Goal: Information Seeking & Learning: Learn about a topic

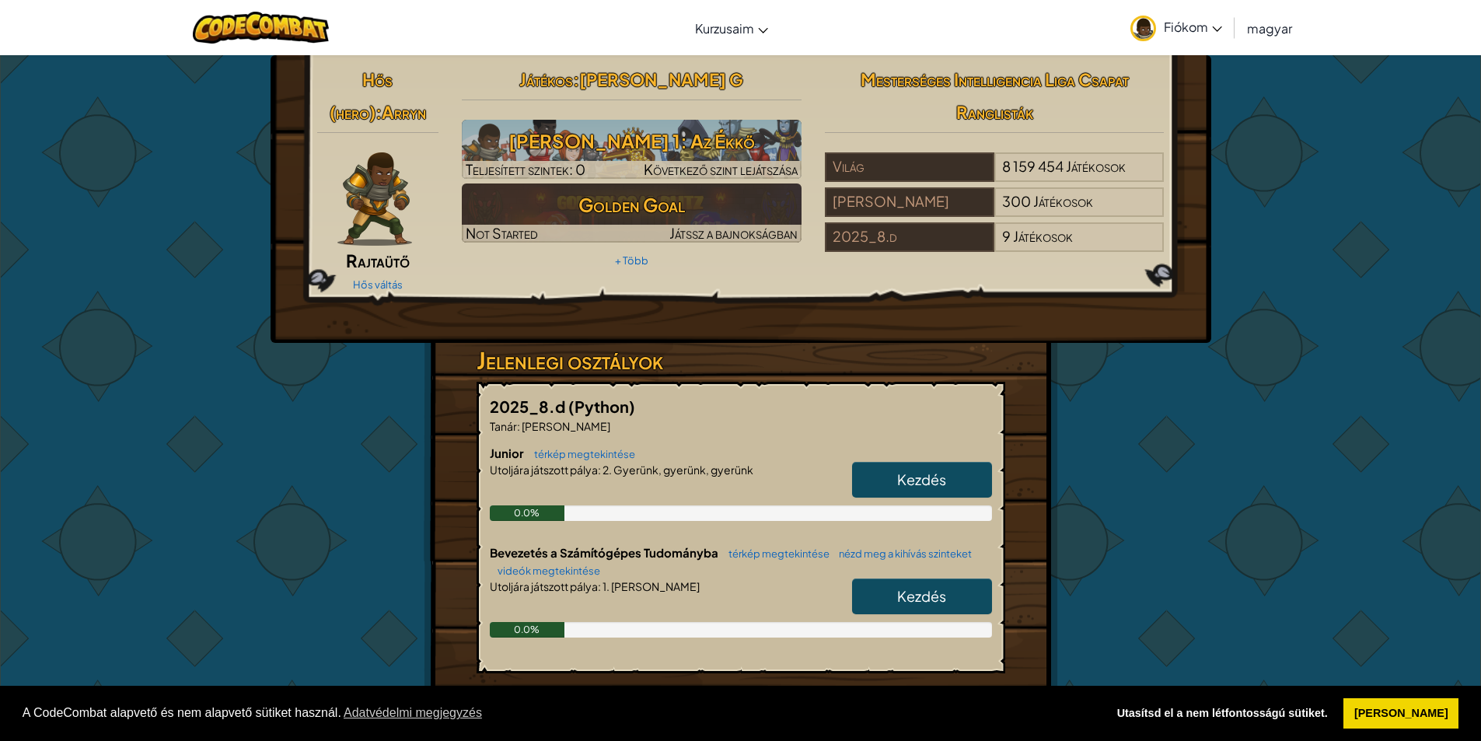
click at [858, 481] on link "Kezdés" at bounding box center [922, 480] width 140 height 36
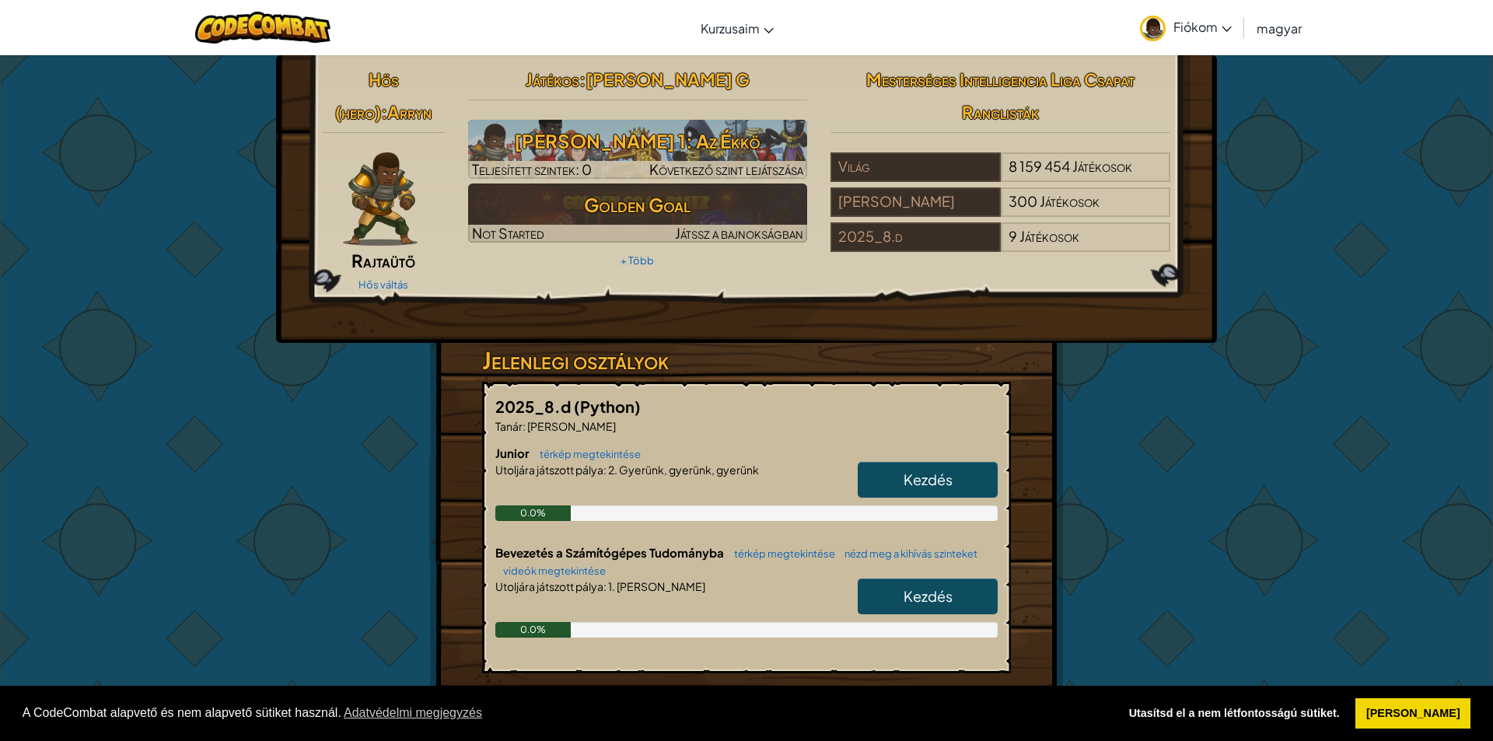
select select "hu"
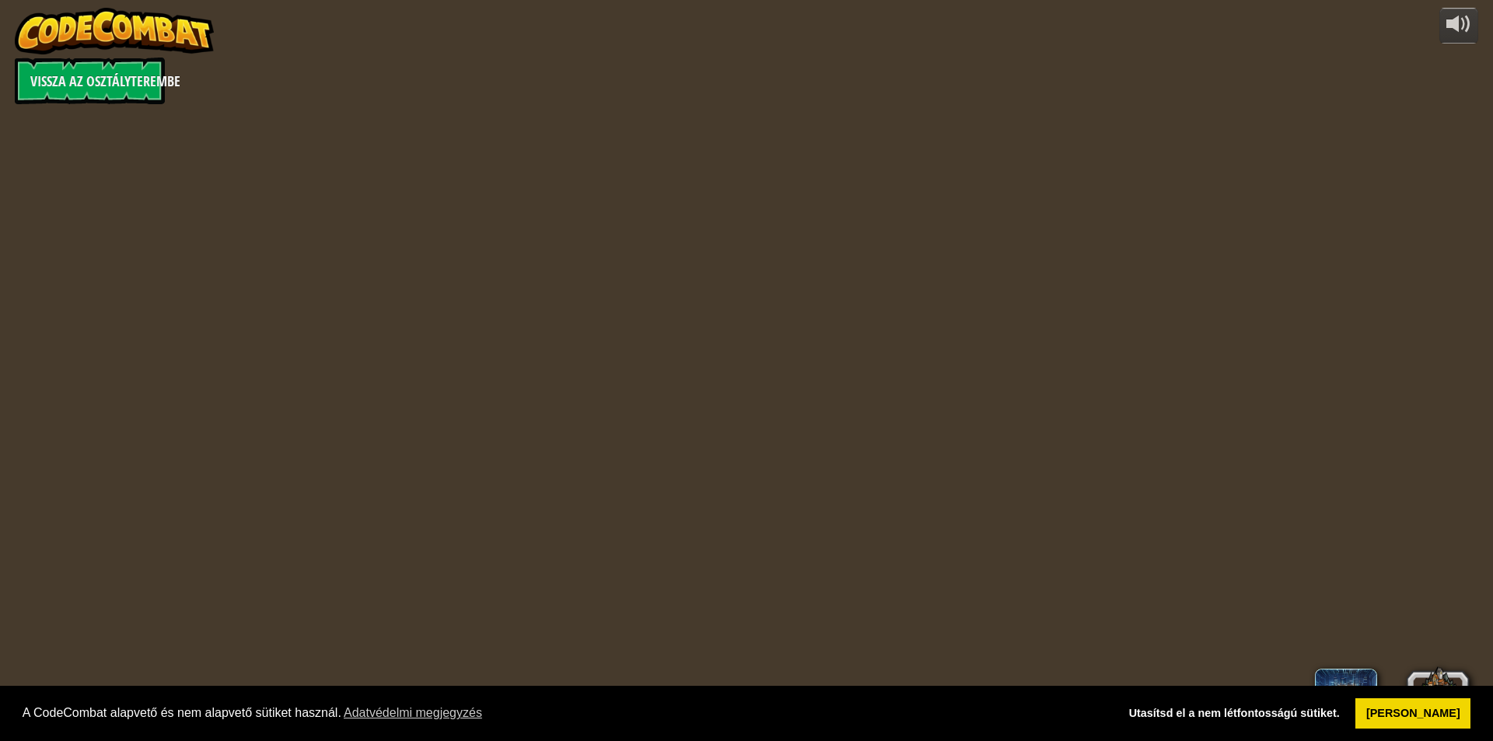
select select "hu"
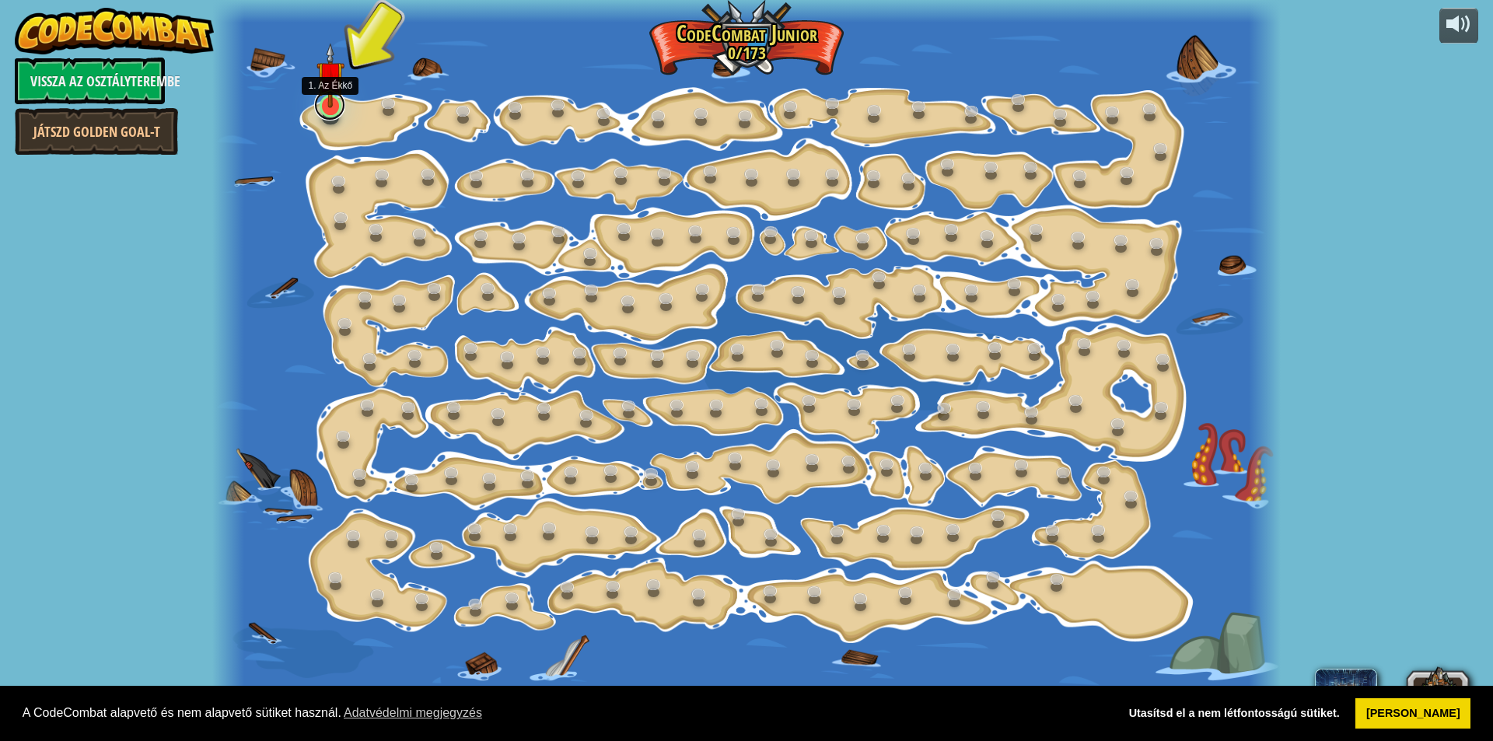
click at [329, 109] on link at bounding box center [329, 104] width 31 height 31
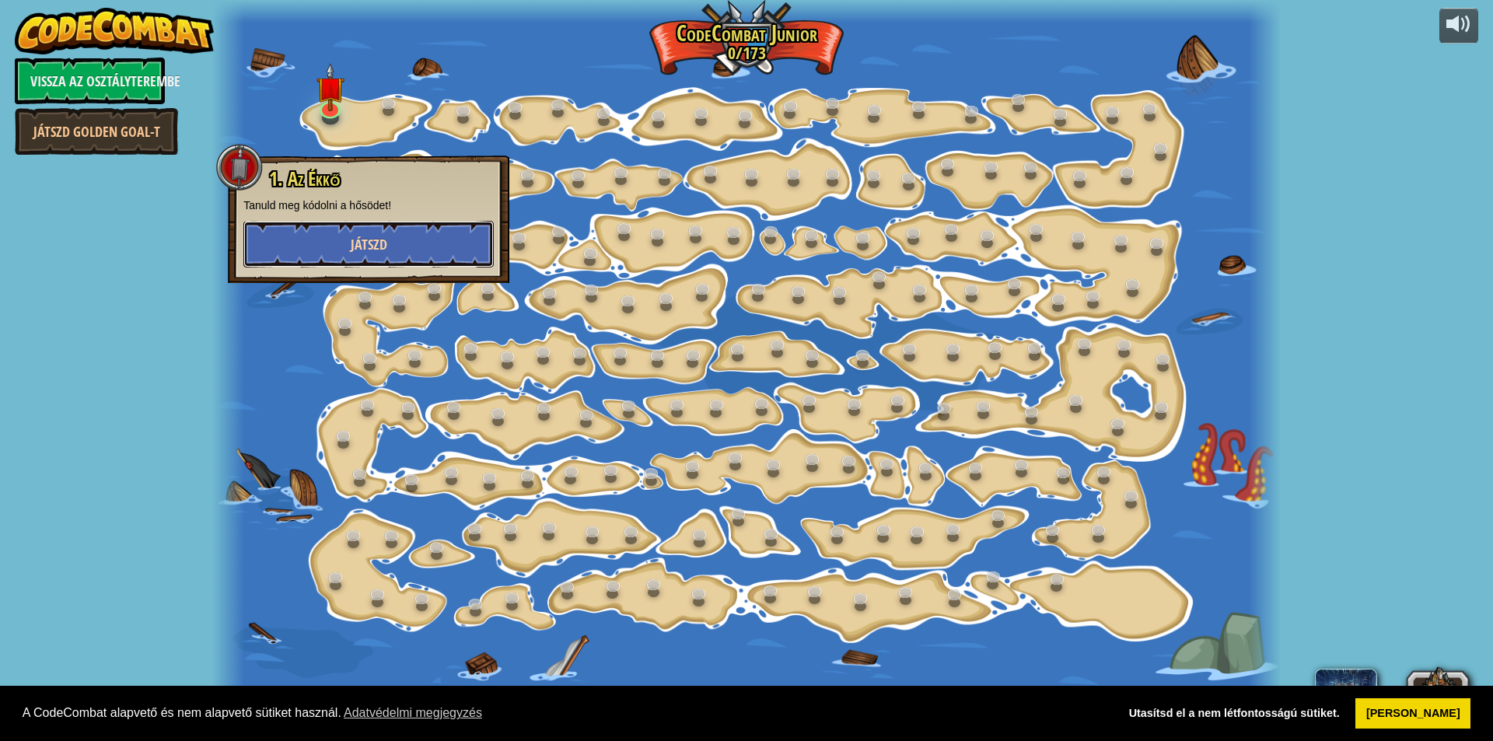
click at [340, 246] on button "Játszd" at bounding box center [368, 244] width 250 height 47
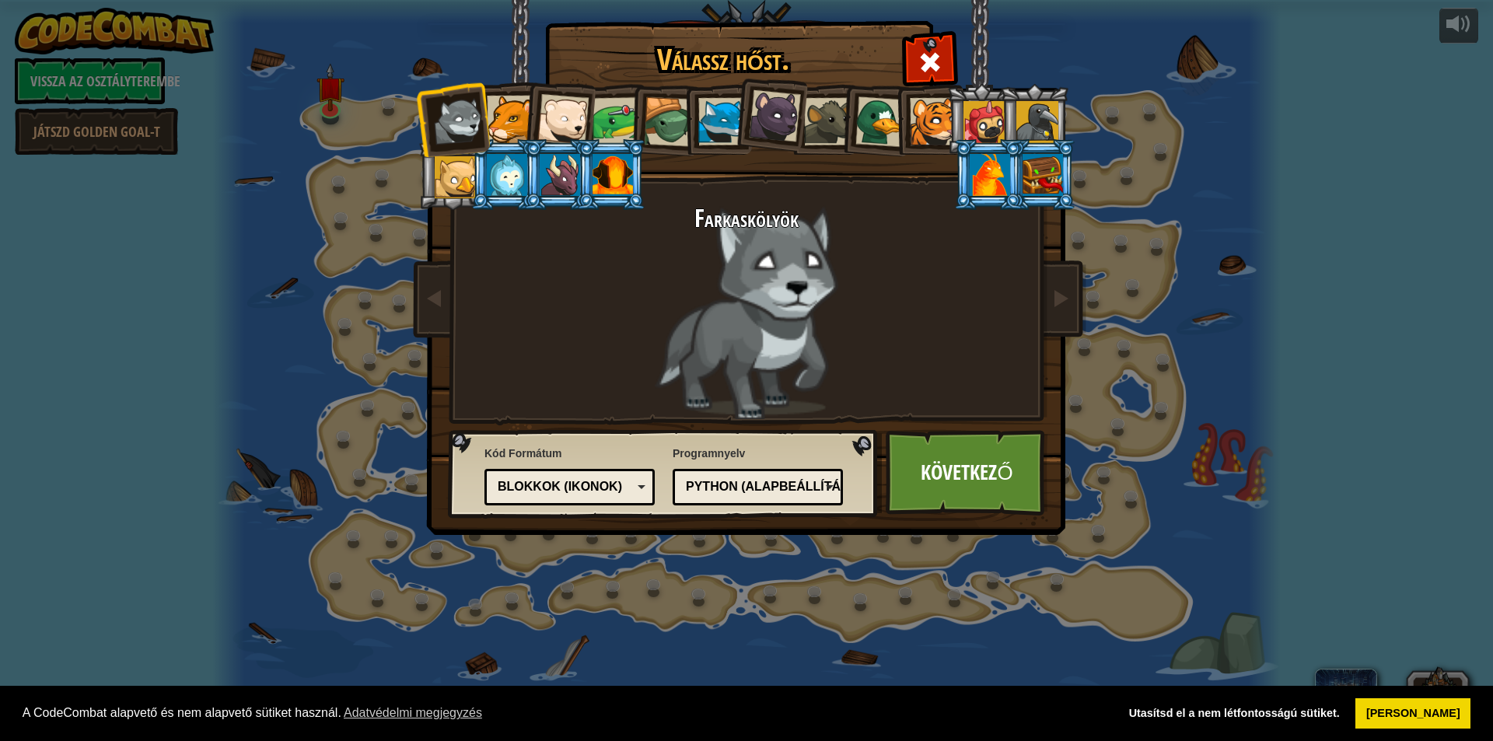
click at [444, 177] on div at bounding box center [456, 177] width 42 height 42
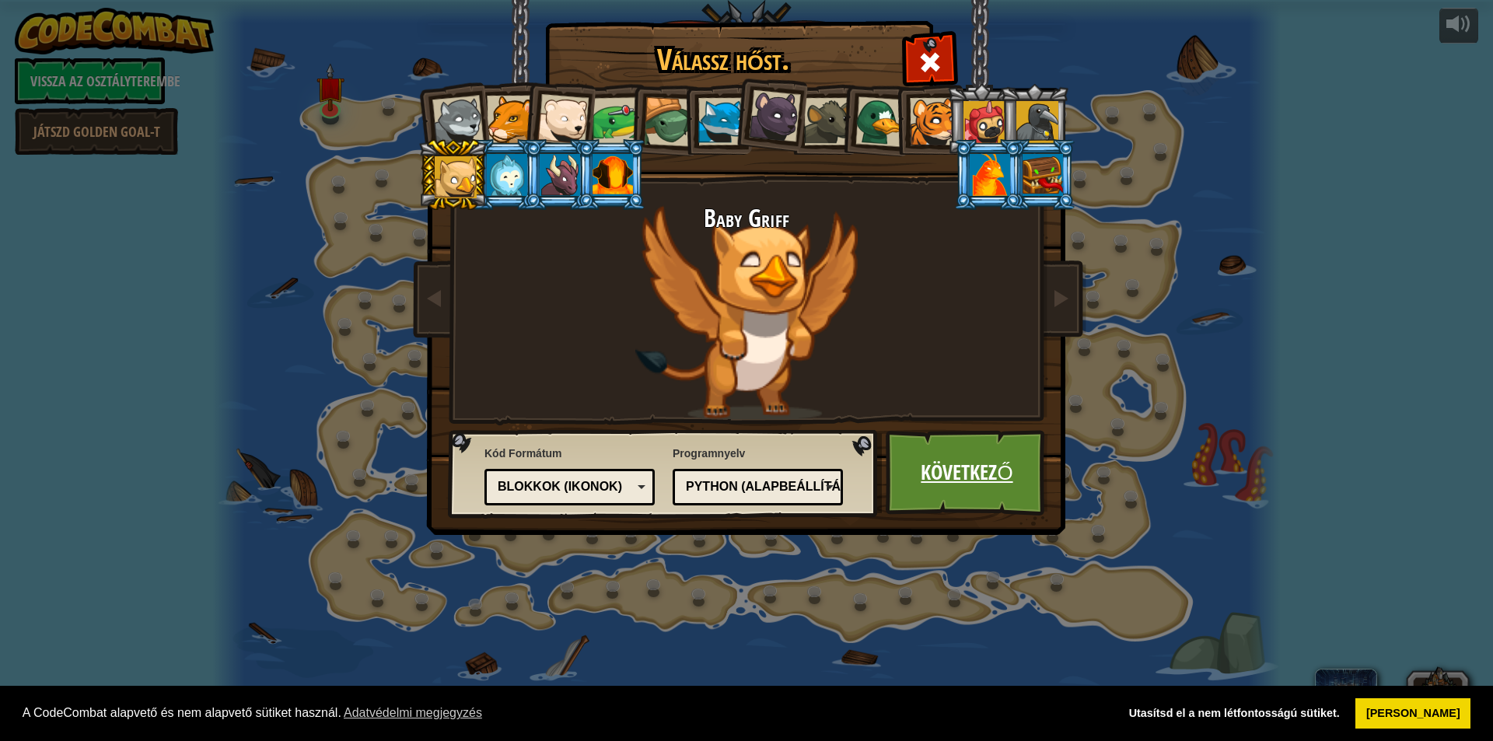
click at [967, 483] on link "Következő" at bounding box center [967, 473] width 163 height 86
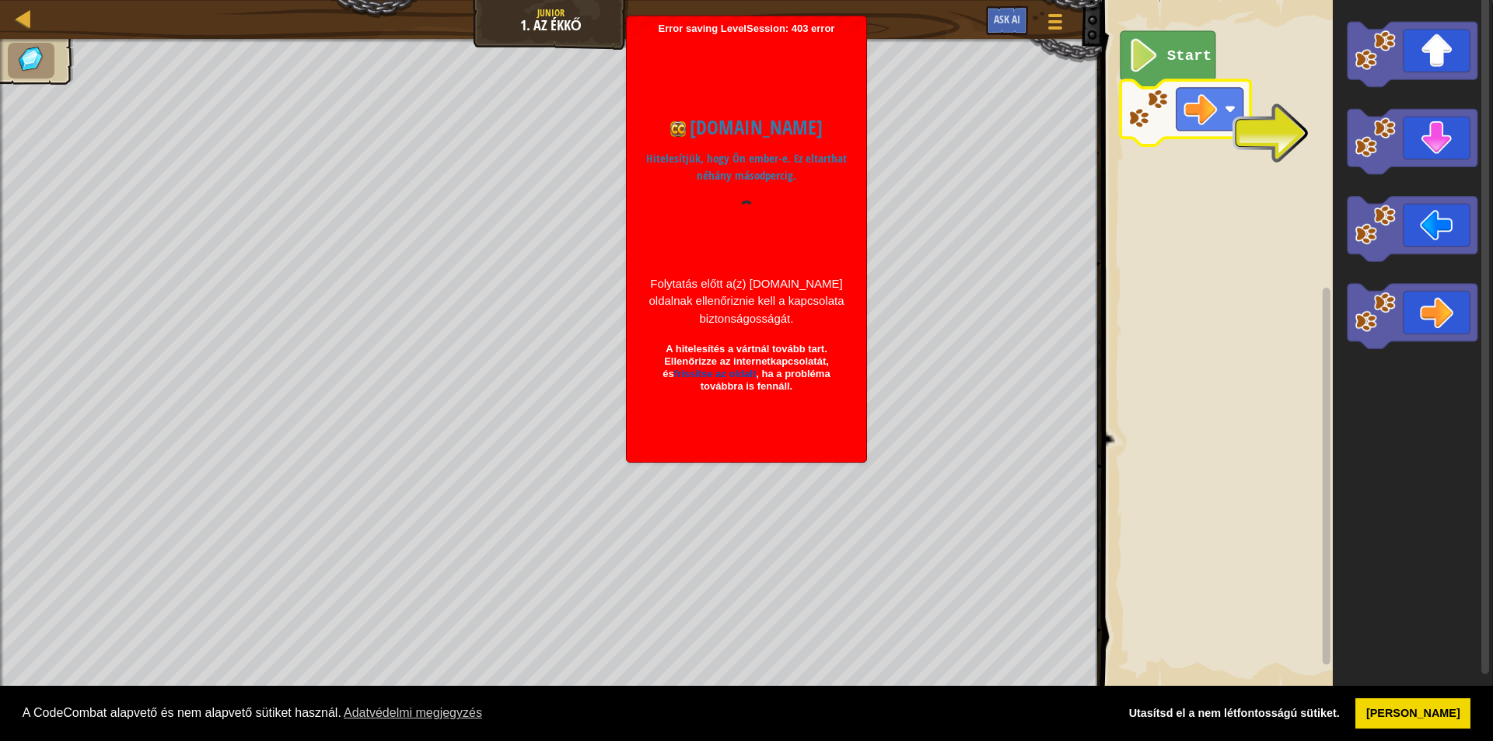
click at [1161, 61] on icon "Blockly munkaterület" at bounding box center [1168, 59] width 95 height 57
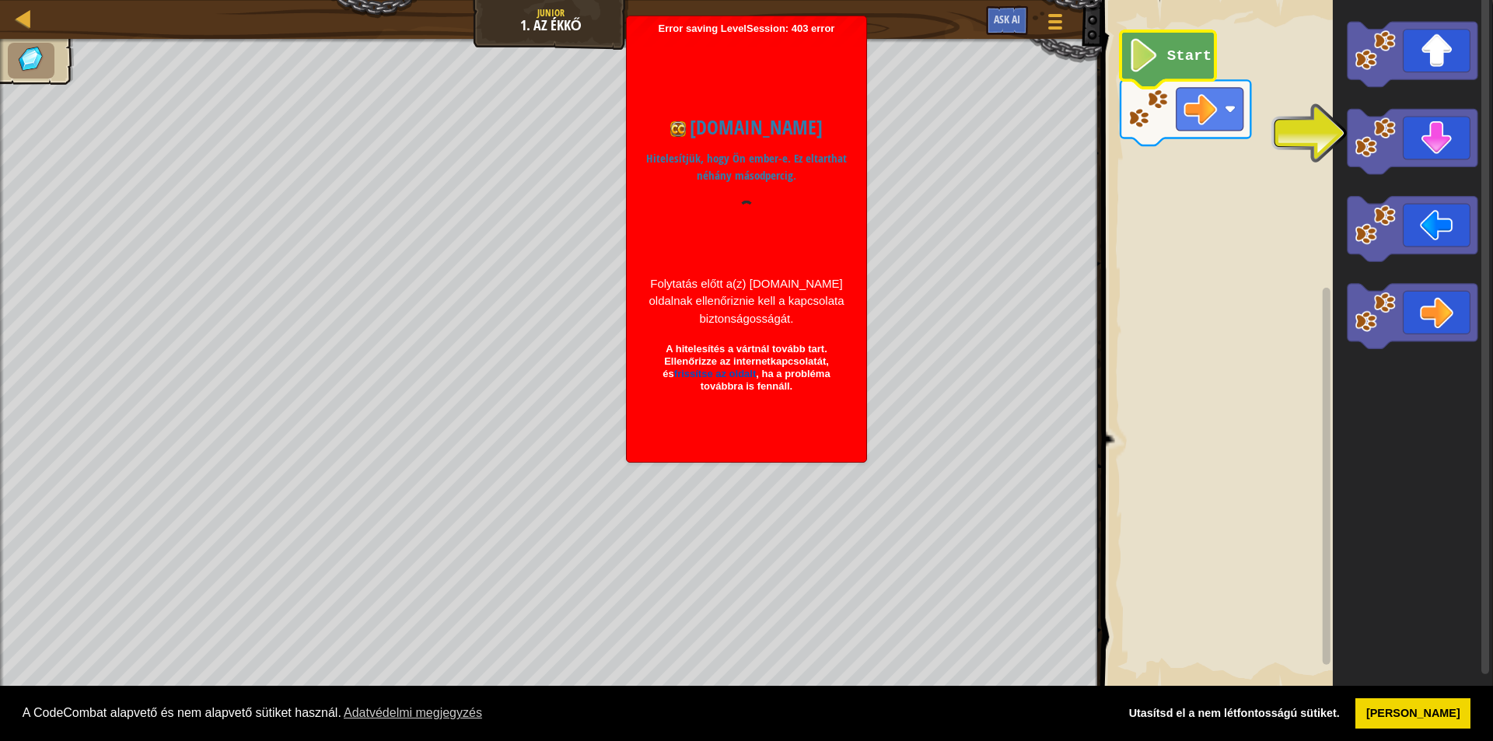
click at [1163, 61] on icon "Blockly munkaterület" at bounding box center [1168, 59] width 95 height 57
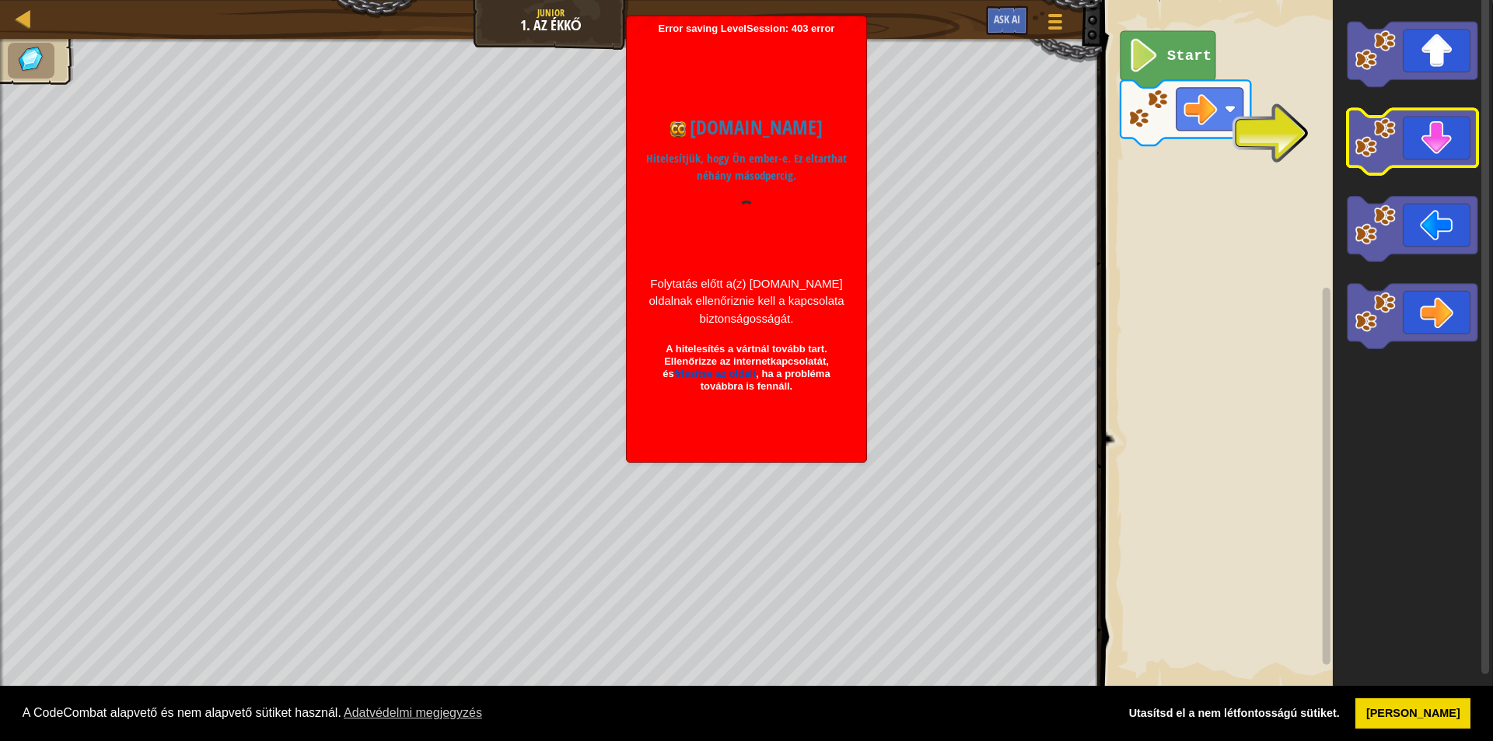
click at [1400, 159] on icon "Blockly munkaterület" at bounding box center [1412, 142] width 130 height 65
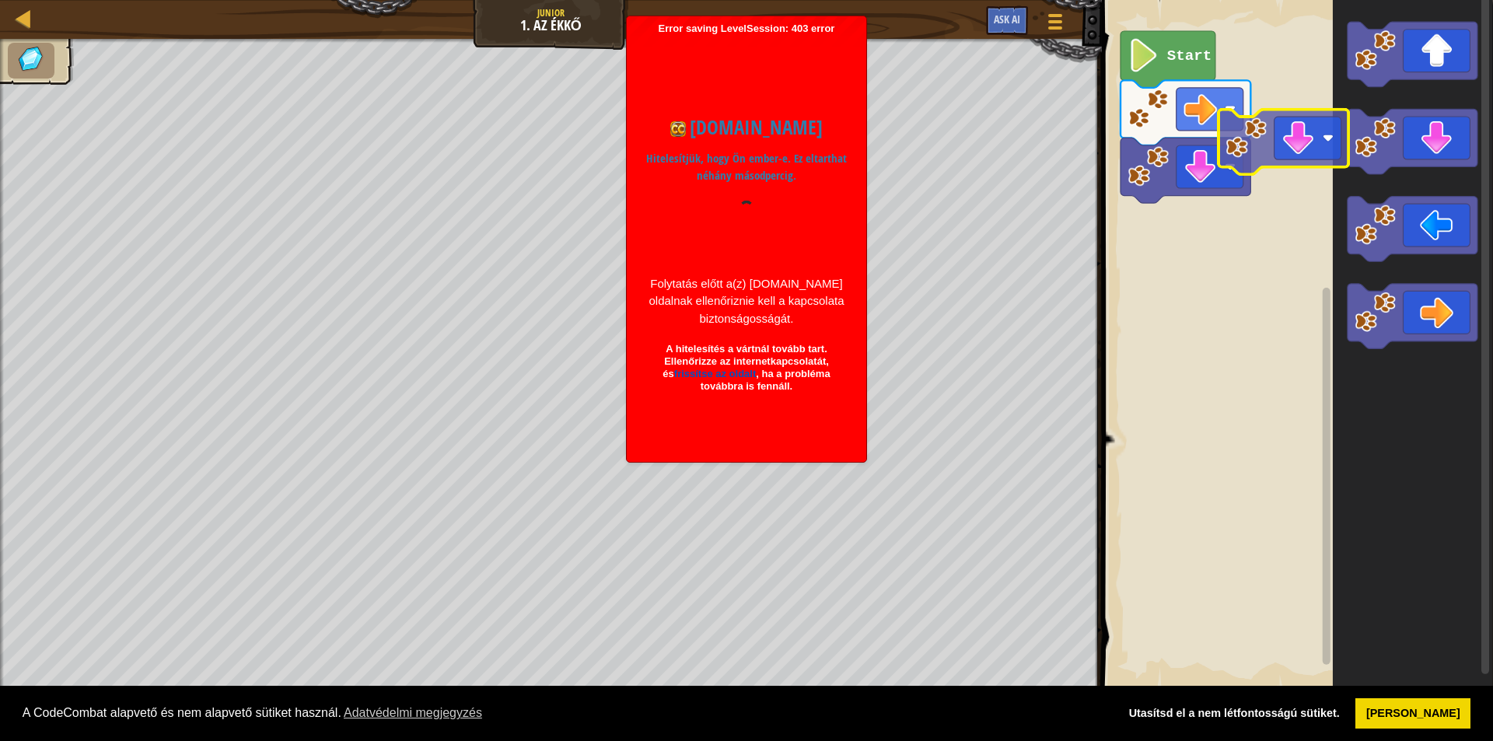
click at [1270, 159] on div "Start" at bounding box center [1295, 344] width 396 height 705
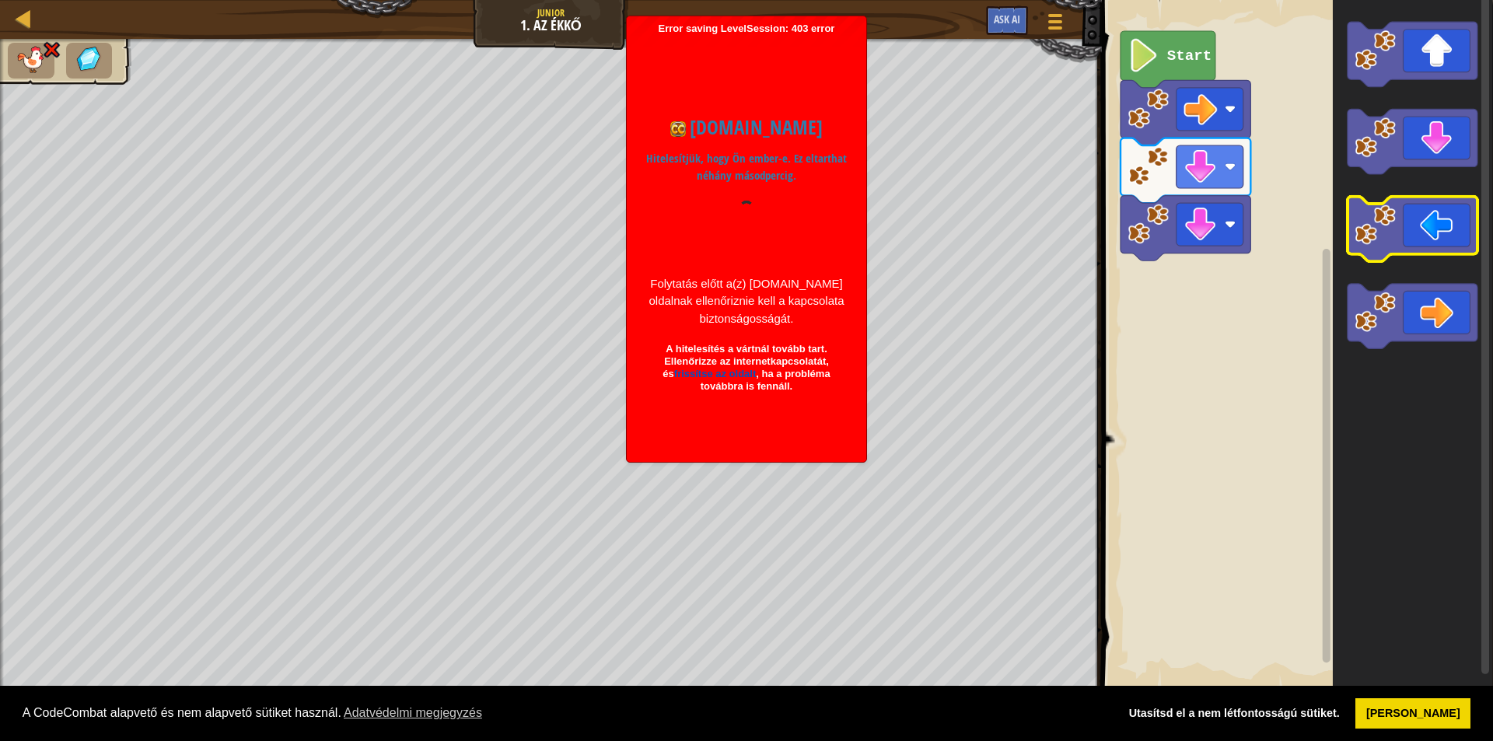
click at [1386, 240] on icon "Blockly munkaterület" at bounding box center [1412, 344] width 160 height 705
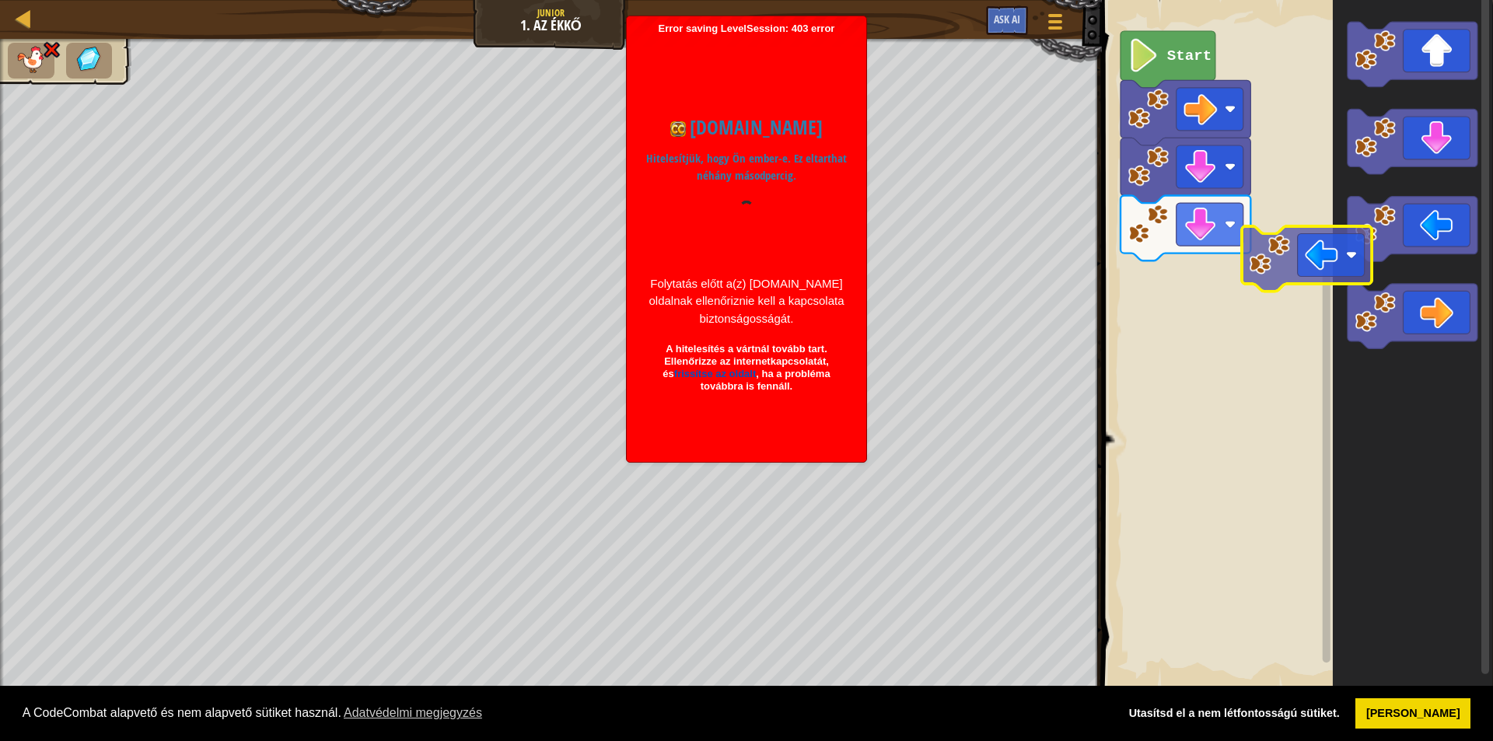
click at [1282, 274] on div "Start" at bounding box center [1295, 344] width 396 height 705
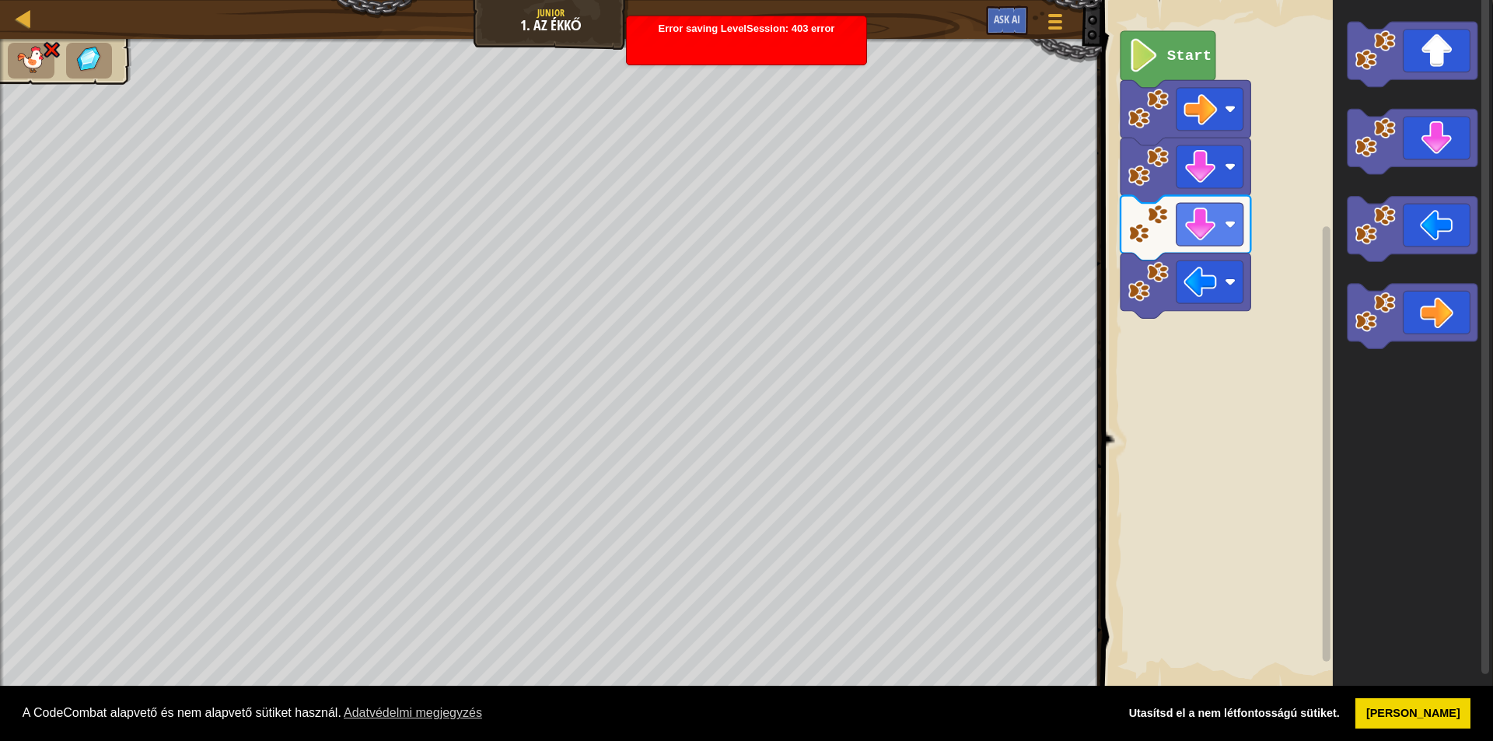
click at [1358, 344] on g "Blockly munkaterület" at bounding box center [1412, 185] width 130 height 327
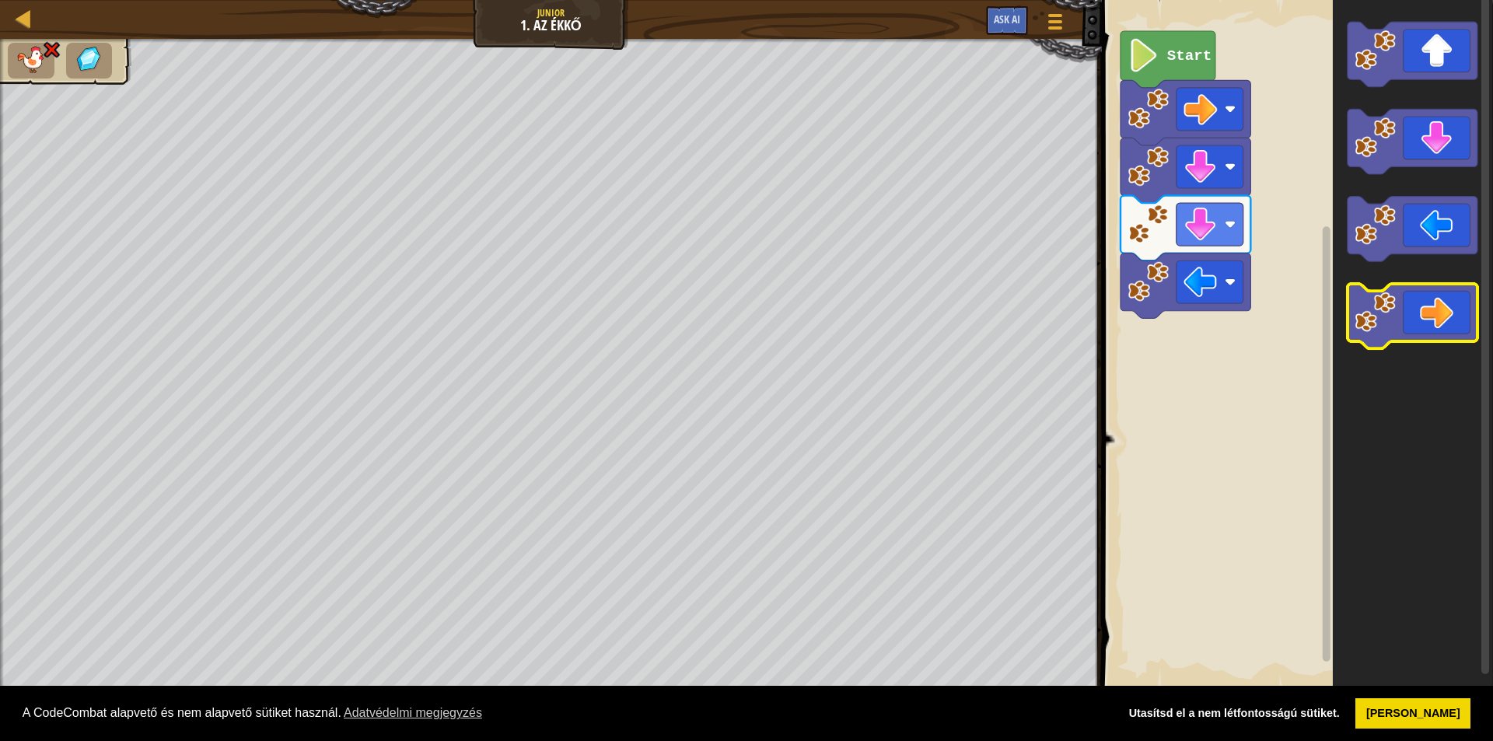
click at [1218, 334] on div "Start" at bounding box center [1295, 344] width 396 height 705
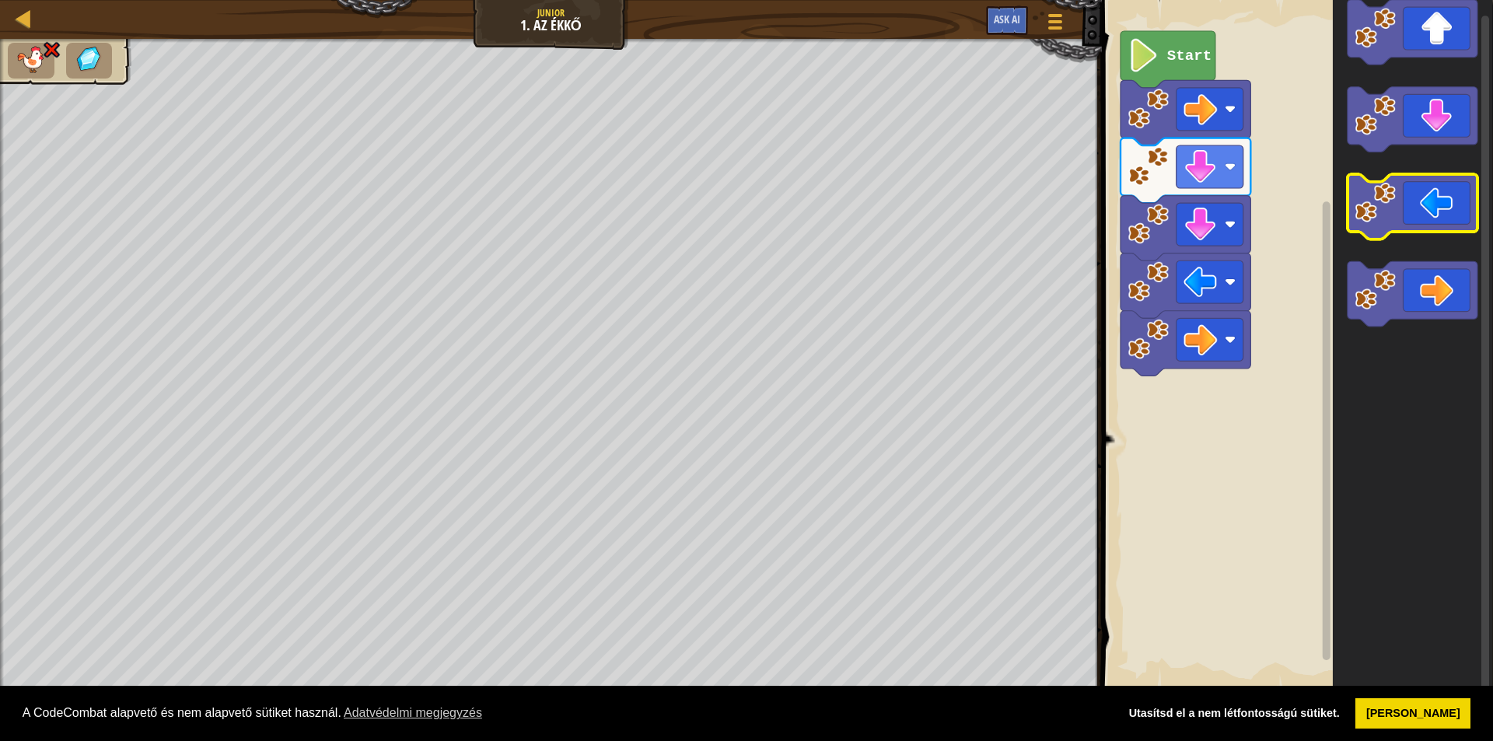
click at [1410, 222] on icon "Blockly munkaterület" at bounding box center [1412, 344] width 160 height 705
click at [1258, 208] on div "Start" at bounding box center [1295, 344] width 396 height 705
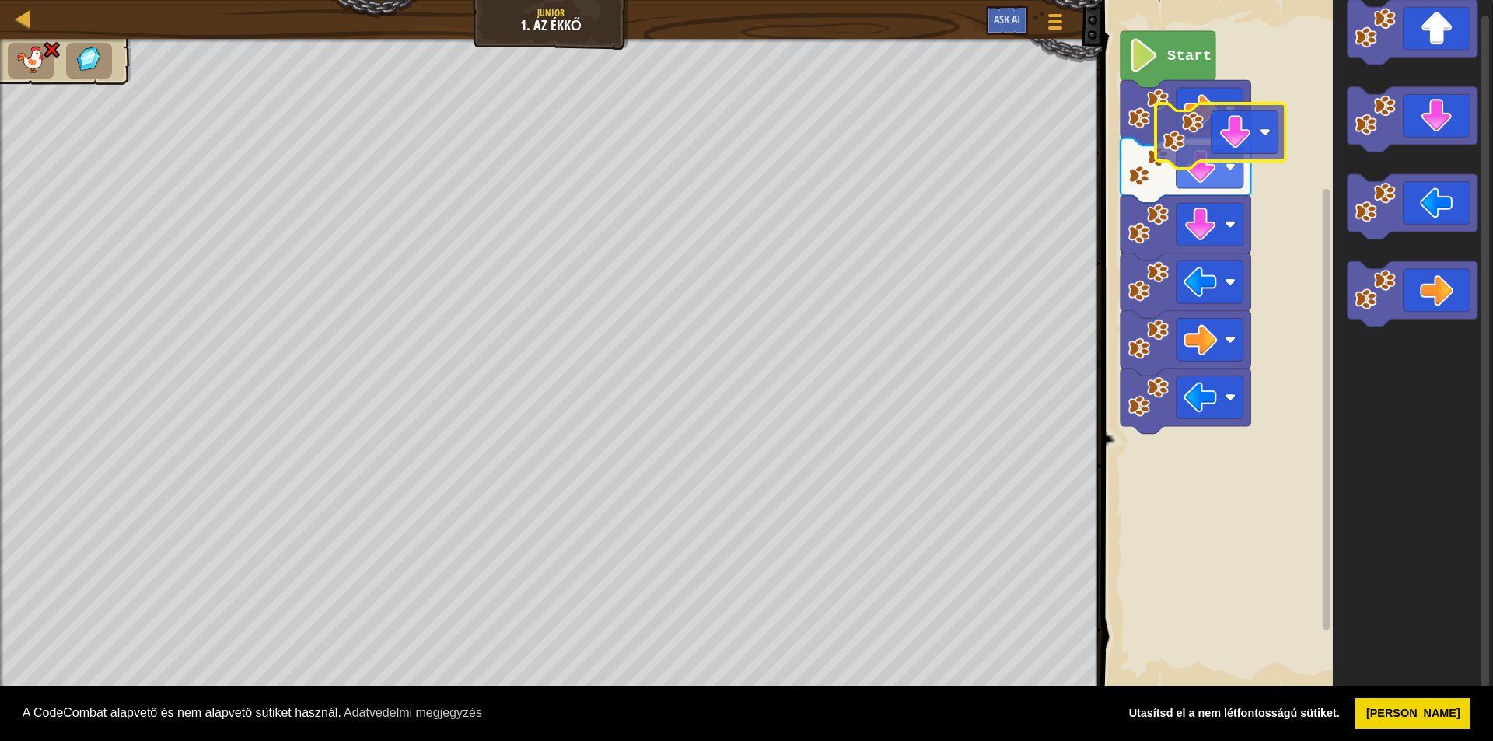
click at [1251, 133] on div "Start" at bounding box center [1295, 344] width 396 height 705
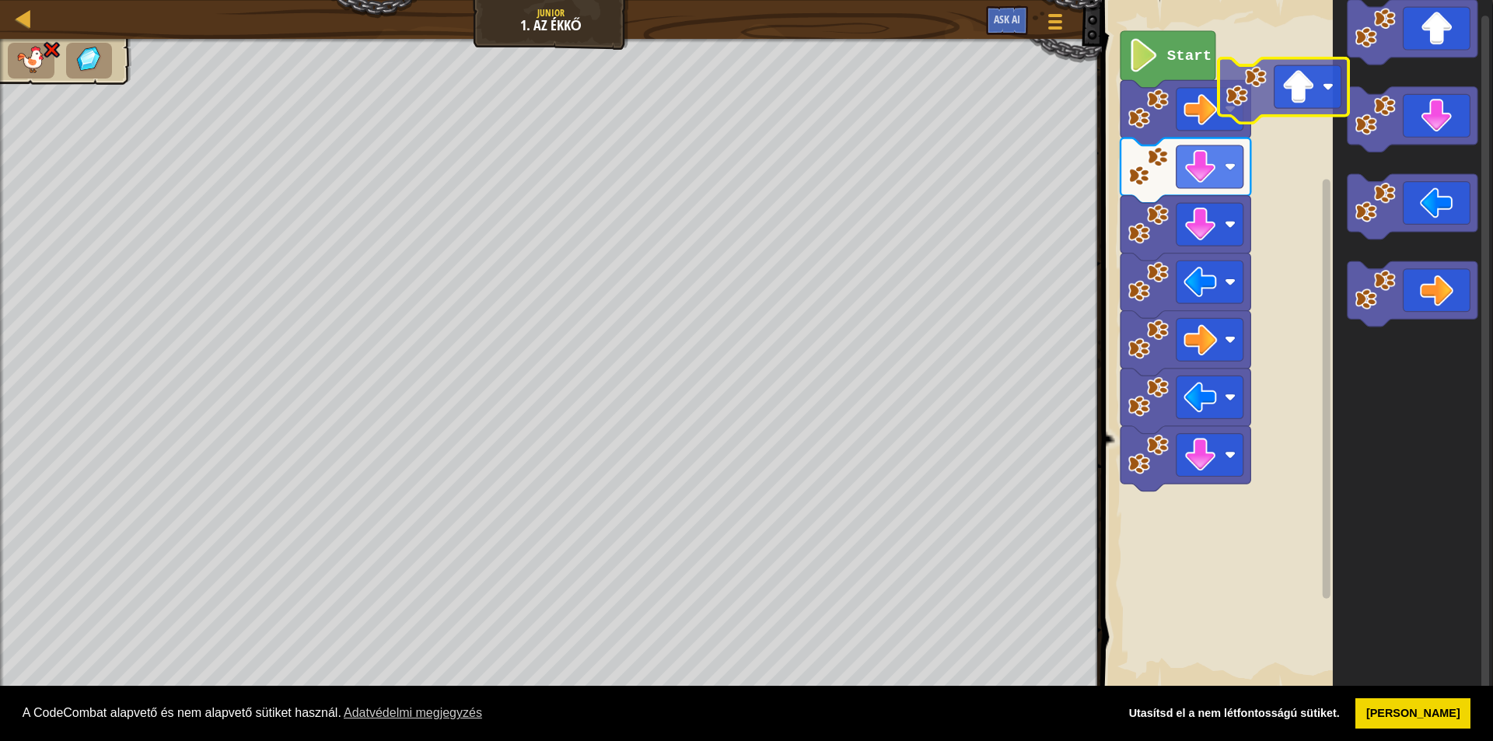
click at [1250, 136] on div "Start" at bounding box center [1295, 344] width 396 height 705
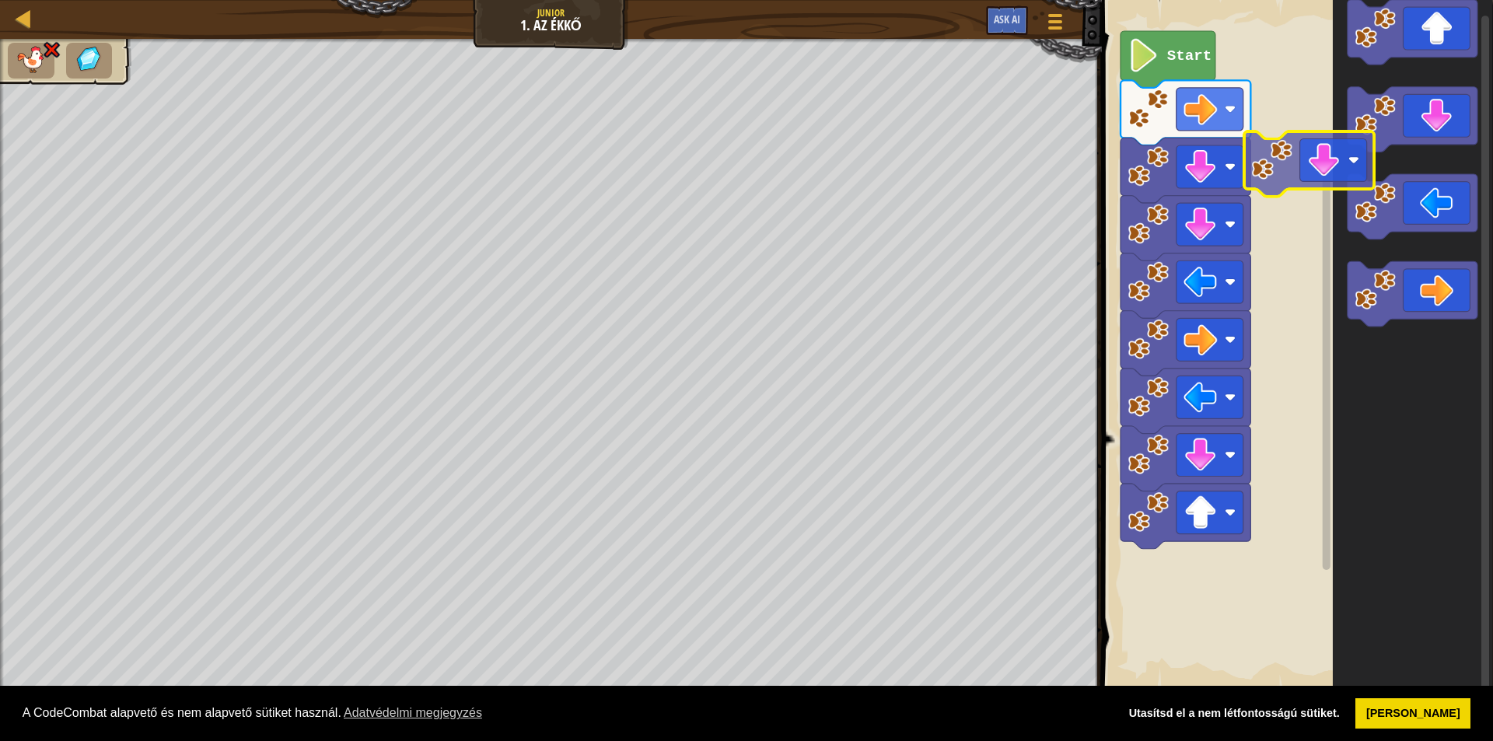
click at [1289, 151] on div "Start" at bounding box center [1295, 344] width 396 height 705
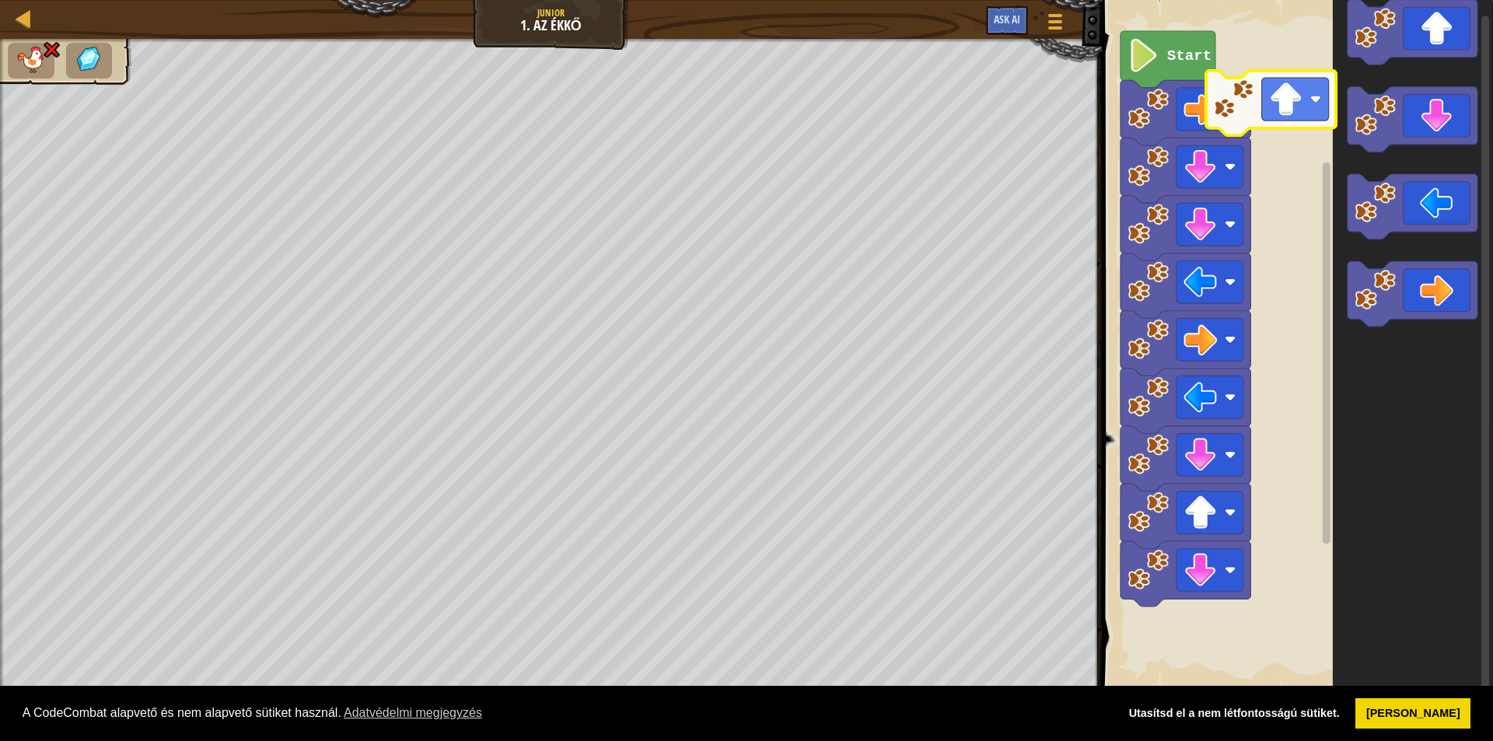
click at [1255, 128] on div "Start" at bounding box center [1295, 344] width 396 height 705
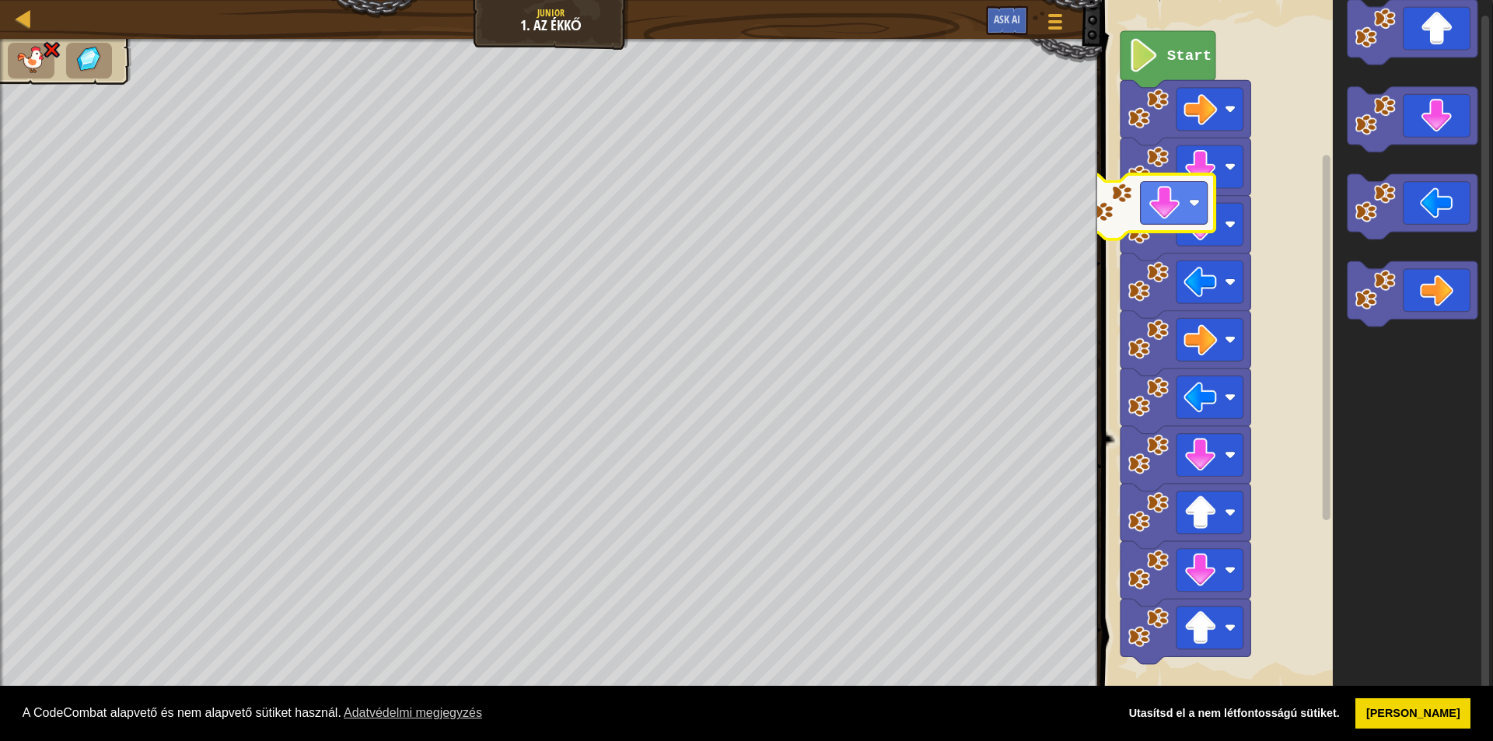
click at [1112, 217] on div "Start" at bounding box center [1295, 344] width 396 height 705
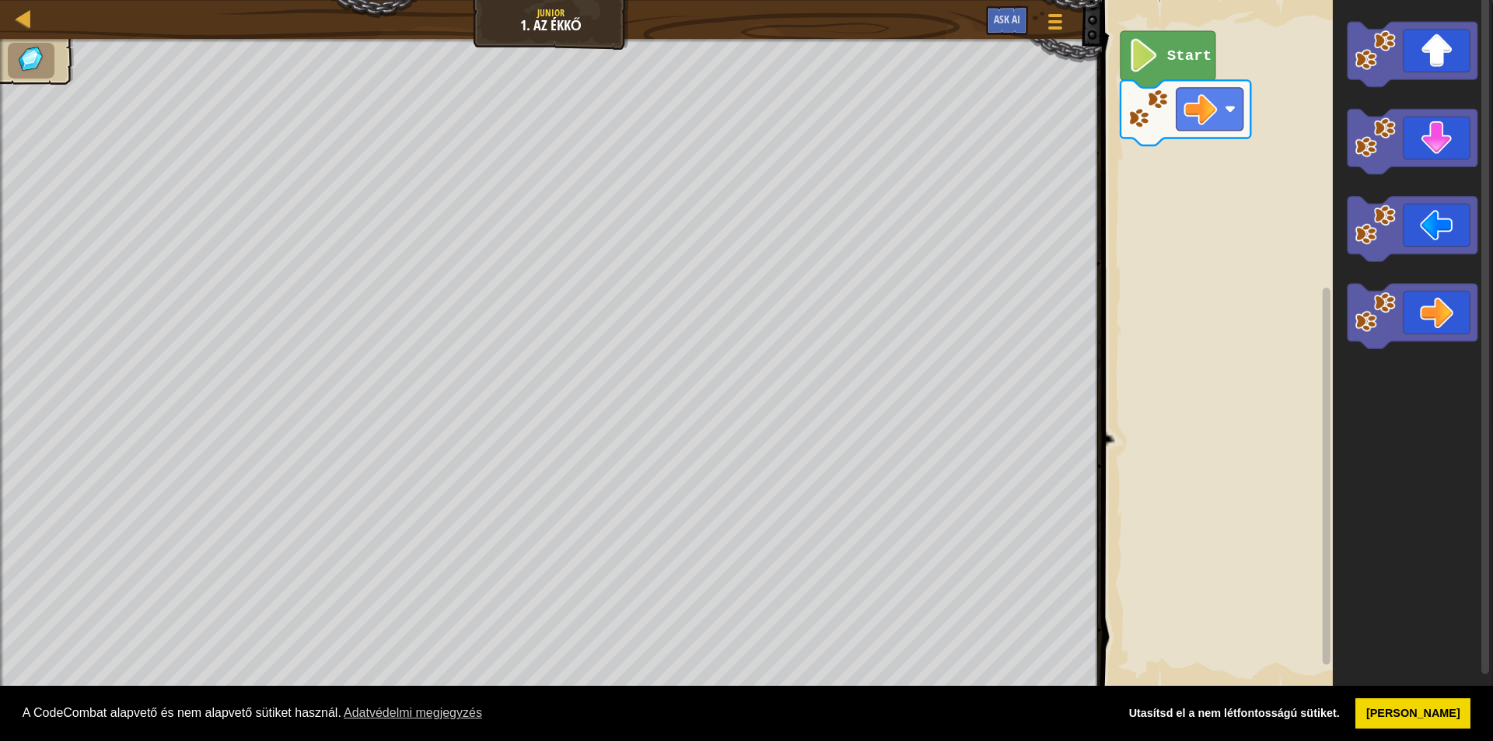
click at [1165, 58] on icon "Blockly munkaterület" at bounding box center [1168, 59] width 95 height 57
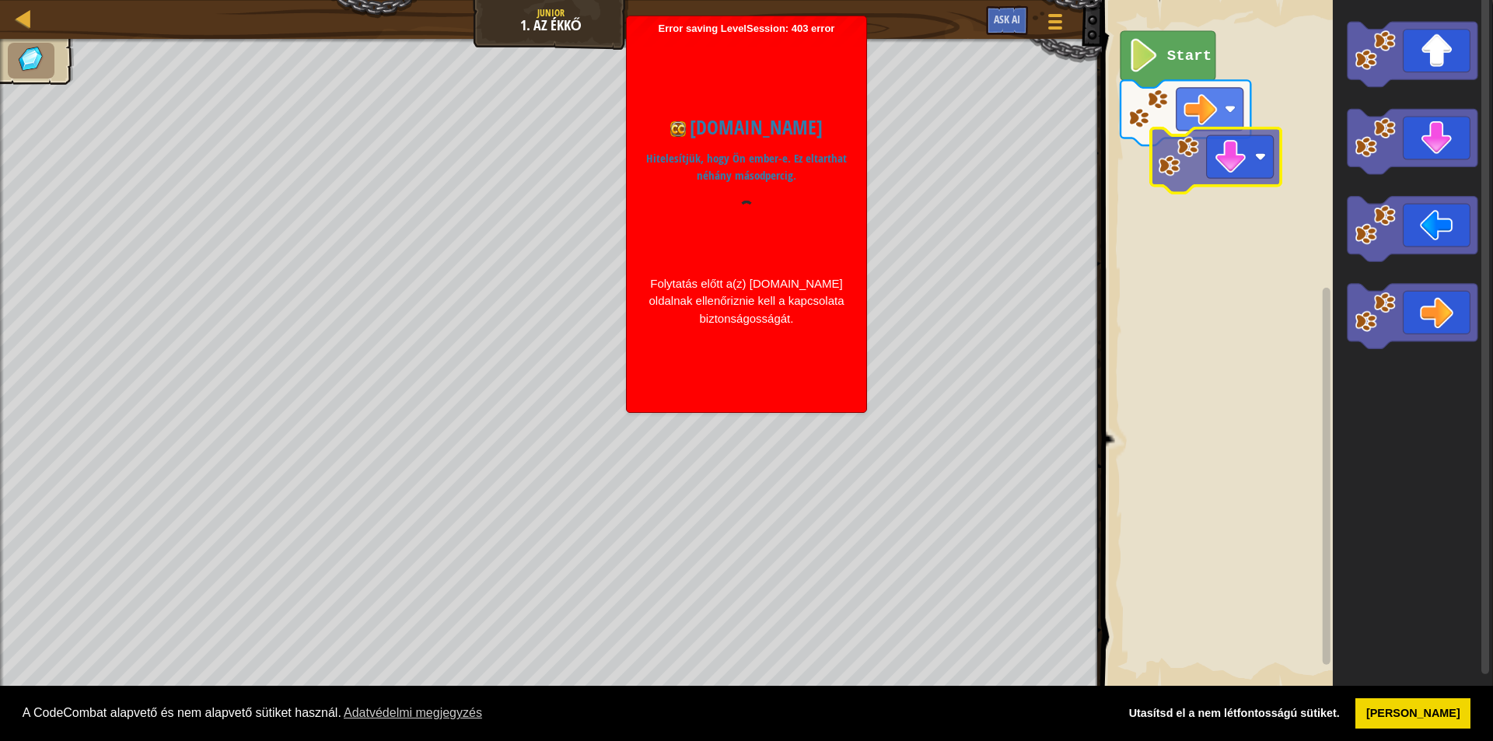
click at [1155, 196] on div "Start" at bounding box center [1295, 344] width 396 height 705
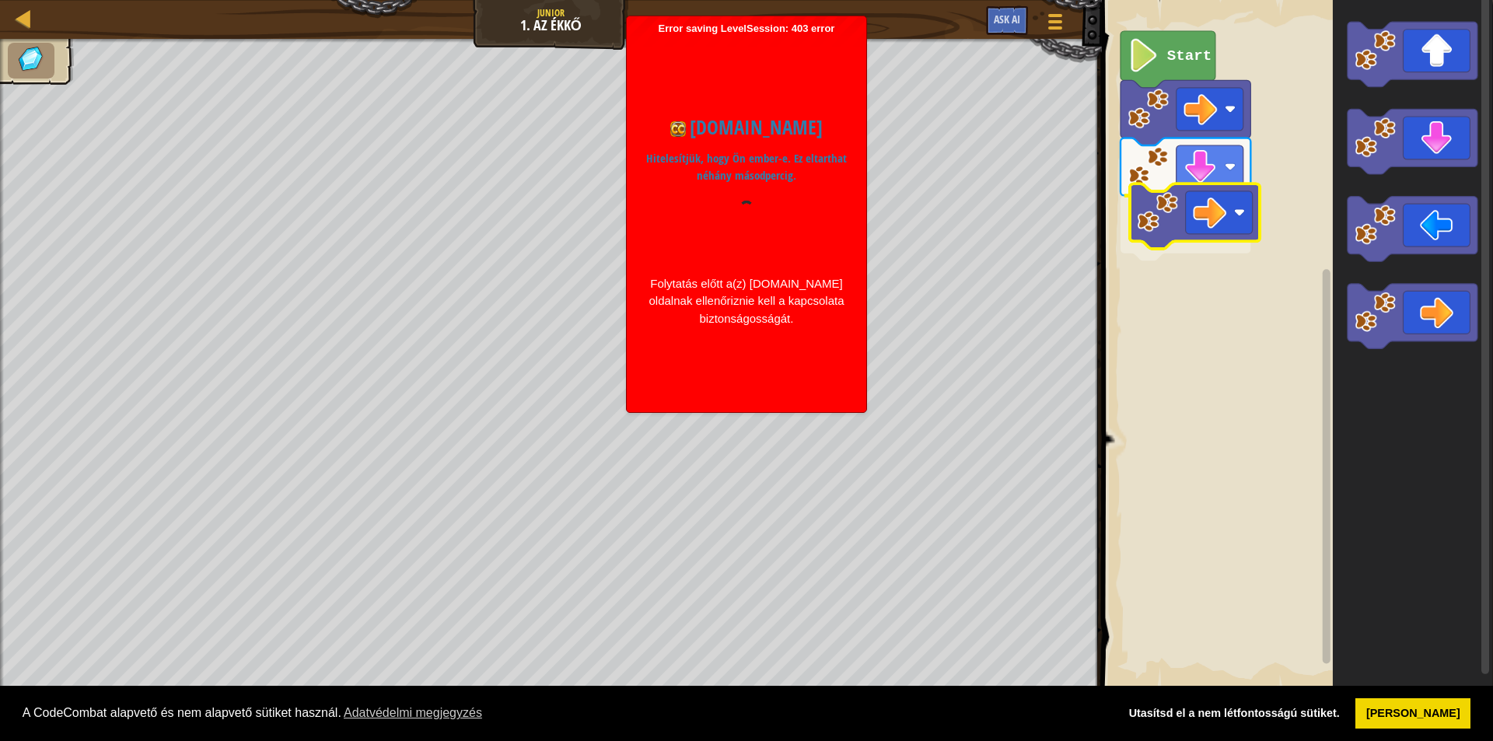
click at [1158, 209] on div "Start" at bounding box center [1295, 344] width 396 height 705
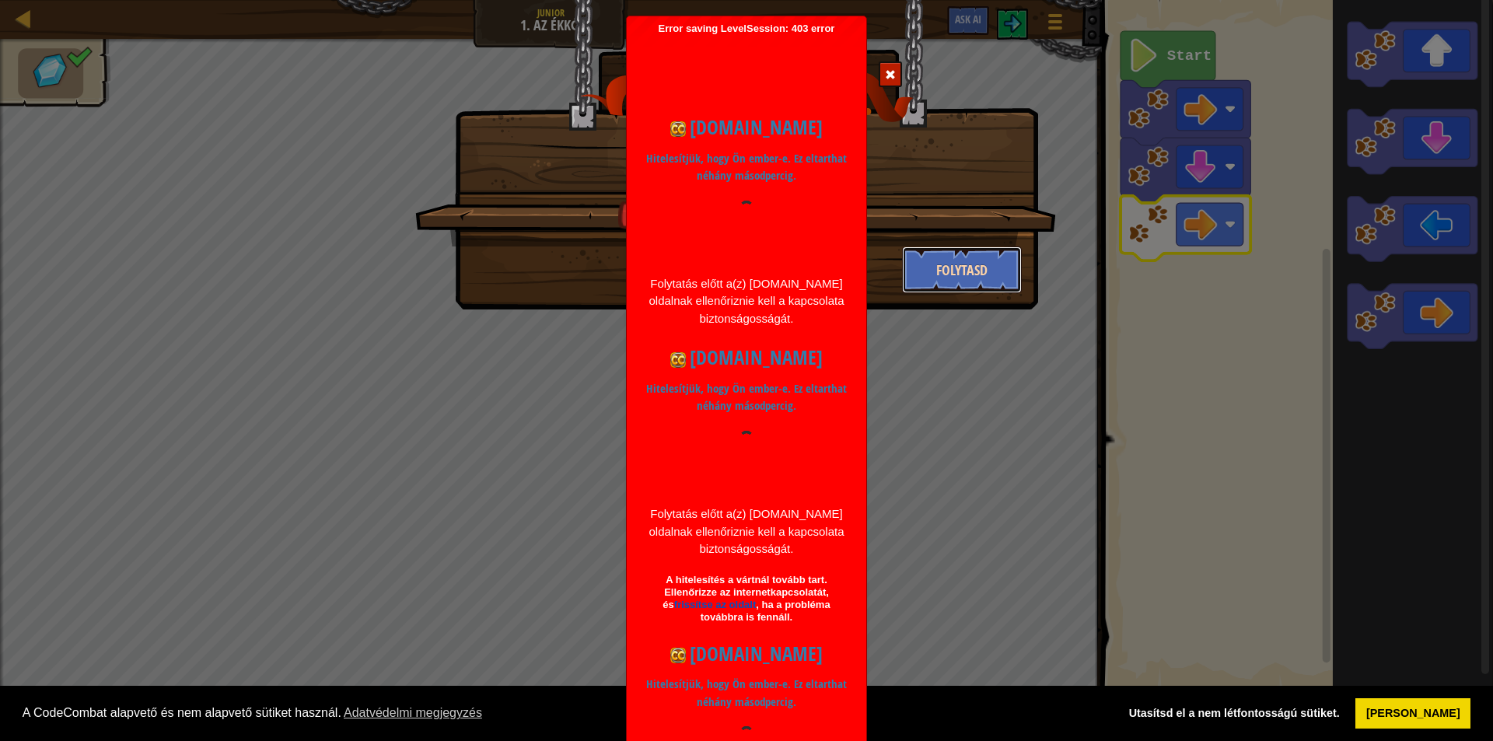
click at [977, 279] on button "Folytasd" at bounding box center [962, 270] width 121 height 47
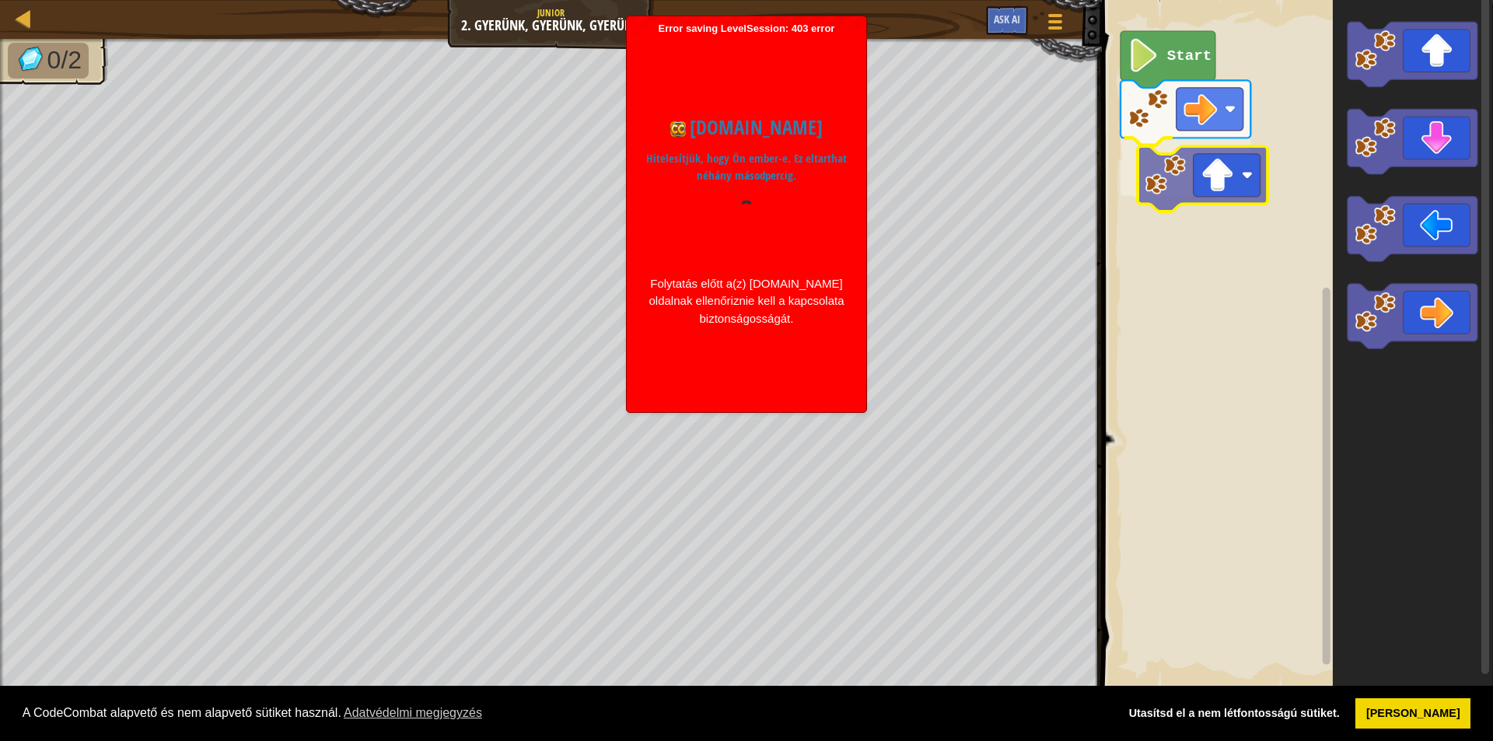
click at [1184, 190] on div "Start" at bounding box center [1295, 344] width 396 height 705
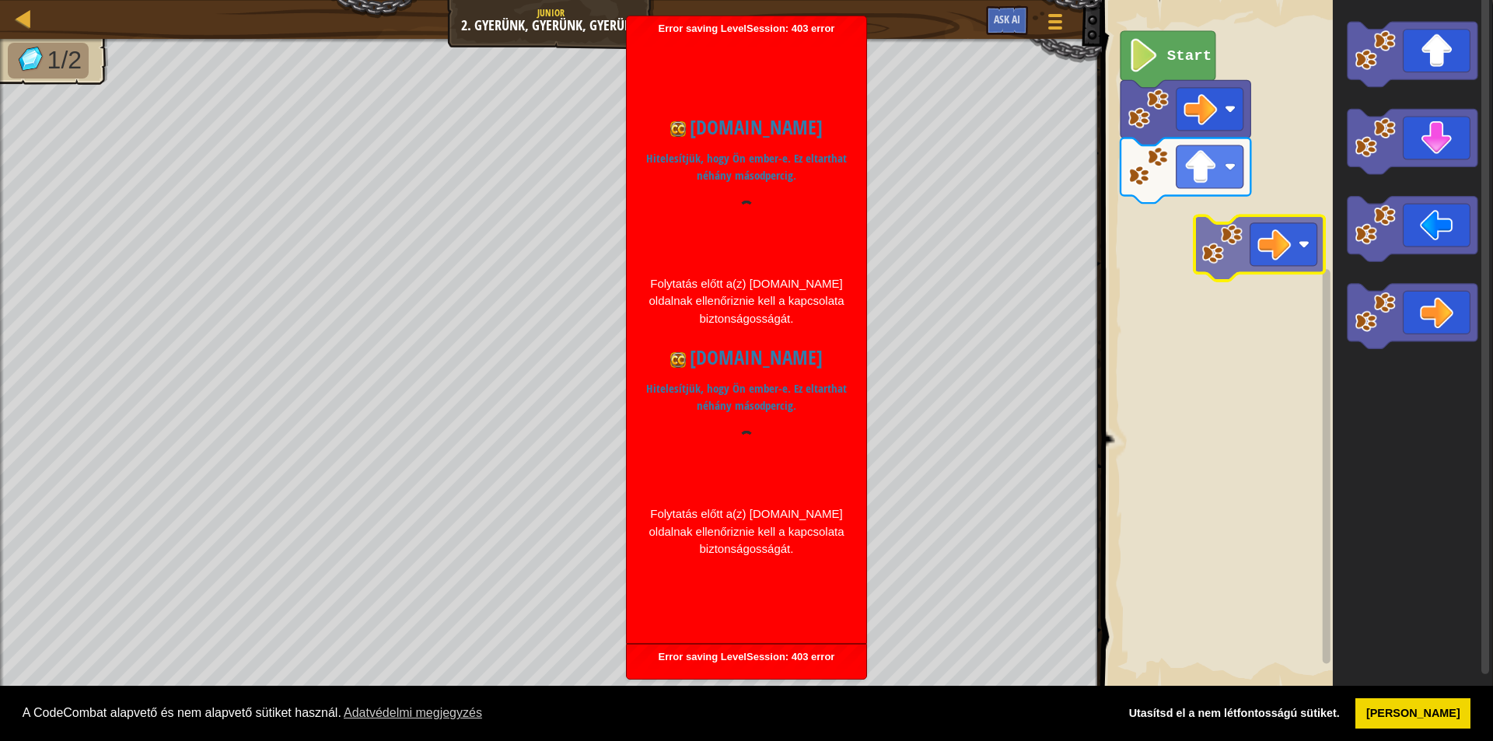
click at [1243, 227] on div "Start" at bounding box center [1295, 344] width 396 height 705
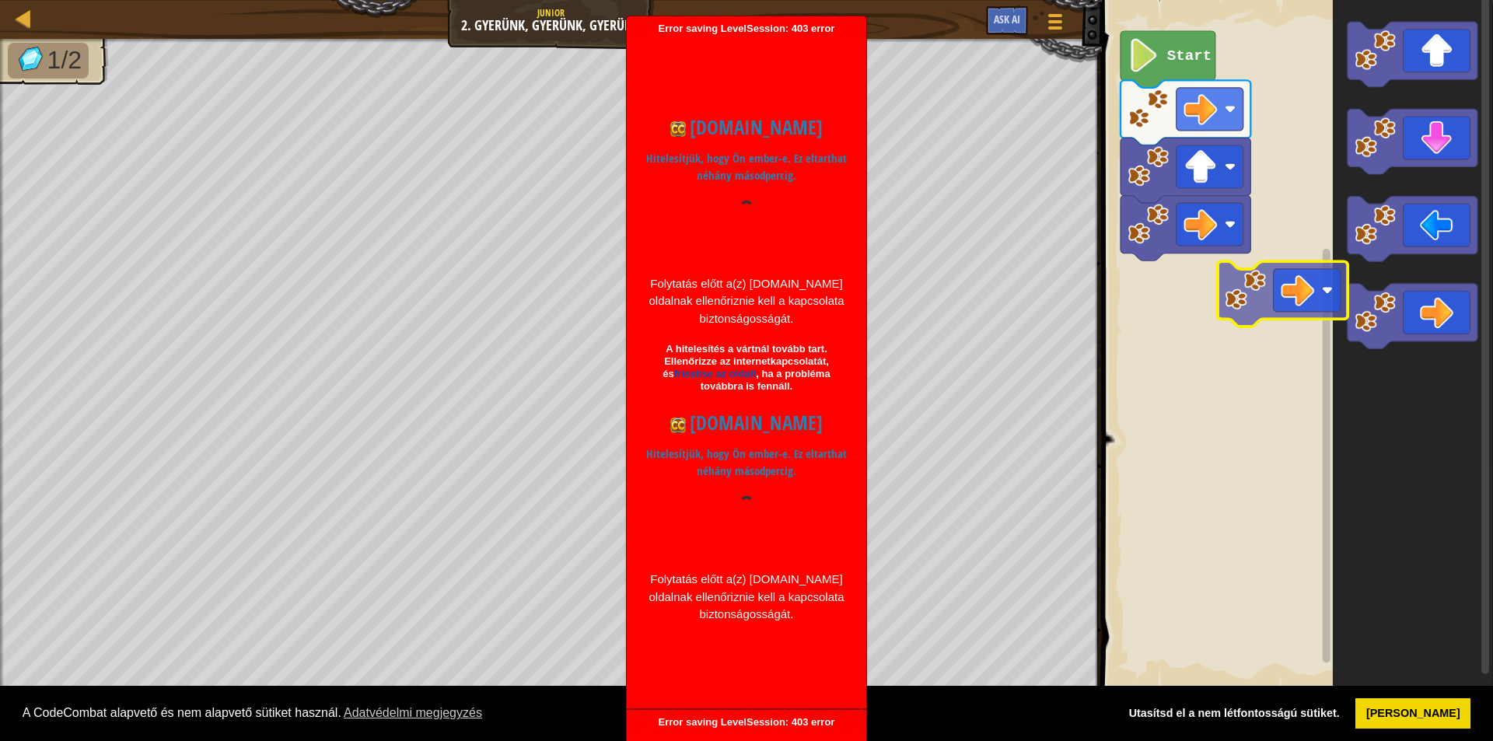
click at [1240, 277] on div "Start" at bounding box center [1295, 344] width 396 height 705
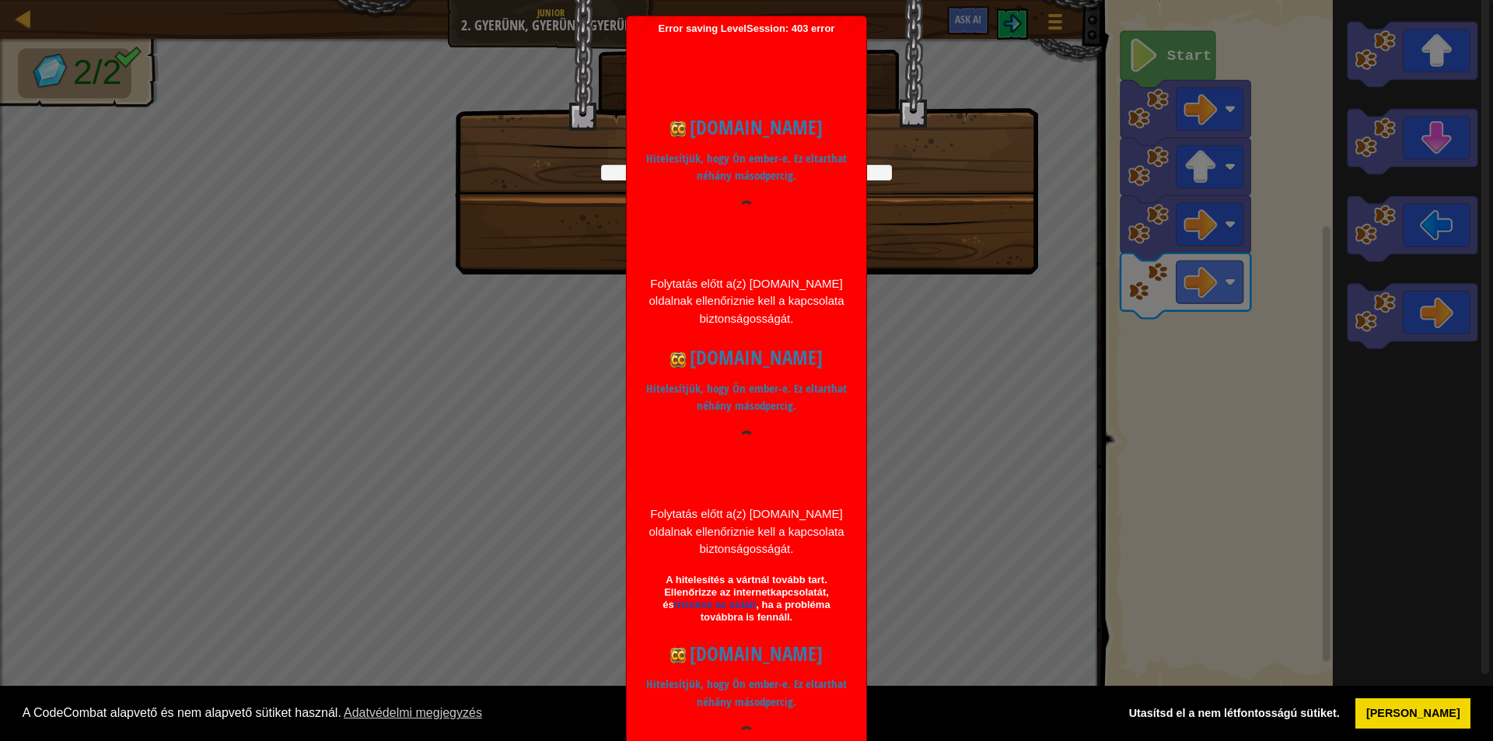
click at [722, 425] on div "codecombat.com Hitelesítjük, hogy Ön ember-e. Ez eltarthat néhány másodpercig. …" at bounding box center [747, 483] width 224 height 772
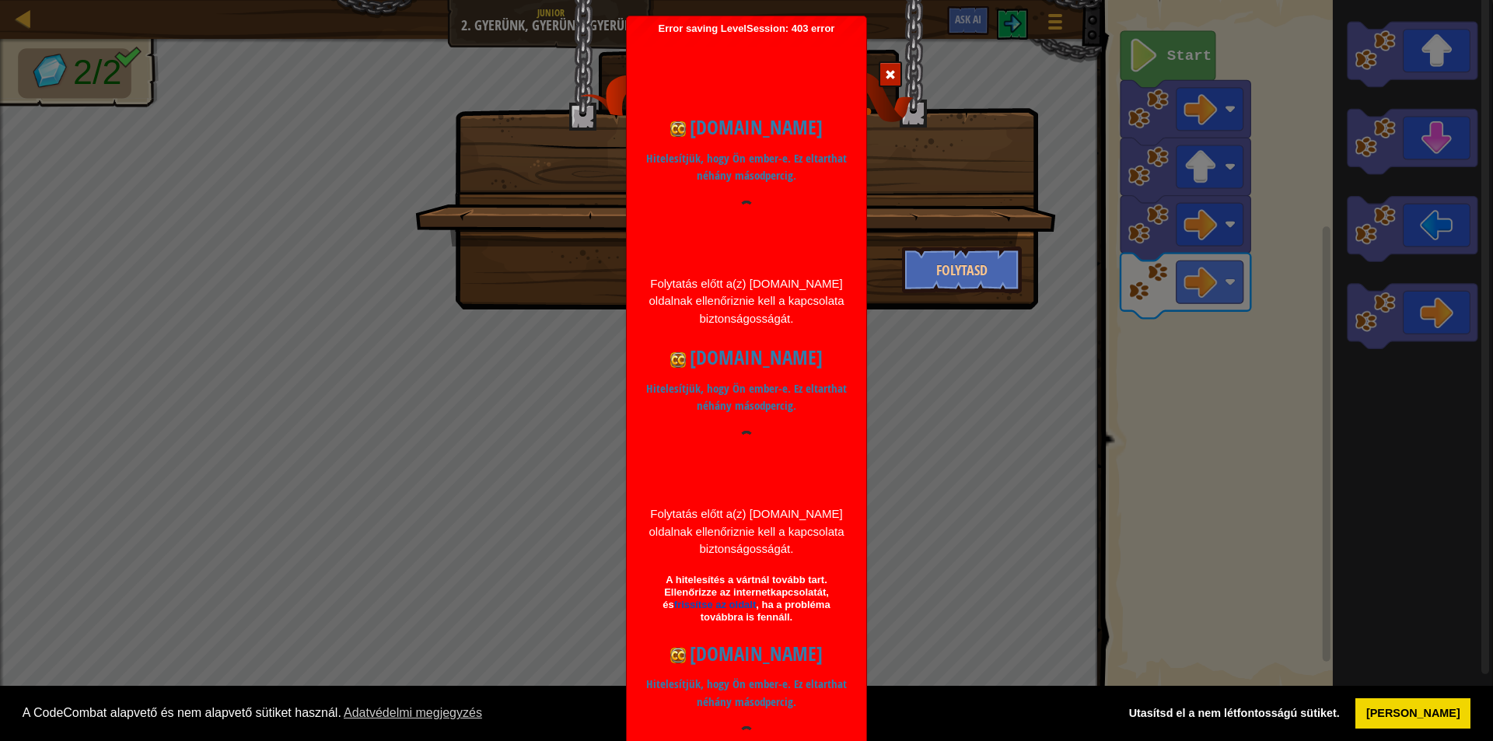
click at [722, 425] on div "codecombat.com Hitelesítjük, hogy Ön ember-e. Ez eltarthat néhány másodpercig. …" at bounding box center [747, 483] width 224 height 772
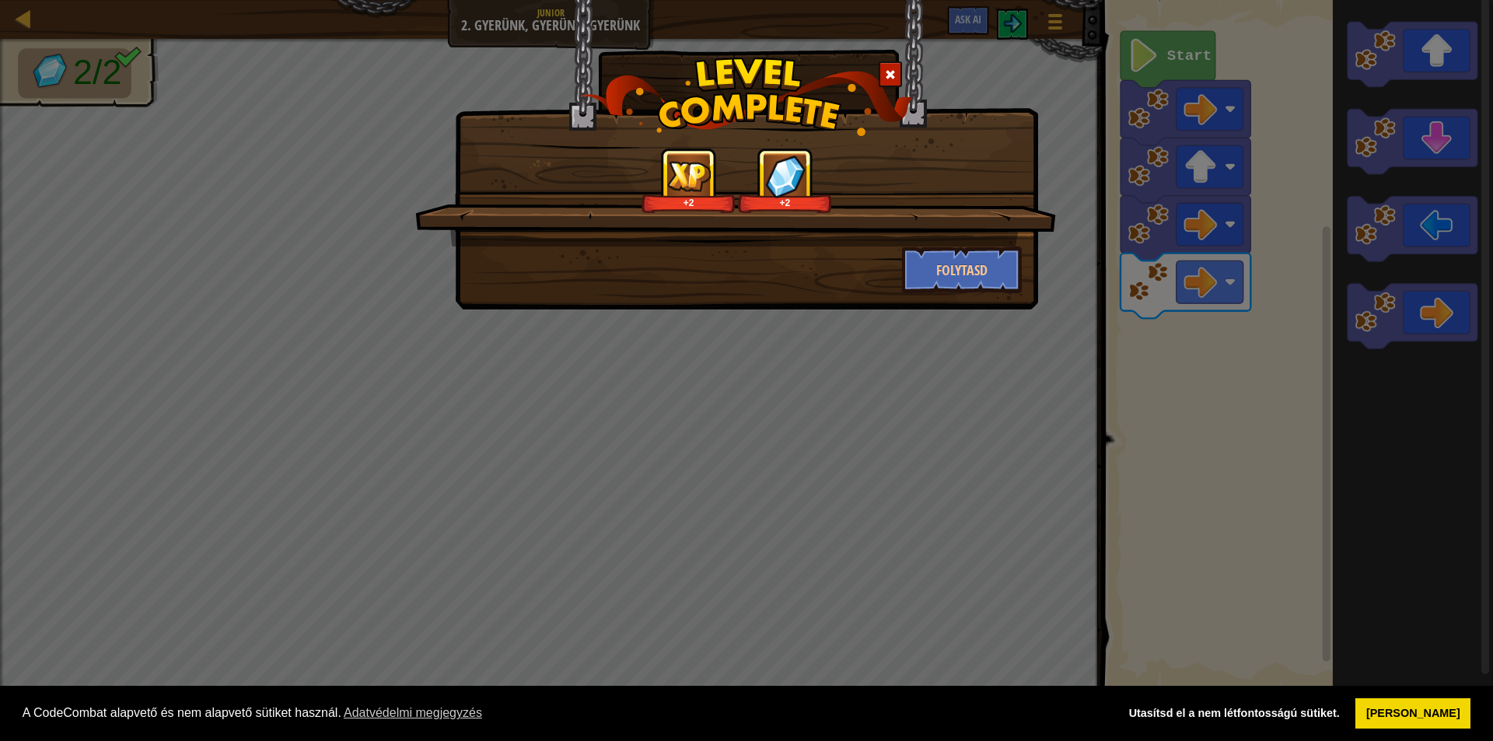
click at [881, 136] on div "+2 +2 Folytasd" at bounding box center [747, 208] width 582 height 169
click at [952, 282] on button "Folytasd" at bounding box center [962, 270] width 121 height 47
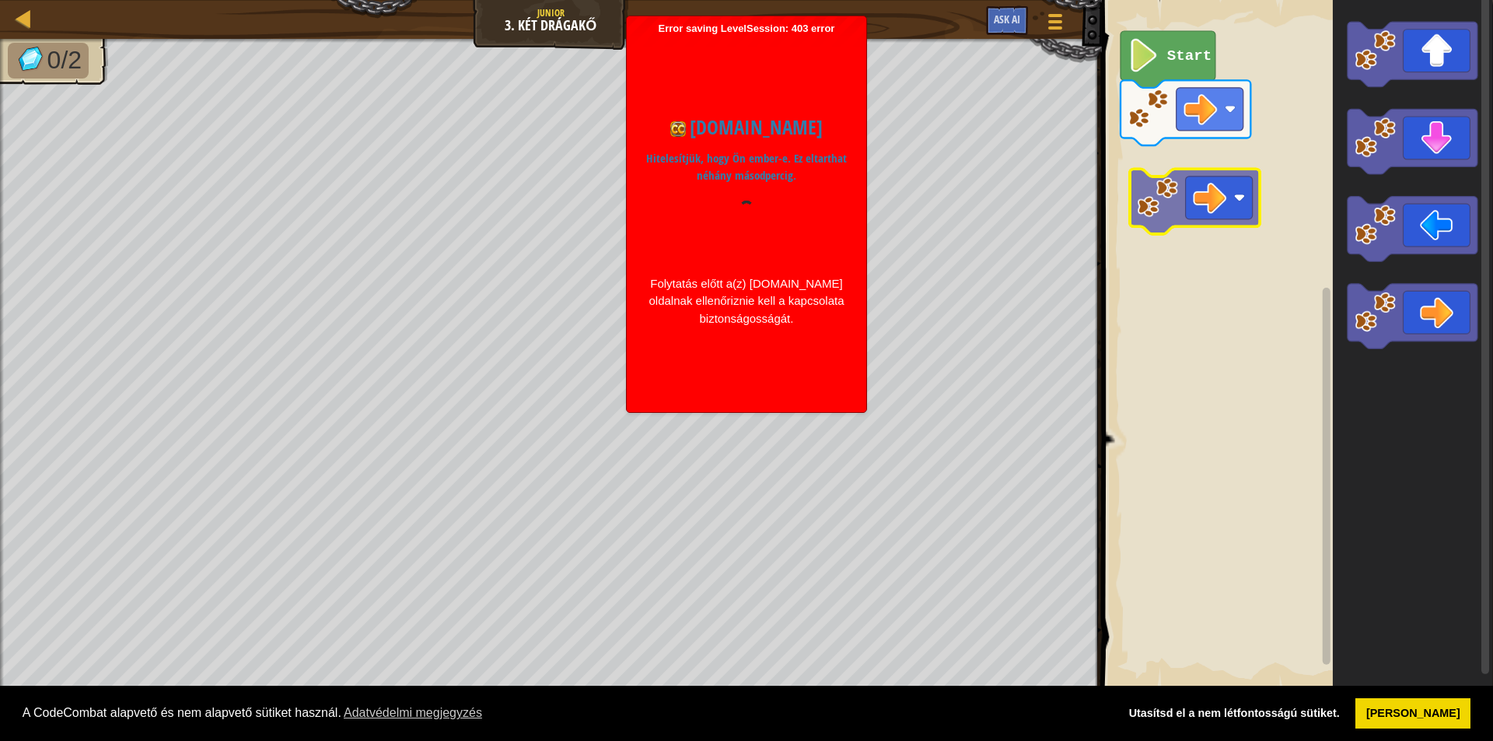
click at [1139, 148] on div "Start" at bounding box center [1295, 344] width 396 height 705
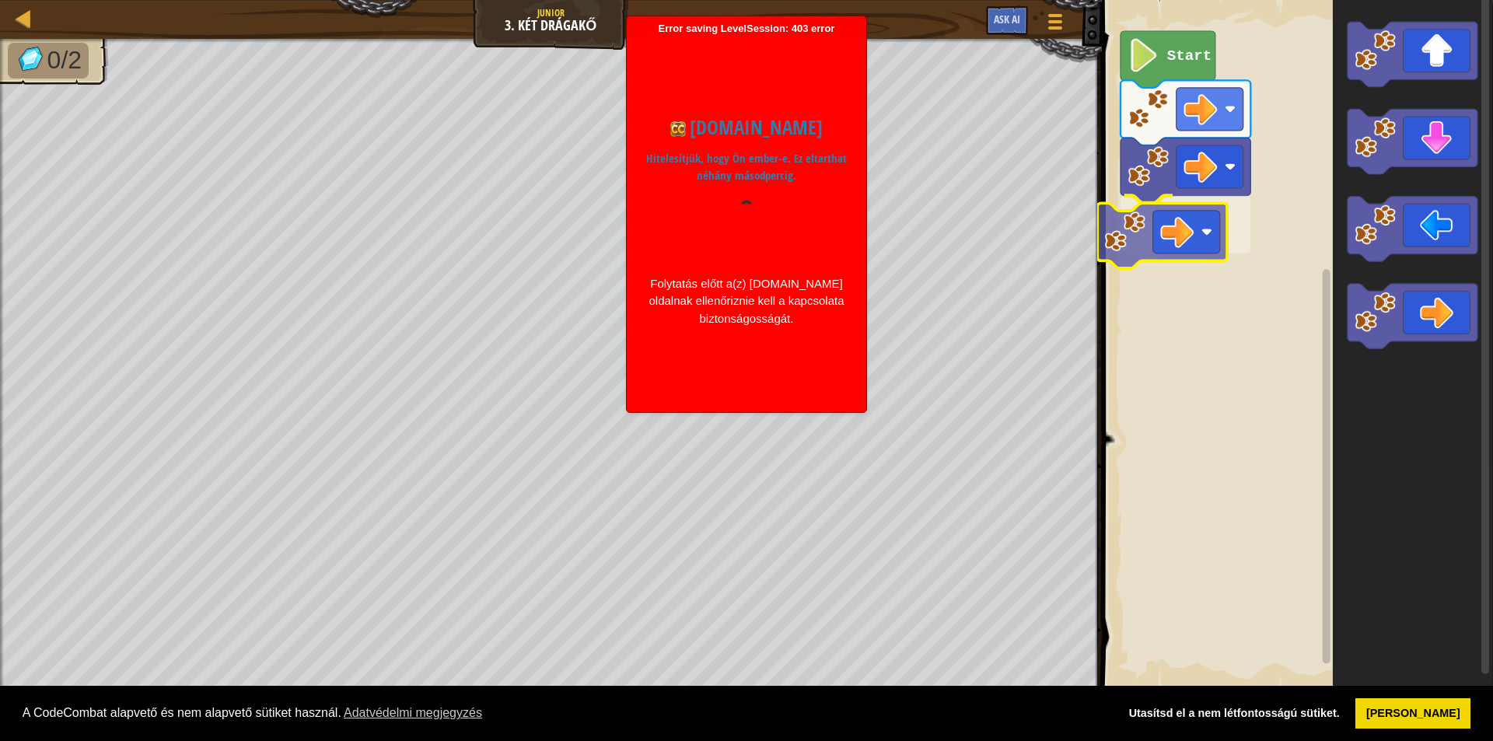
click at [1187, 227] on div "Start" at bounding box center [1295, 344] width 396 height 705
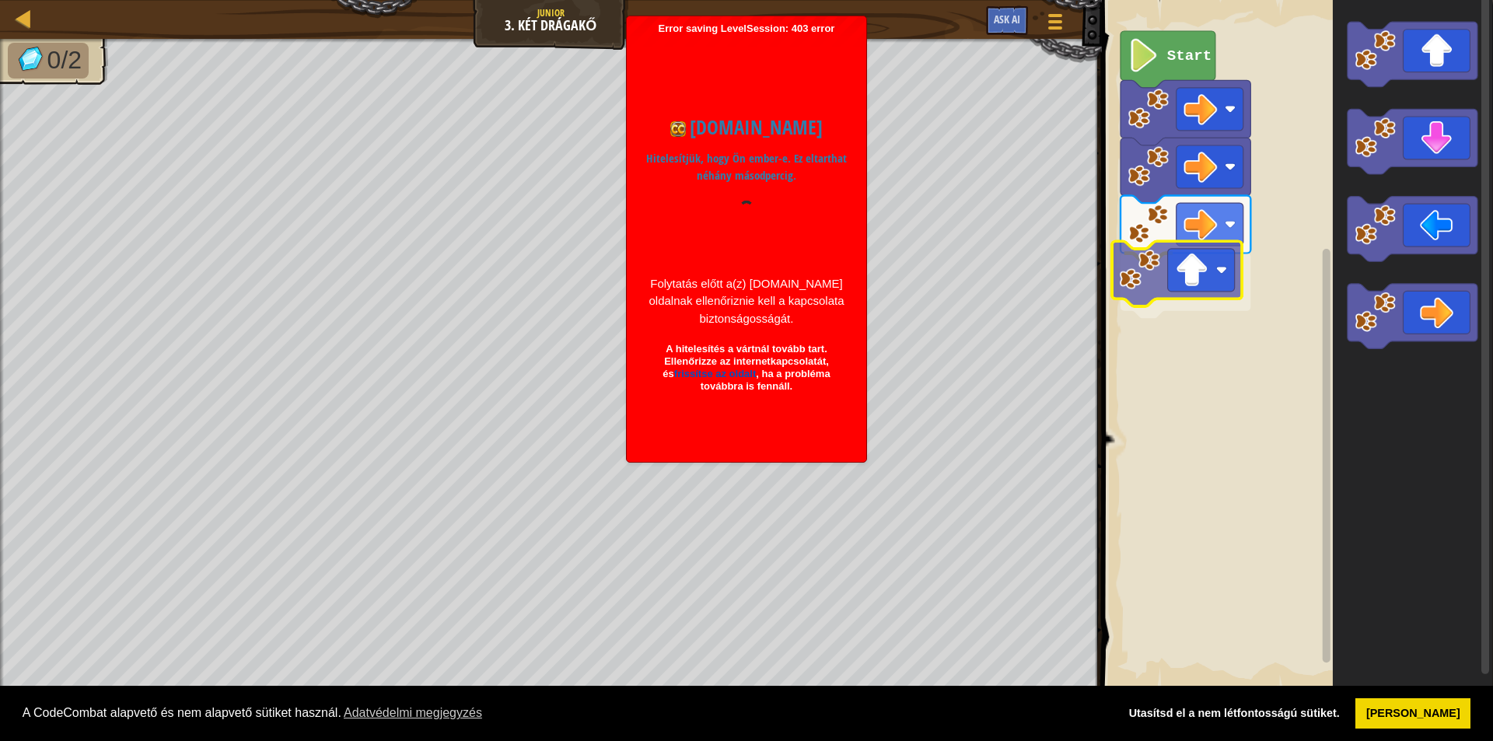
click at [1193, 296] on div "Start" at bounding box center [1295, 344] width 396 height 705
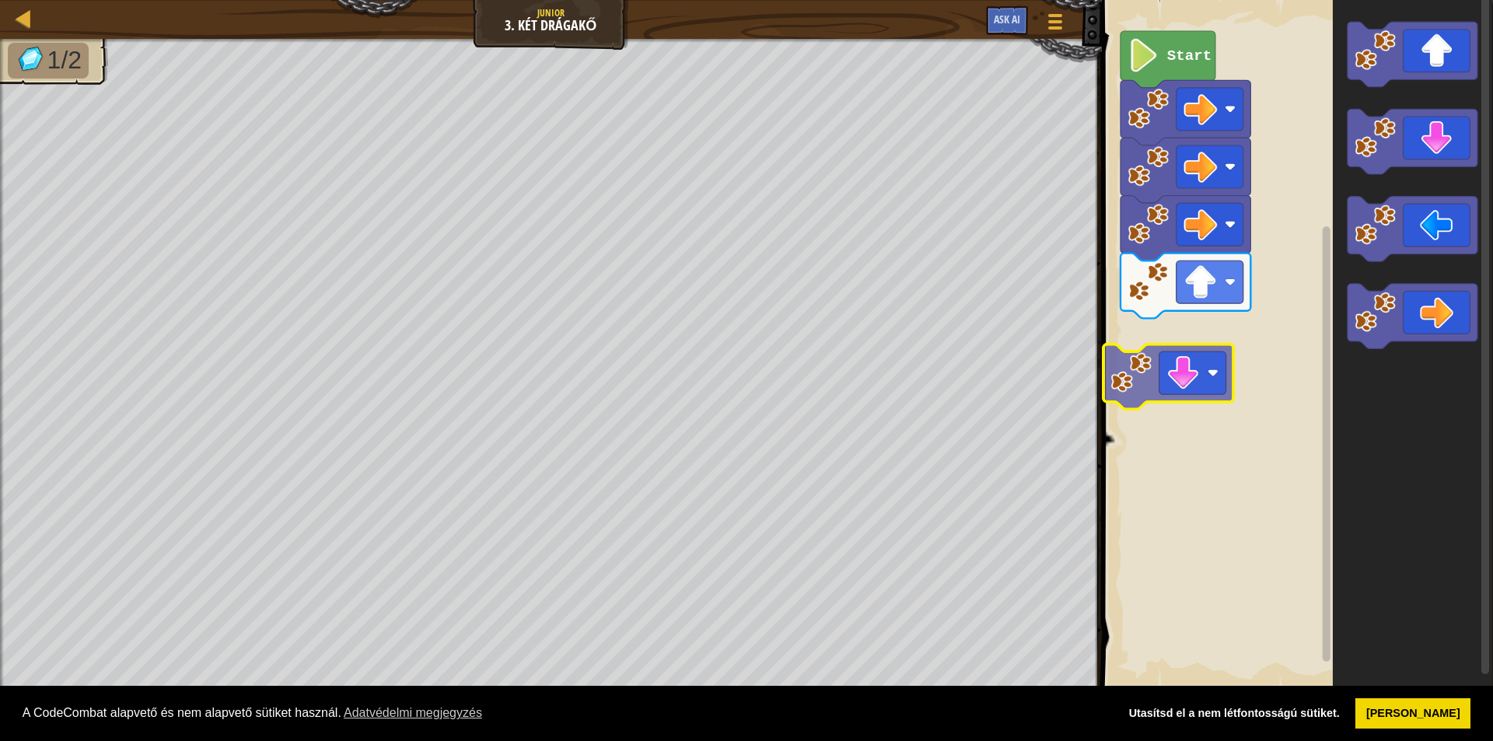
click at [1205, 389] on div "Start" at bounding box center [1295, 344] width 396 height 705
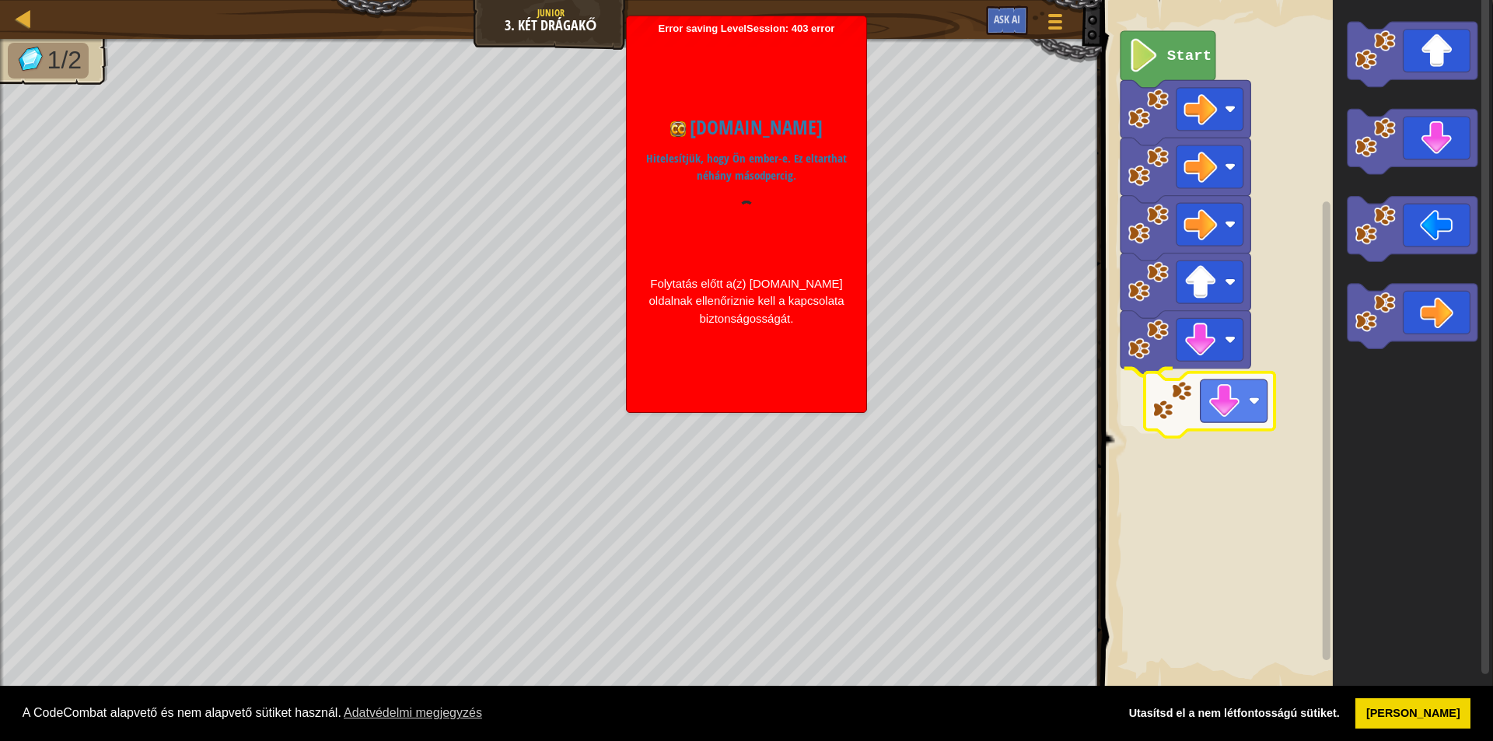
click at [1167, 430] on div "Start" at bounding box center [1295, 344] width 396 height 705
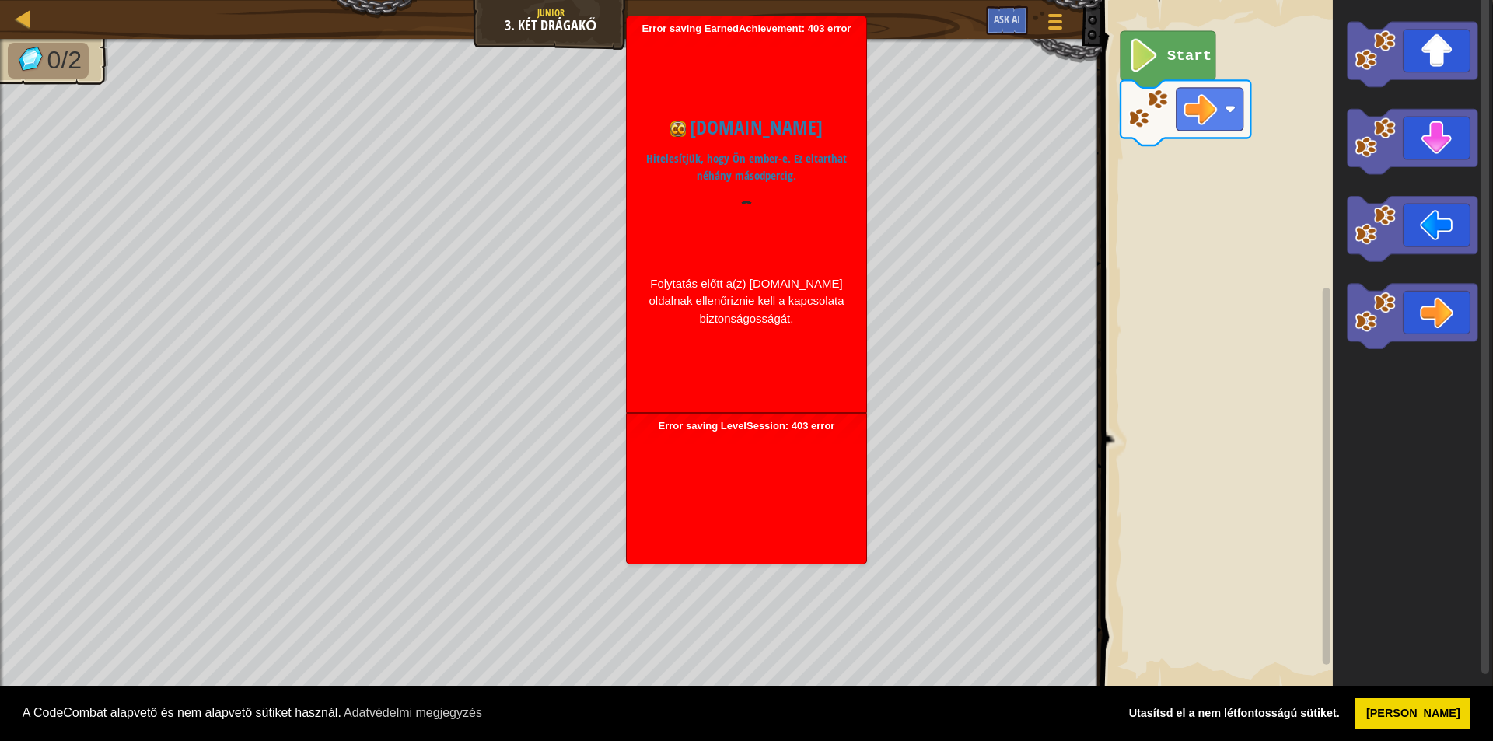
click at [1194, 276] on rect "Blockly munkaterület" at bounding box center [1295, 344] width 396 height 705
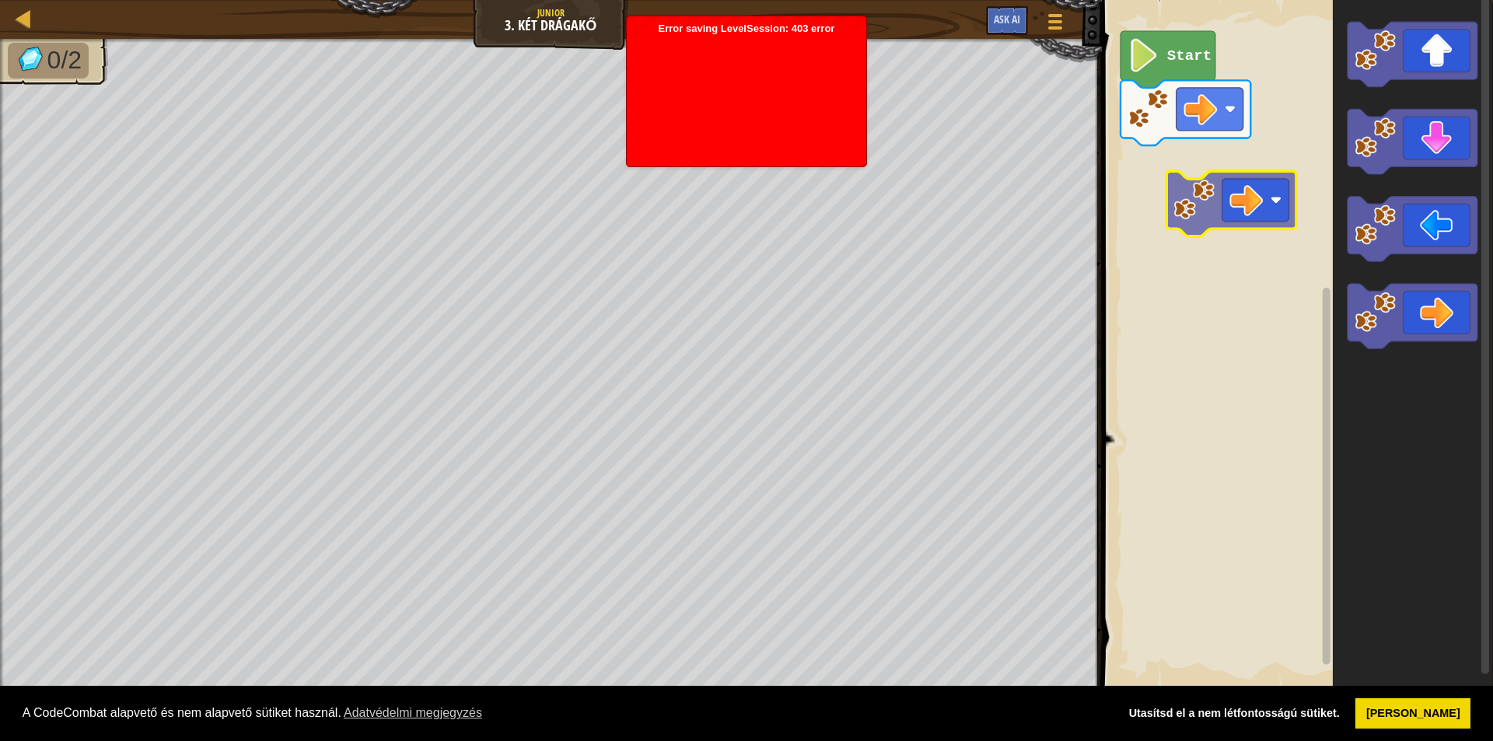
click at [1195, 173] on div "Start" at bounding box center [1295, 344] width 396 height 705
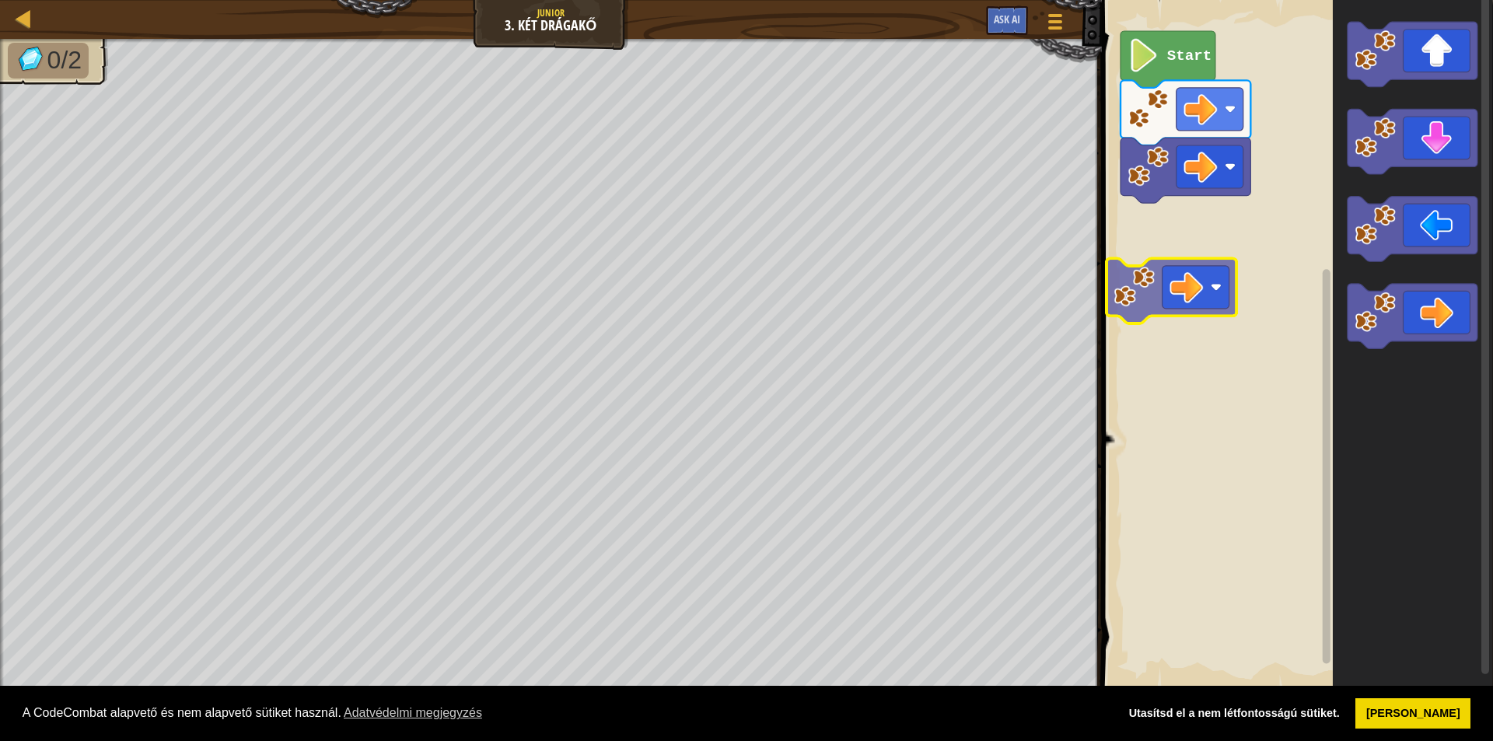
click at [1168, 282] on div "Start" at bounding box center [1295, 344] width 396 height 705
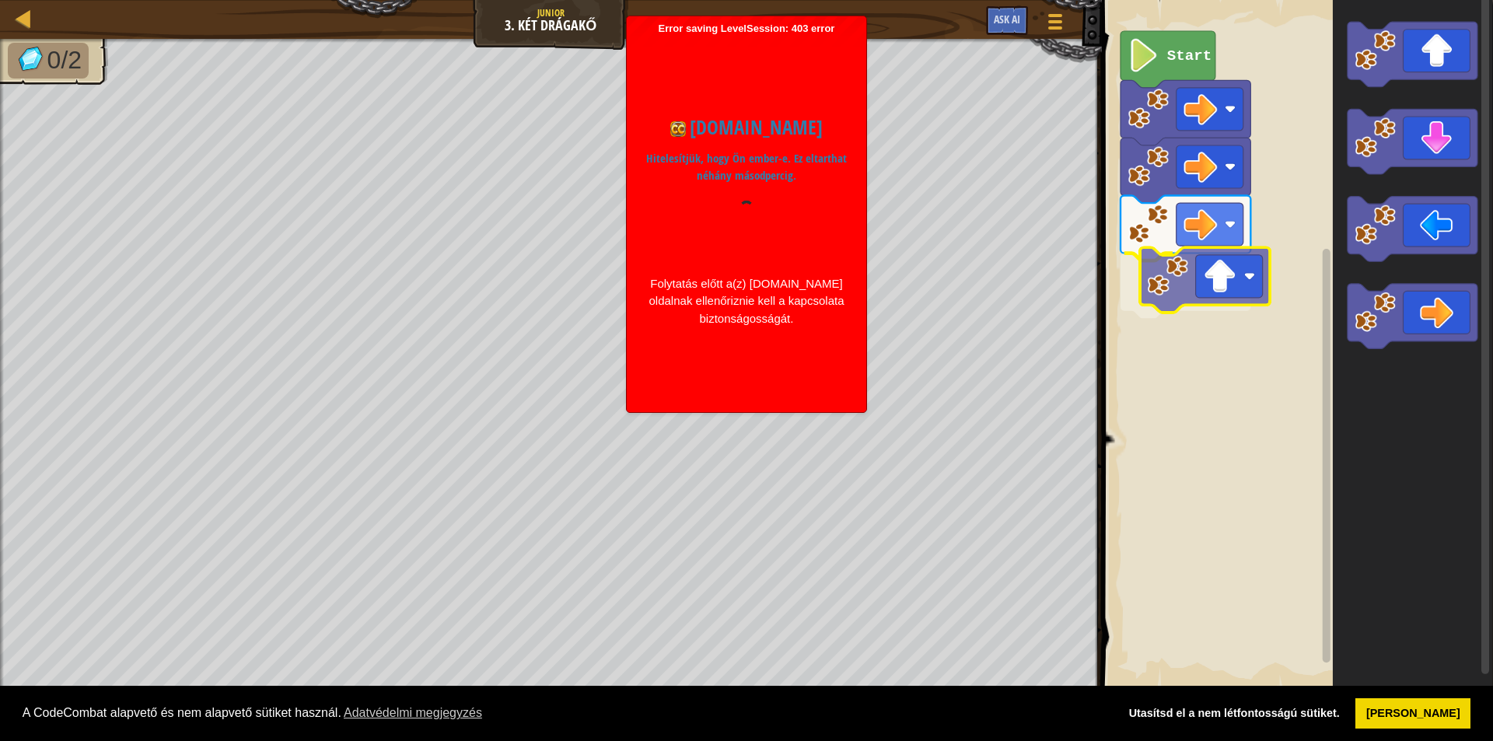
click at [1191, 301] on div "Start" at bounding box center [1295, 344] width 396 height 705
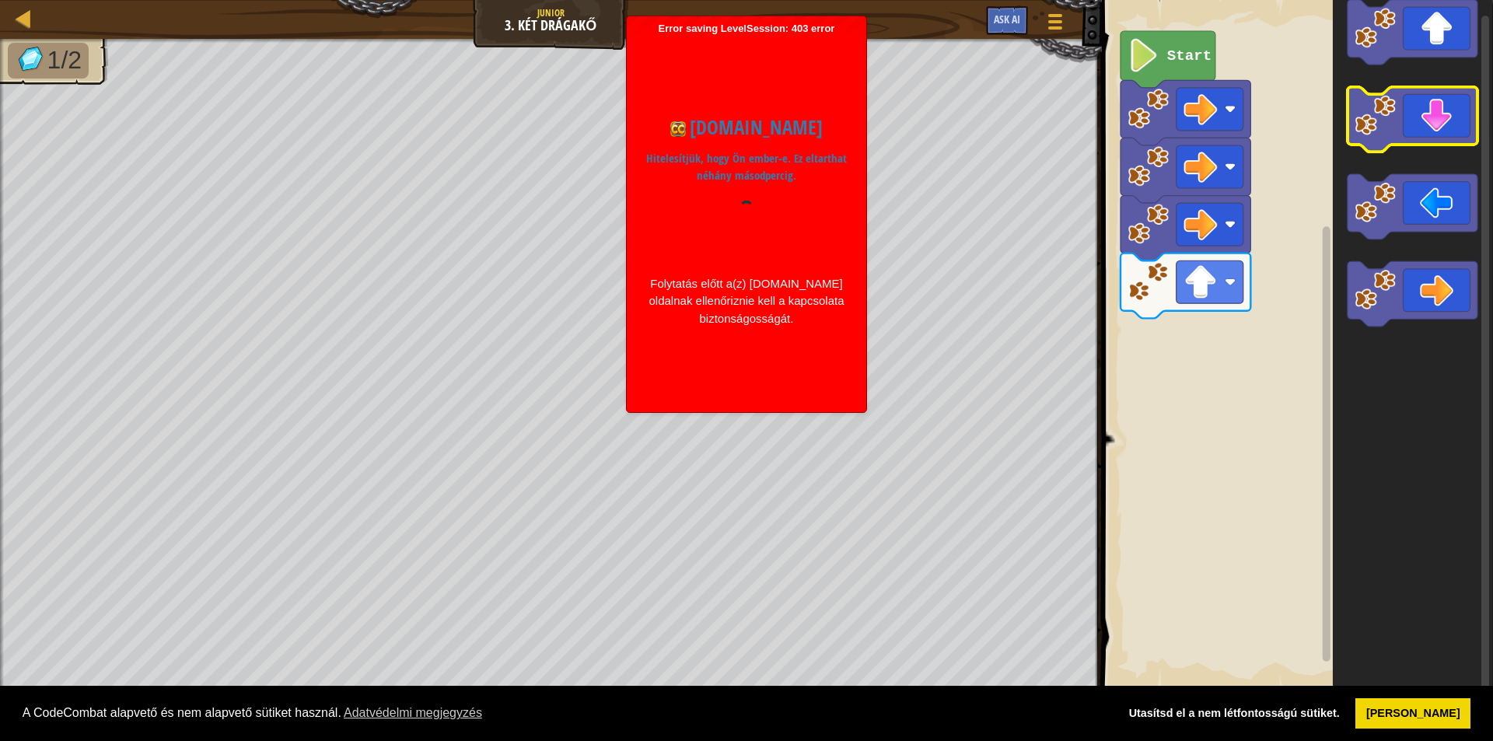
click at [1389, 144] on icon "Blockly munkaterület" at bounding box center [1412, 344] width 160 height 705
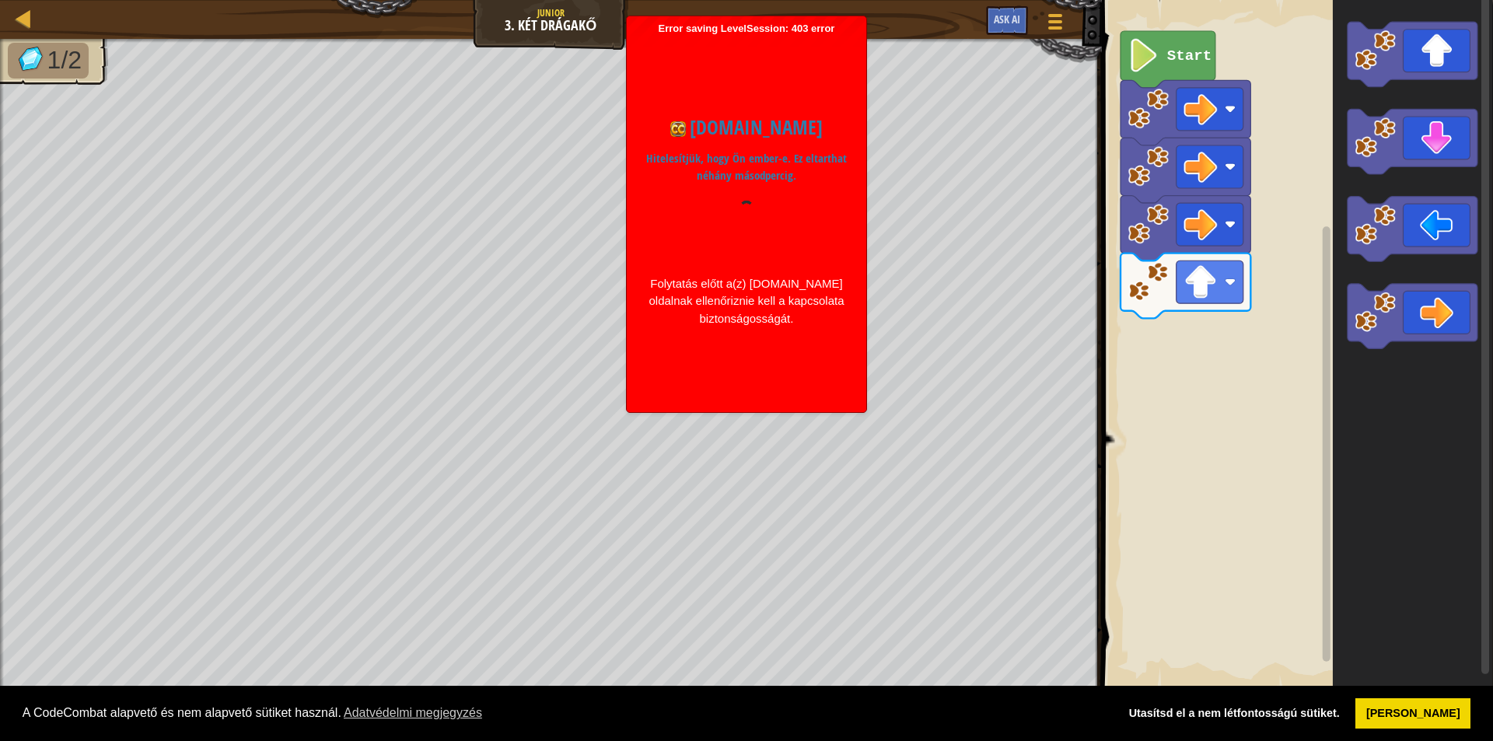
click at [1376, 252] on g "Blockly munkaterület" at bounding box center [1412, 185] width 130 height 327
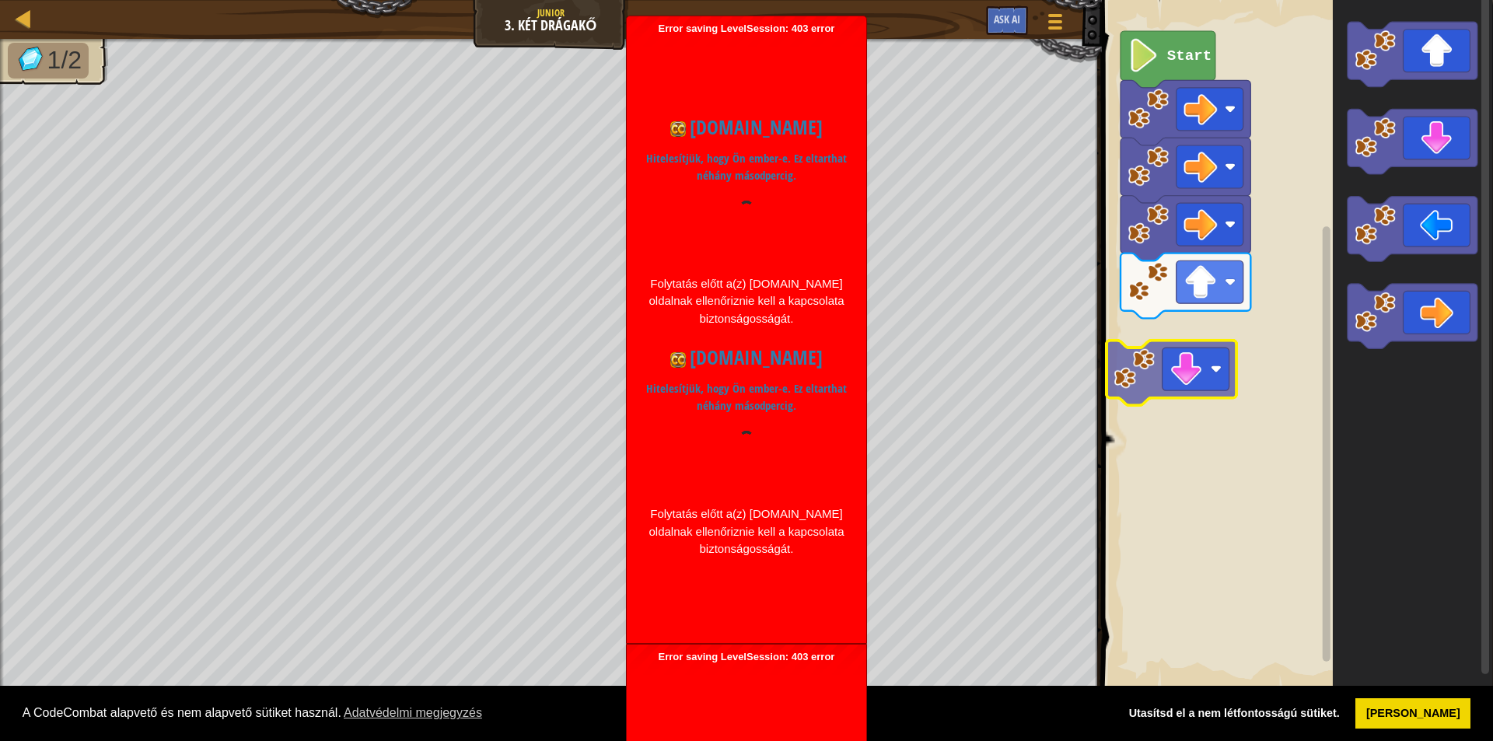
click at [1155, 373] on div "Start" at bounding box center [1295, 344] width 396 height 705
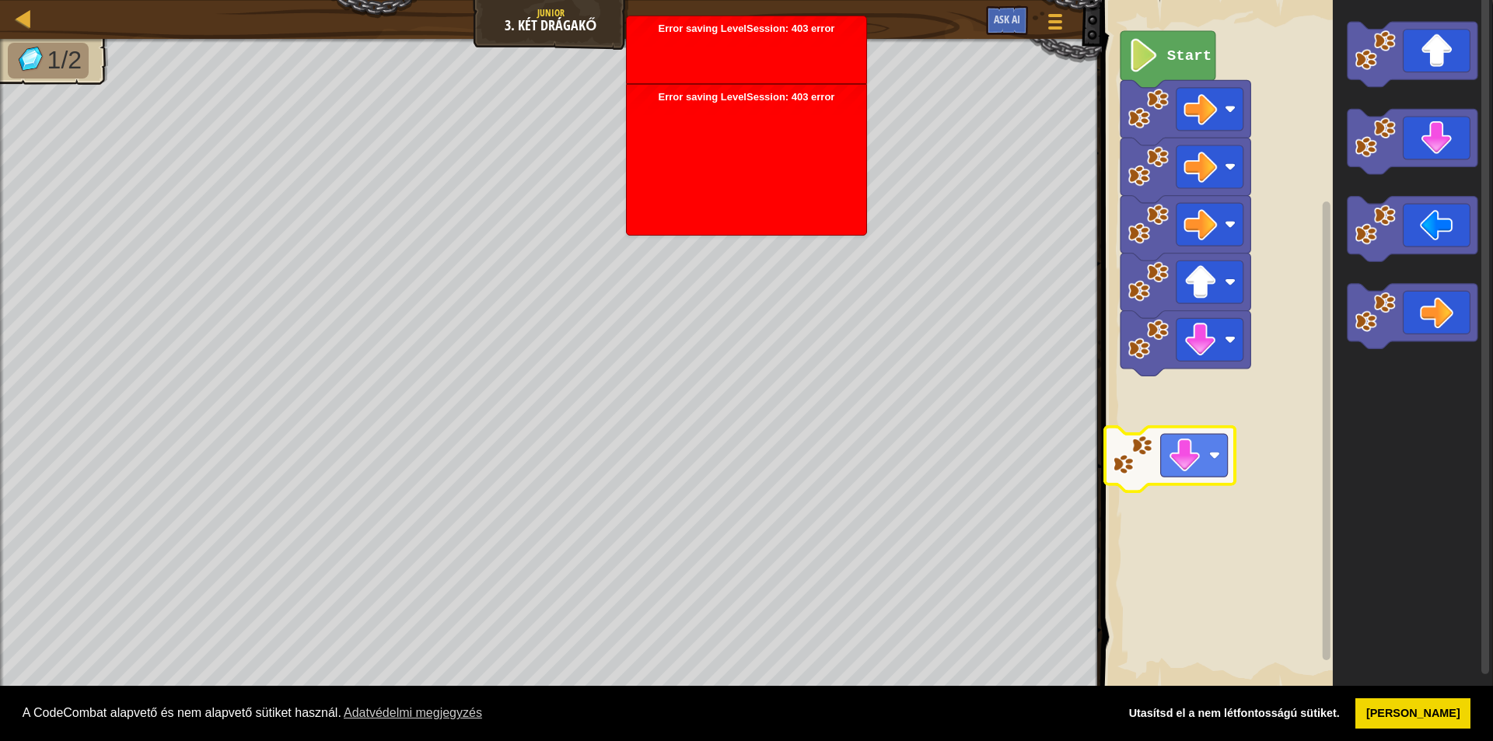
click at [1129, 439] on div "Start" at bounding box center [1295, 344] width 396 height 705
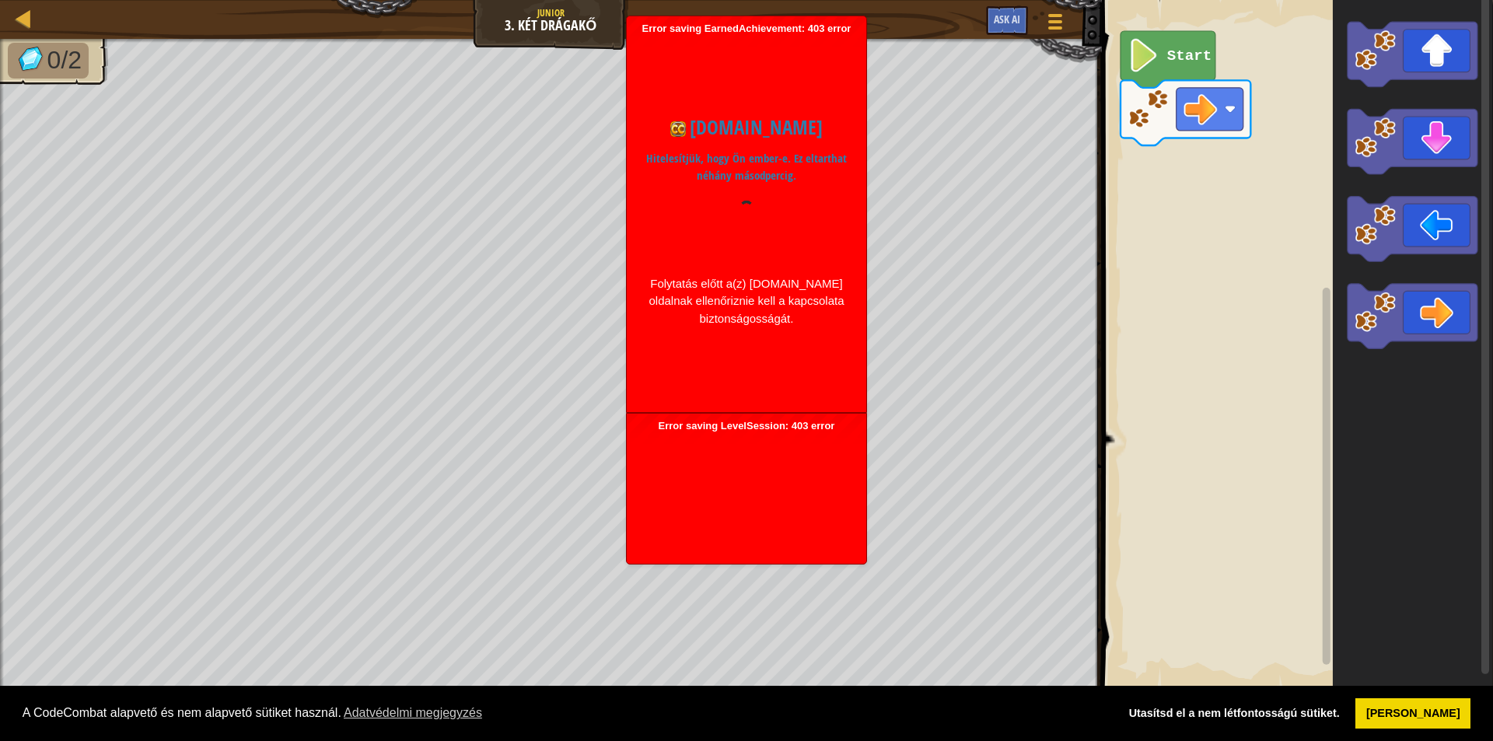
click at [694, 54] on div "[DOMAIN_NAME] Hitelesítjük, hogy Ön ember-e. Ez eltarthat néhány másodpercig. F…" at bounding box center [747, 220] width 224 height 370
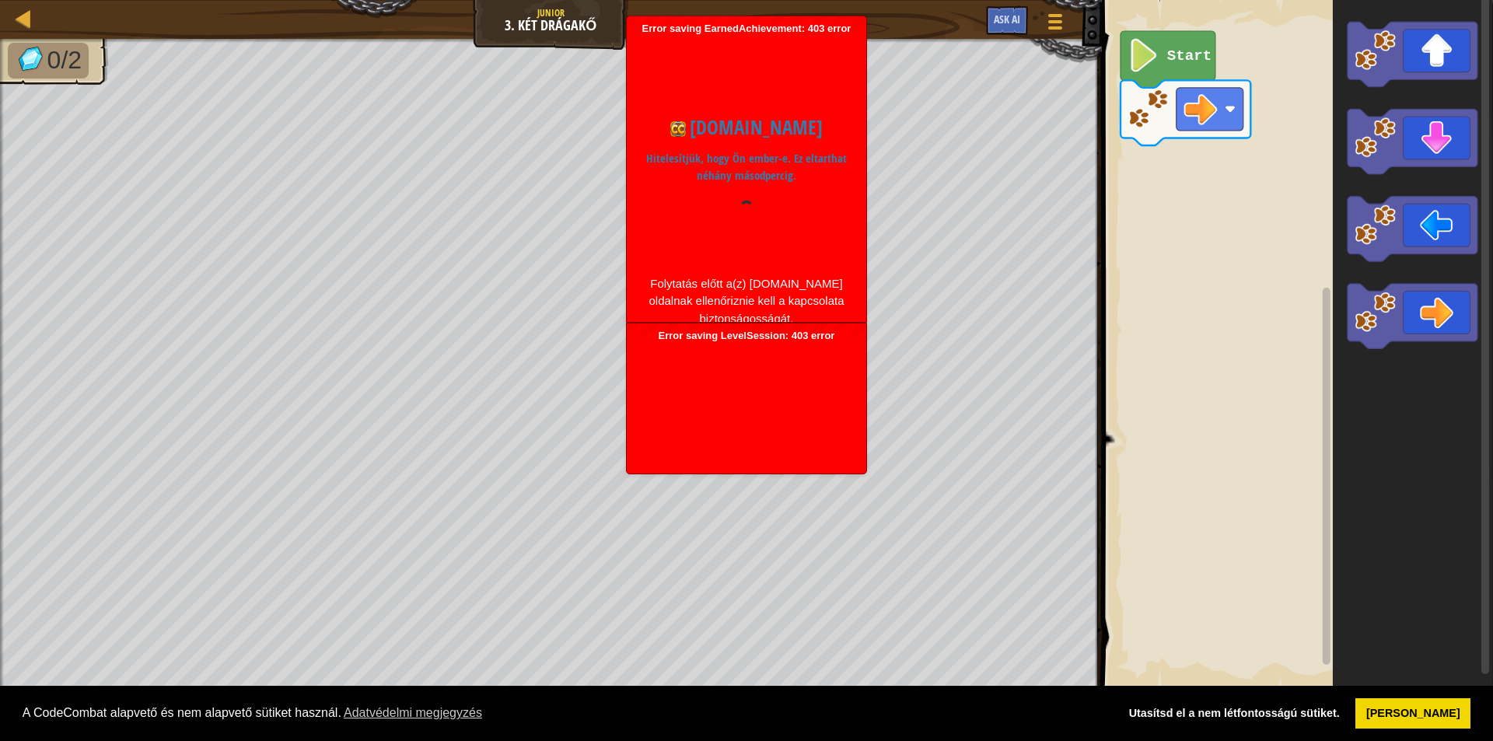
click at [694, 54] on div "[DOMAIN_NAME] Hitelesítjük, hogy Ön ember-e. Ez eltarthat néhány másodpercig. F…" at bounding box center [747, 220] width 224 height 370
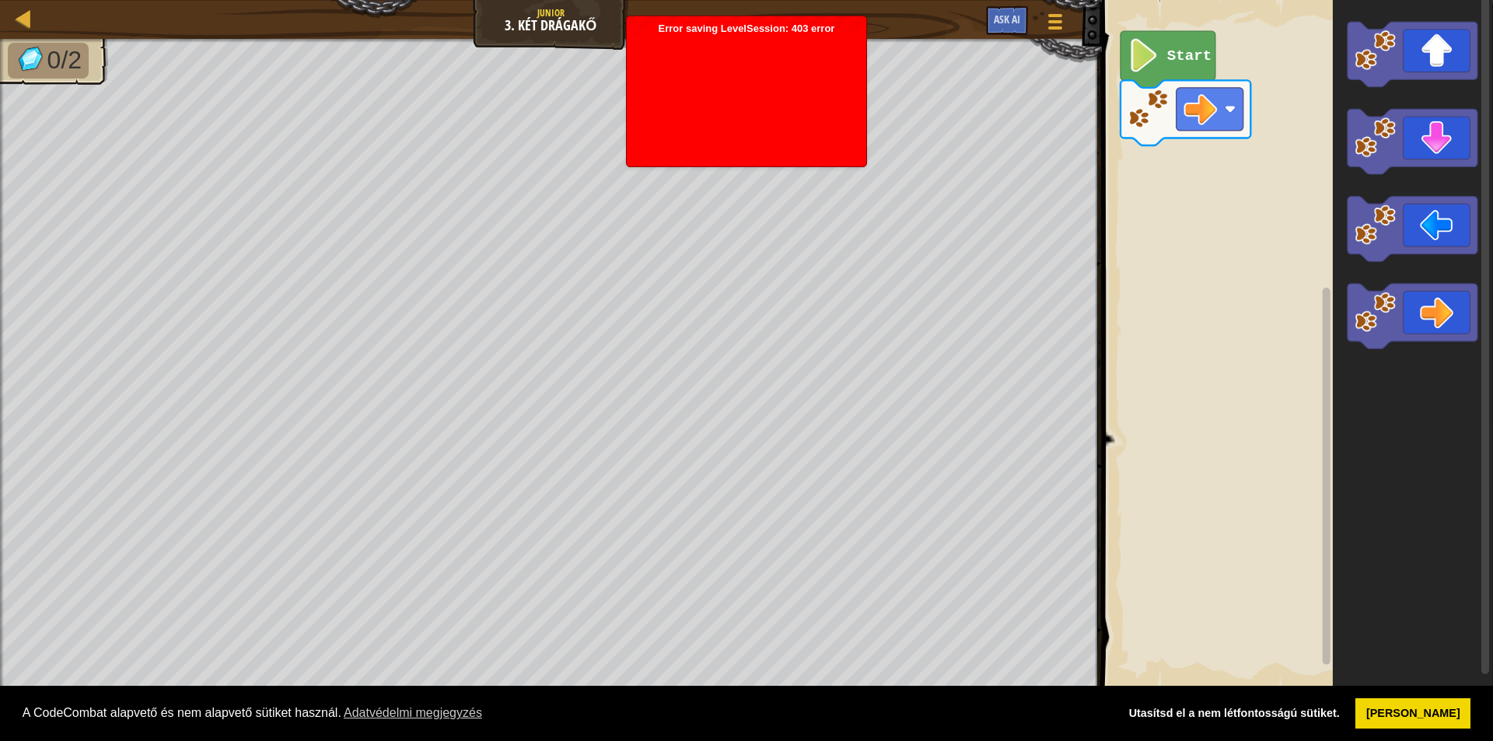
click at [698, 64] on div at bounding box center [747, 97] width 224 height 124
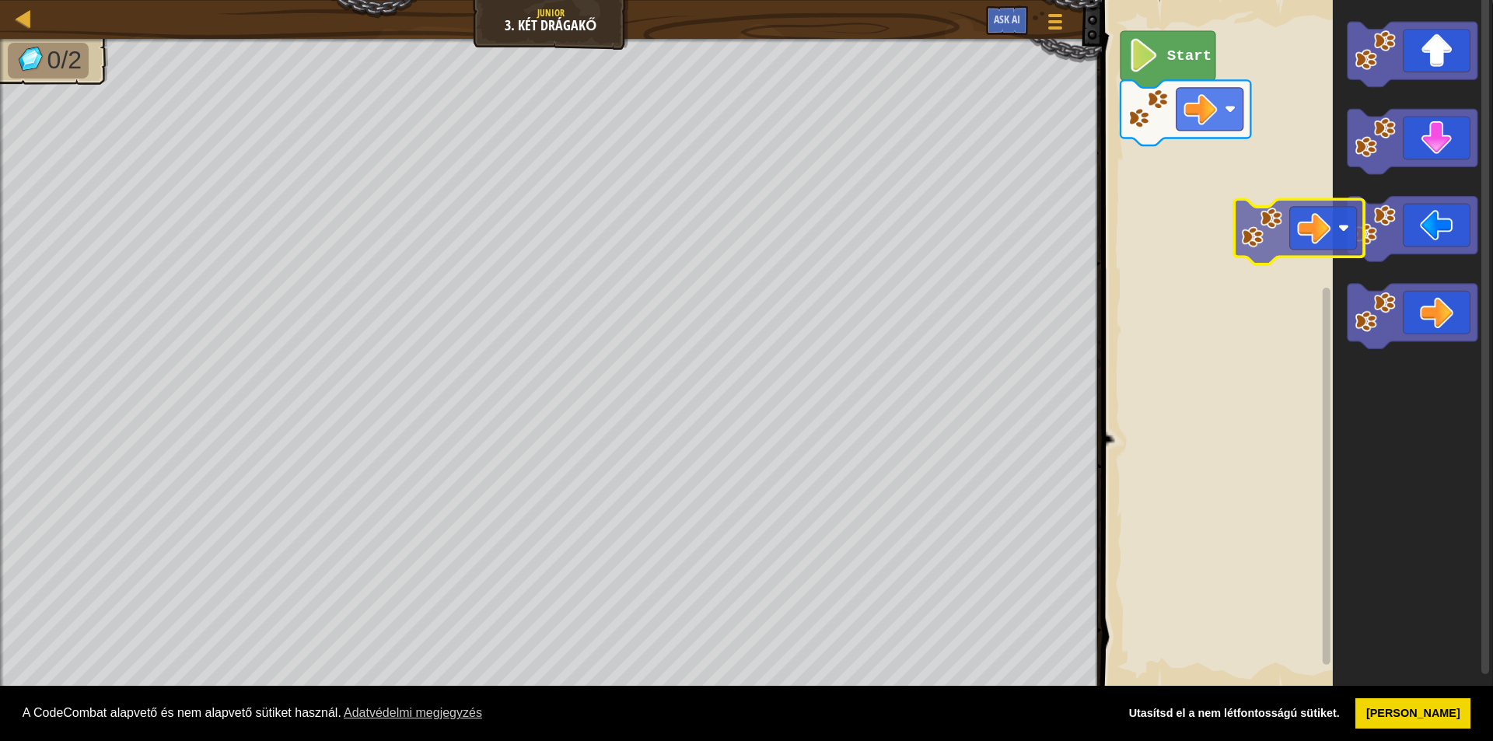
click at [1219, 194] on div "Start" at bounding box center [1295, 344] width 396 height 705
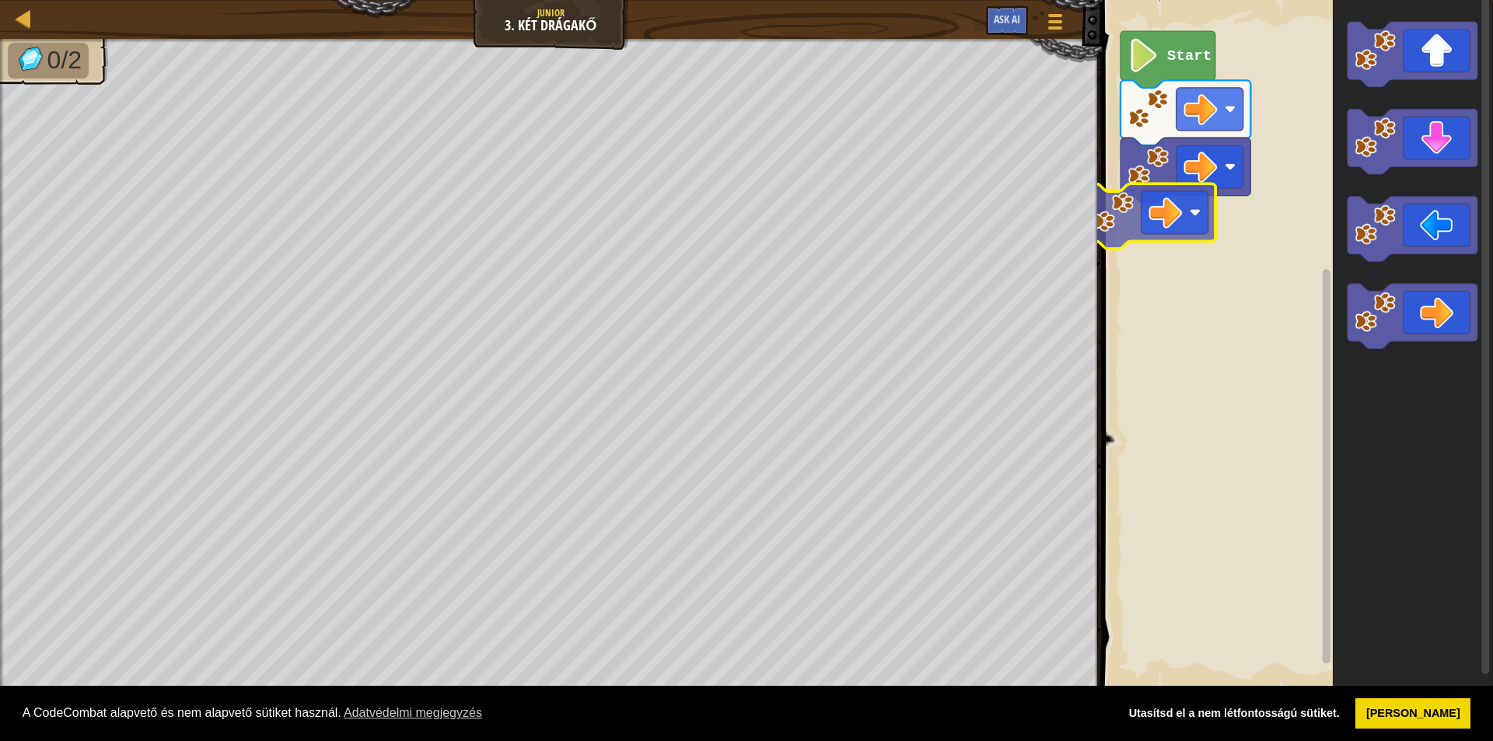
click at [1140, 229] on div "Start" at bounding box center [1295, 344] width 396 height 705
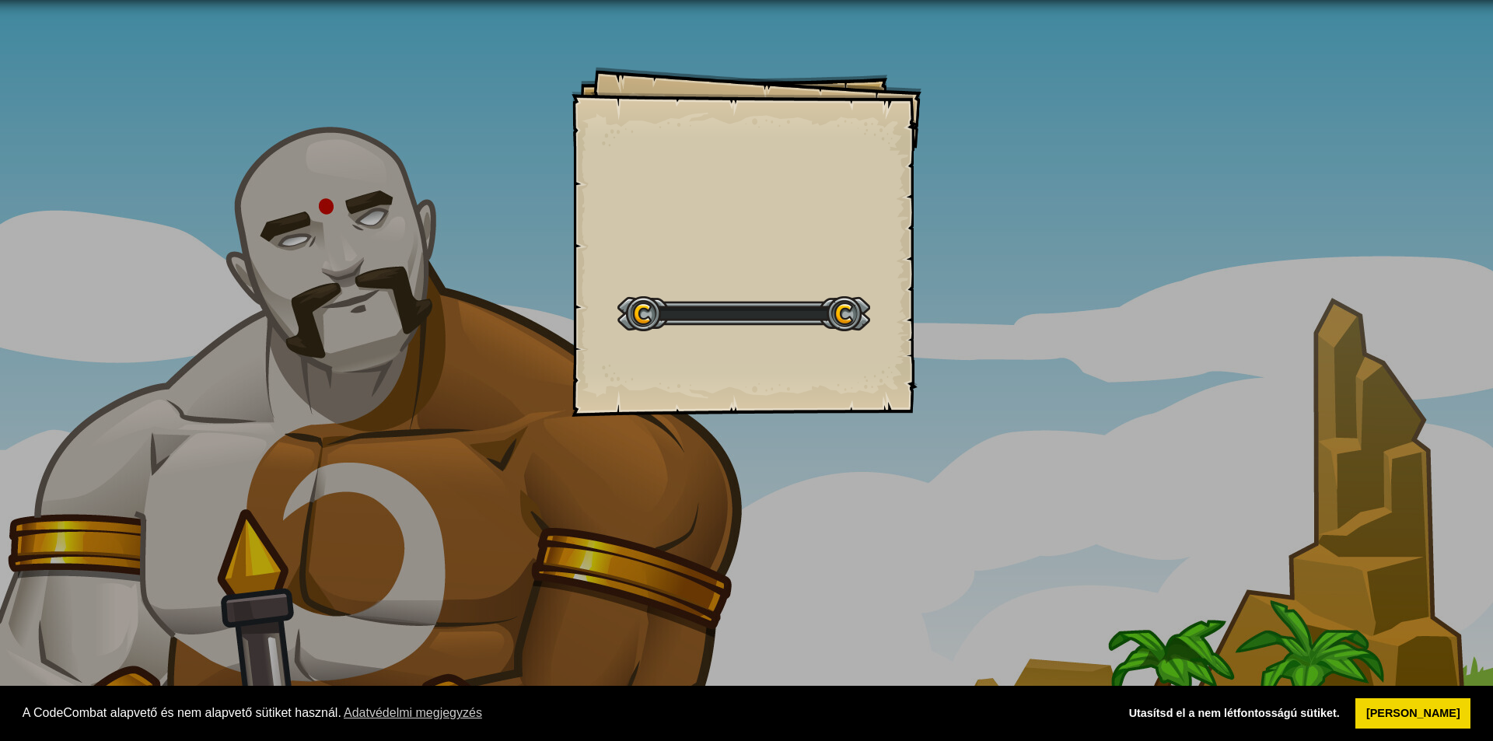
drag, startPoint x: 0, startPoint y: 0, endPoint x: 1462, endPoint y: 52, distance: 1463.0
click at [1464, 49] on div "Goals Start Level A betöltés a szerverről sikertelen Ehhez a szinthez elő kell …" at bounding box center [746, 370] width 1493 height 741
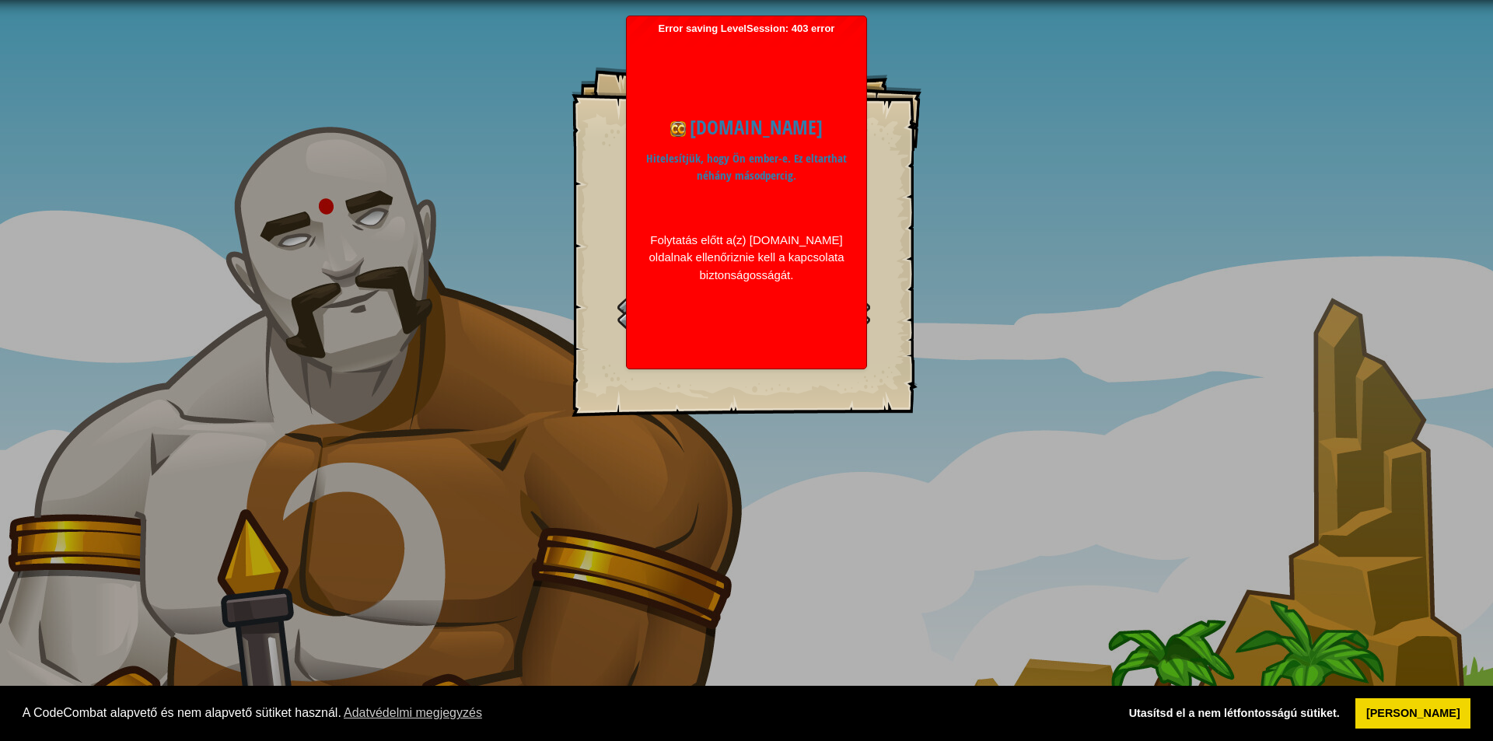
click at [685, 128] on img at bounding box center [678, 129] width 16 height 16
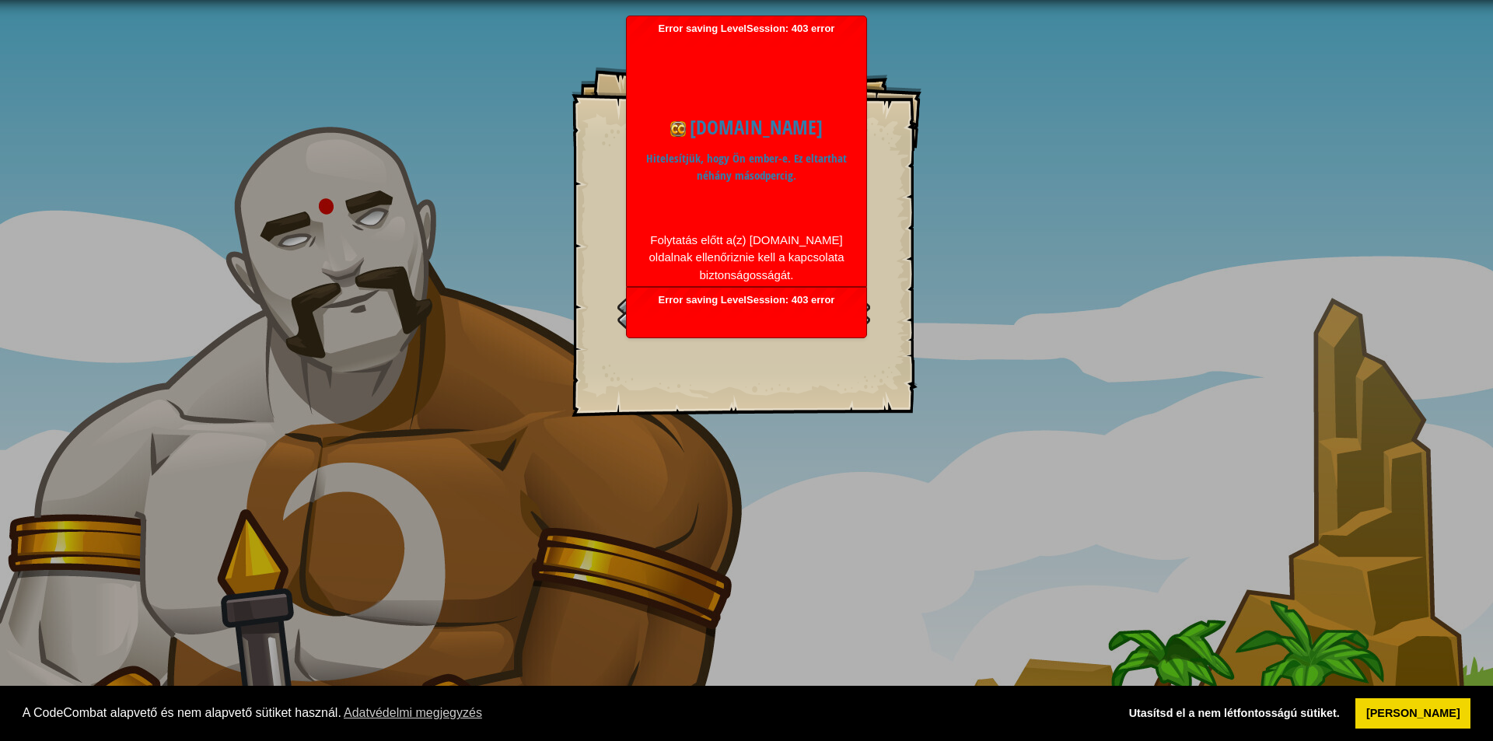
drag, startPoint x: 693, startPoint y: 146, endPoint x: 702, endPoint y: 158, distance: 14.9
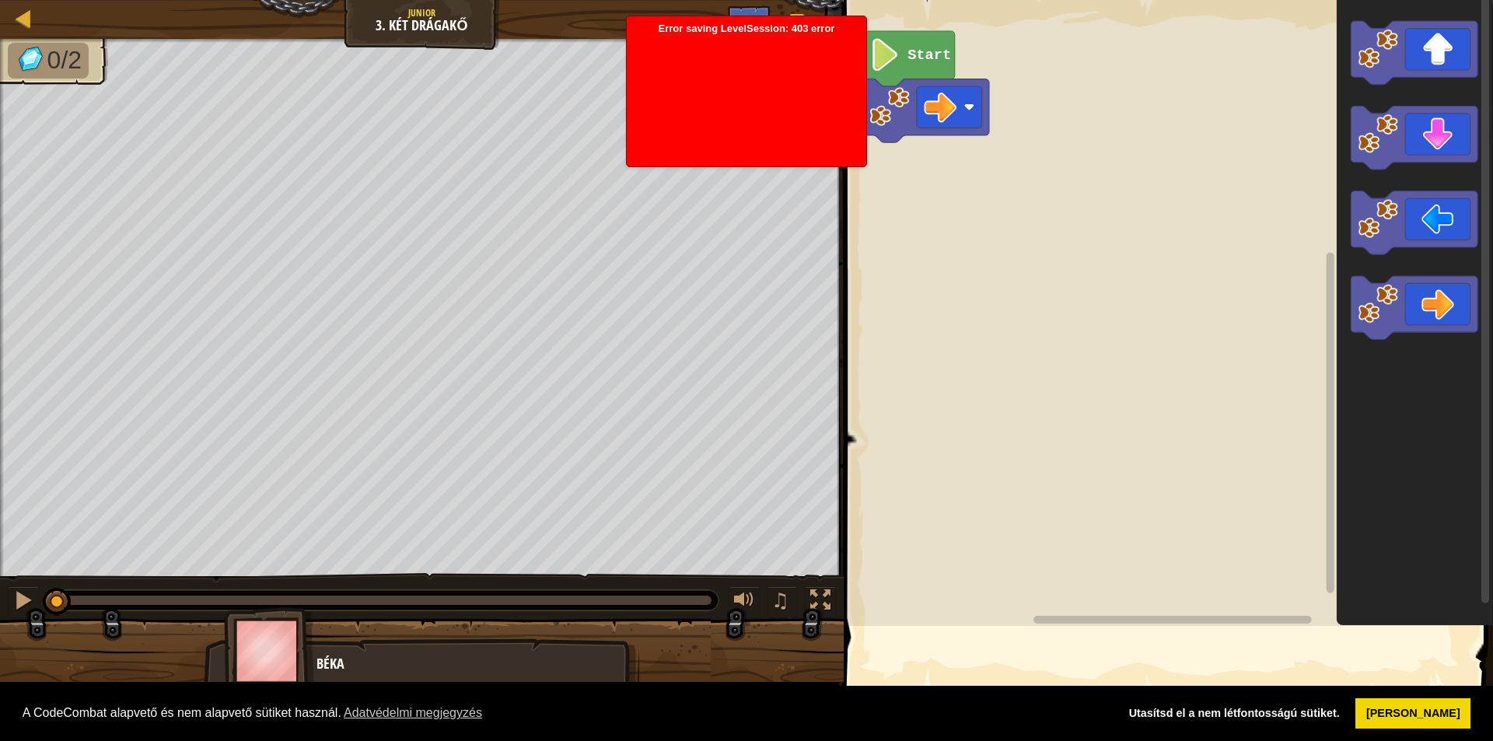
drag, startPoint x: 702, startPoint y: 158, endPoint x: 721, endPoint y: 87, distance: 73.2
drag, startPoint x: 721, startPoint y: 87, endPoint x: 728, endPoint y: 64, distance: 24.4
click at [722, 87] on div at bounding box center [747, 97] width 224 height 124
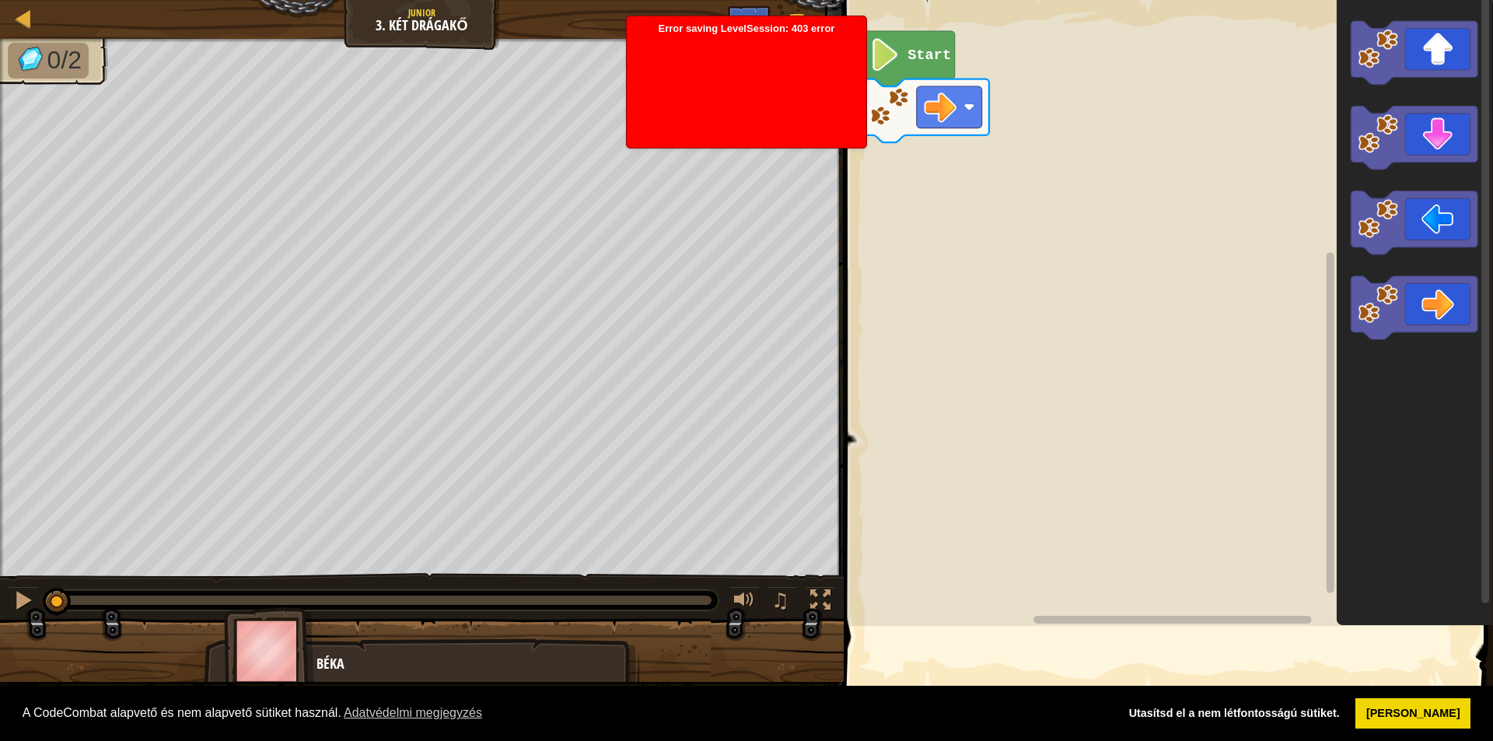
click at [735, 54] on div at bounding box center [747, 97] width 224 height 124
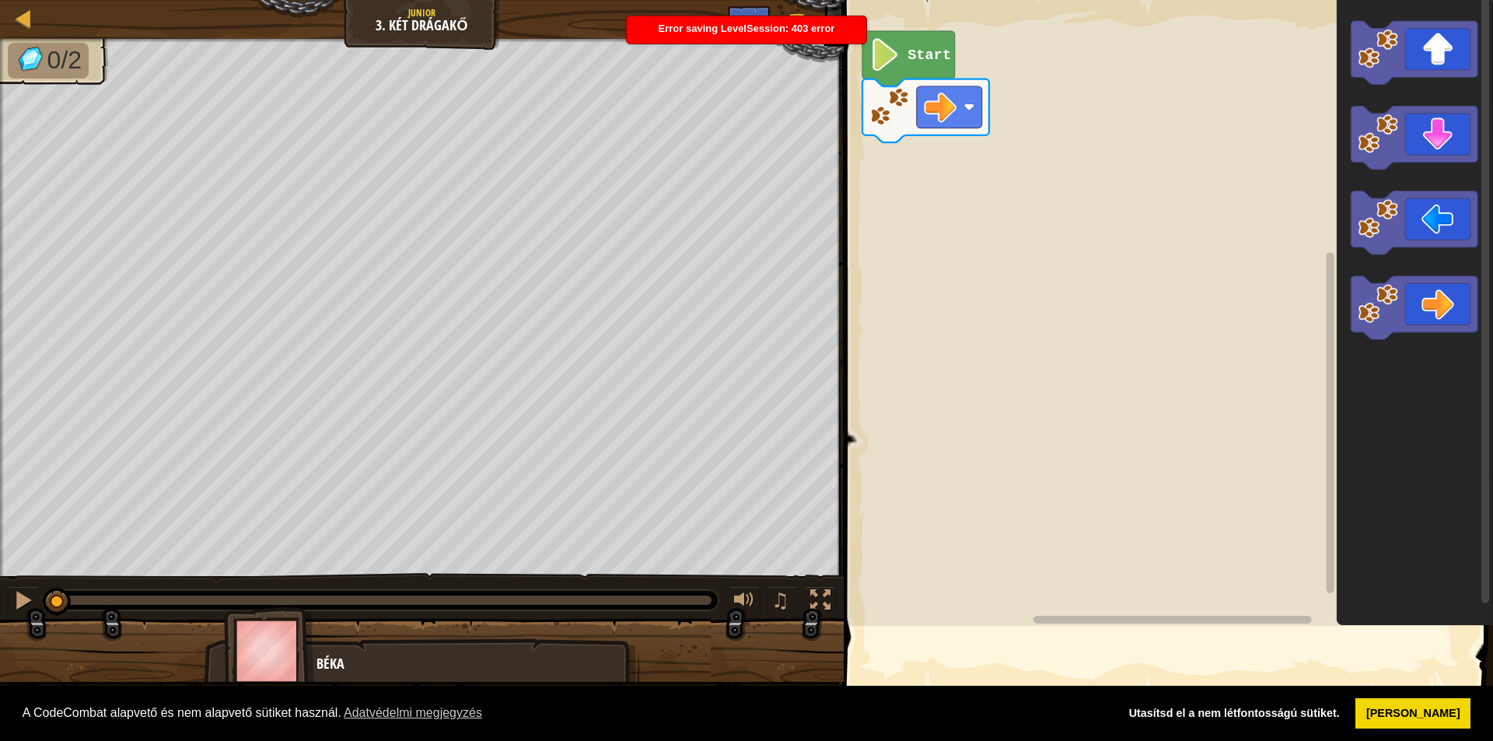
click at [745, 36] on div "Térkép Junior 3. Két Drágakő Játék Menü Ask AI 1 הההההההההההההההההההההההההההההה…" at bounding box center [746, 370] width 1493 height 741
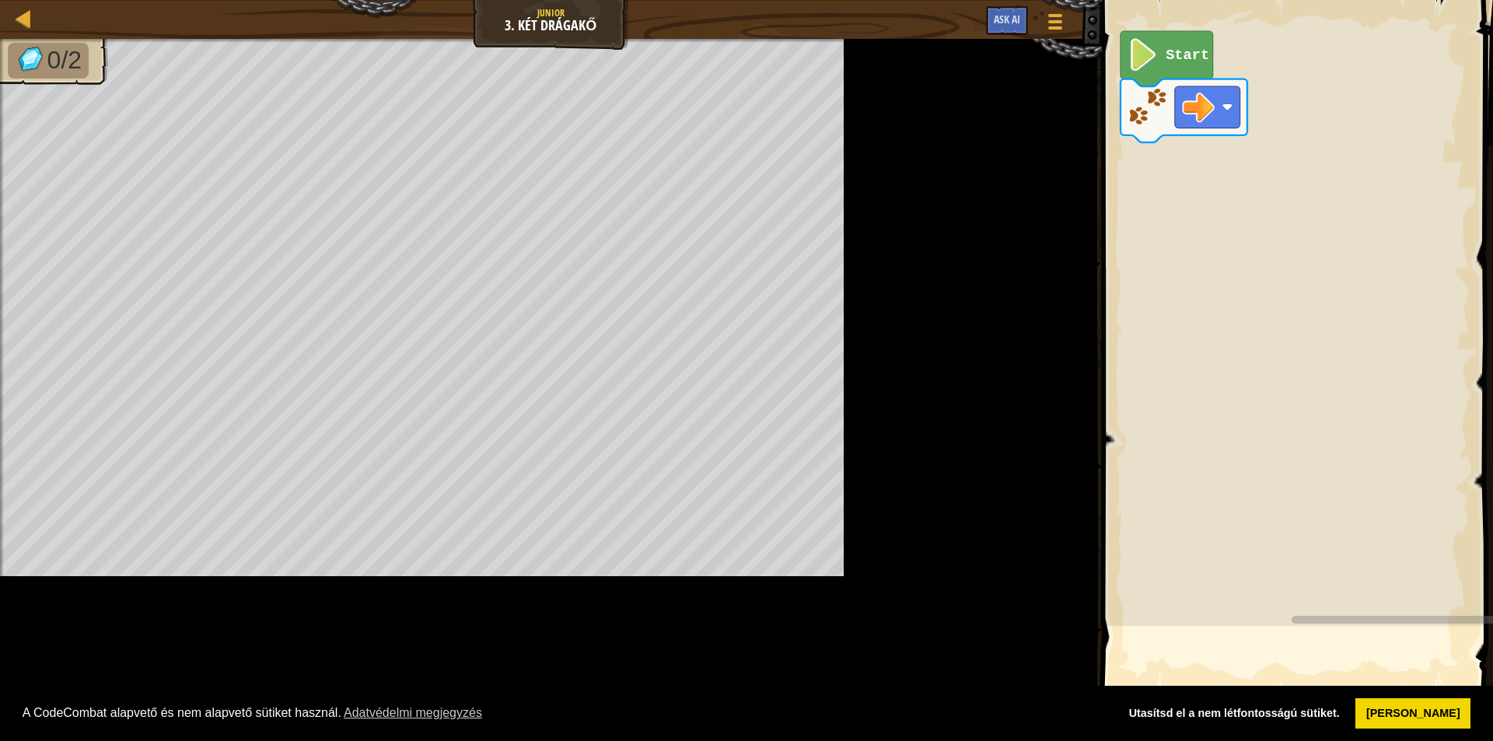
click at [751, 33] on div "Térkép Junior 3. Két Drágakő Játék Menü Ask AI" at bounding box center [551, 19] width 1102 height 39
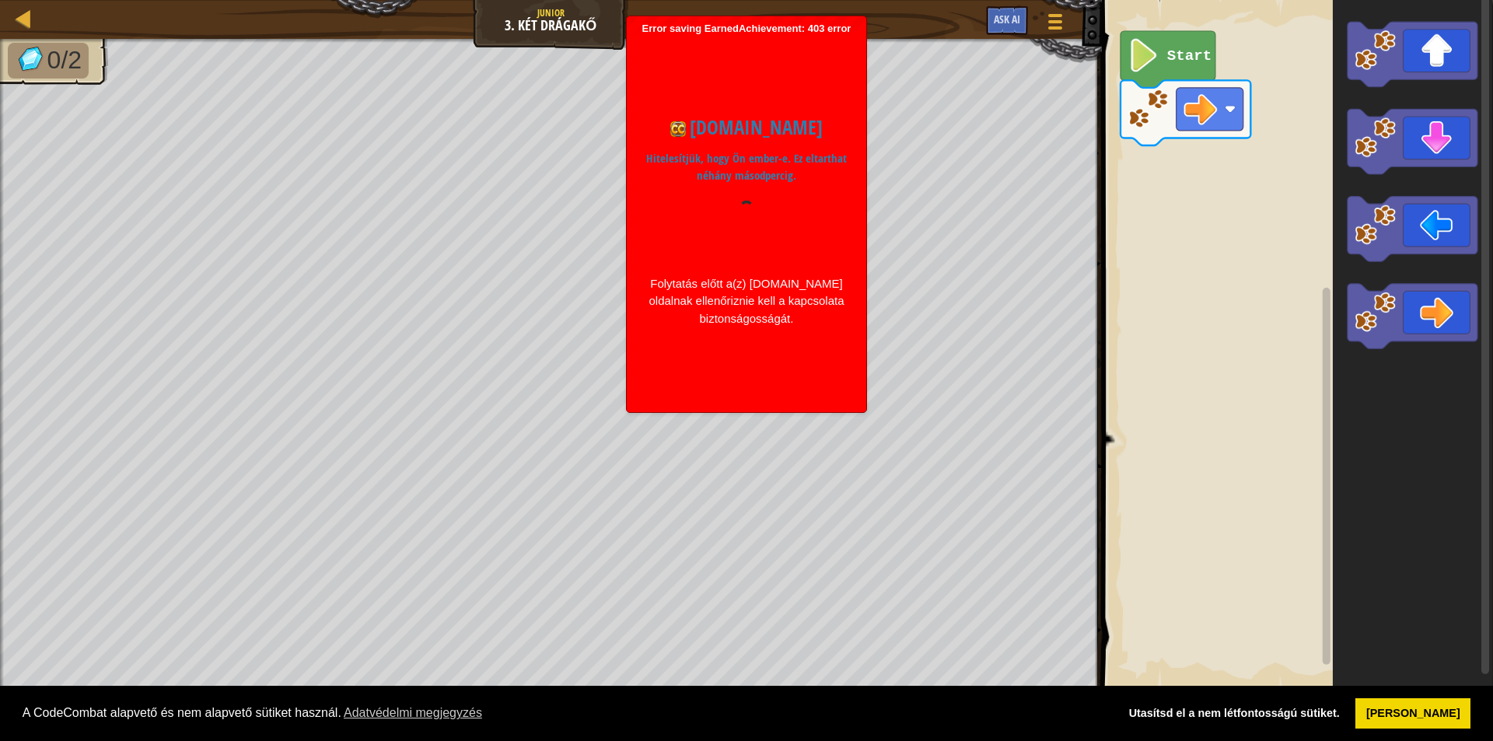
drag, startPoint x: 733, startPoint y: 44, endPoint x: 726, endPoint y: 79, distance: 36.5
click at [729, 44] on div "codecombat.com Hitelesítjük, hogy Ön ember-e. Ez eltarthat néhány másodpercig. …" at bounding box center [747, 220] width 224 height 370
click at [732, 163] on p "Hitelesítjük, hogy Ön ember-e. Ez eltarthat néhány másodpercig." at bounding box center [746, 167] width 201 height 35
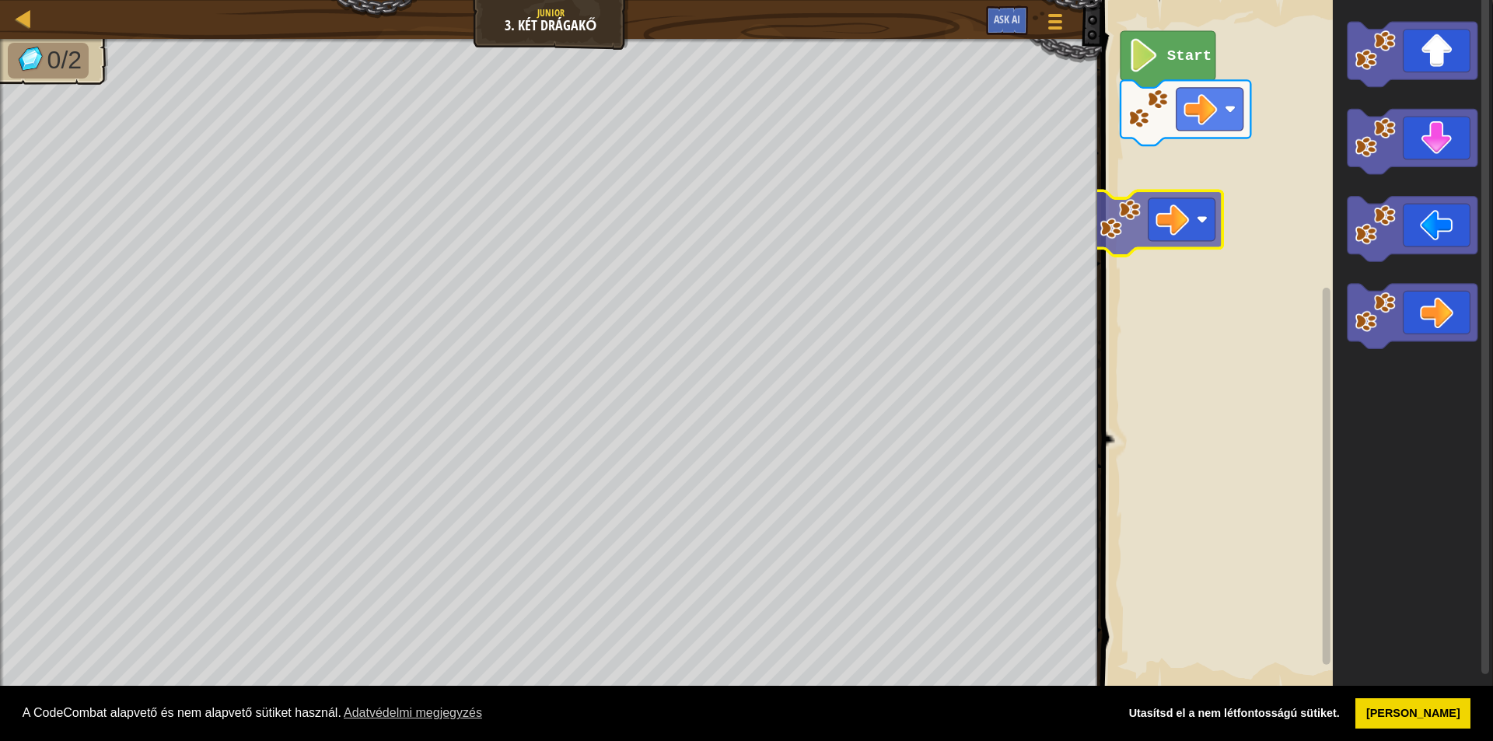
click at [1181, 167] on div "Start" at bounding box center [1295, 344] width 396 height 705
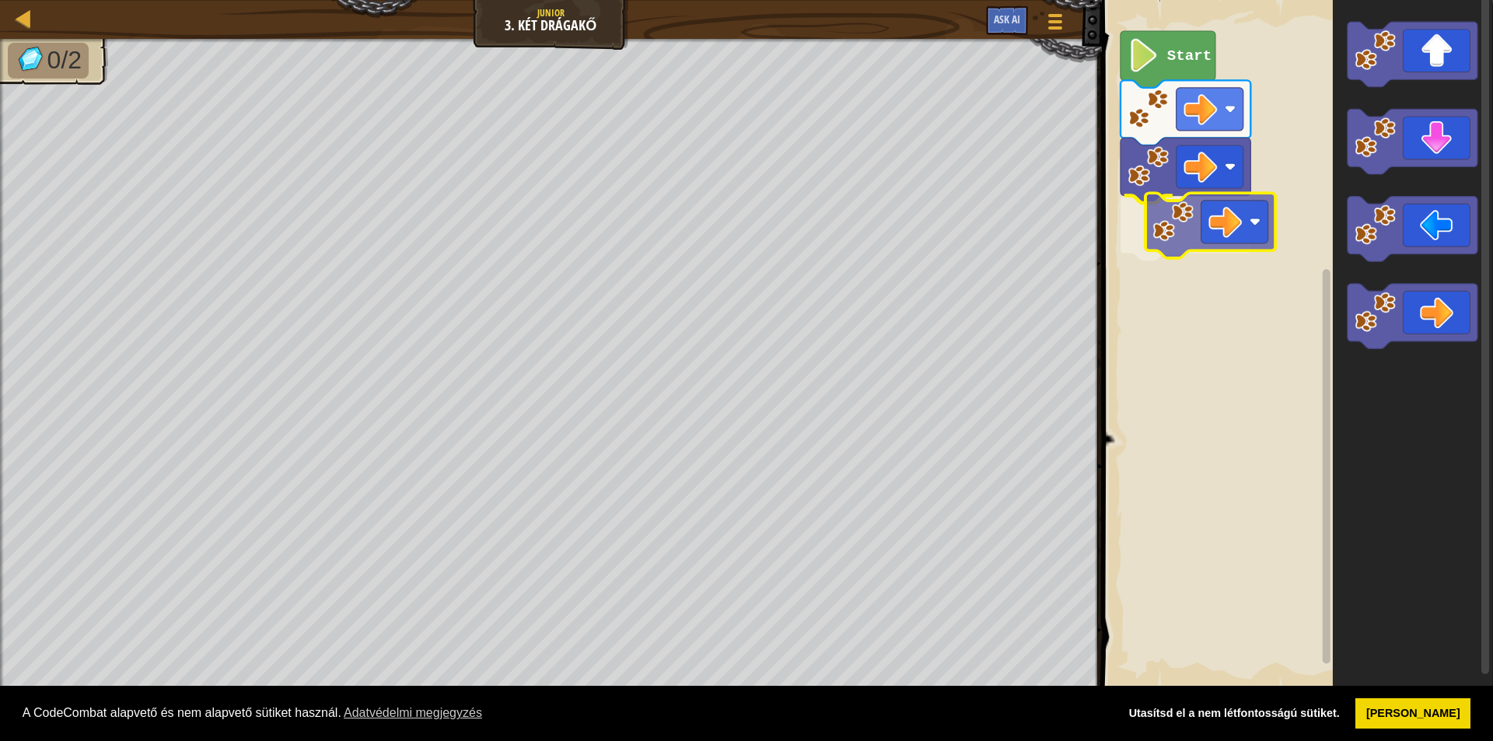
click at [1139, 201] on div "Start" at bounding box center [1295, 344] width 396 height 705
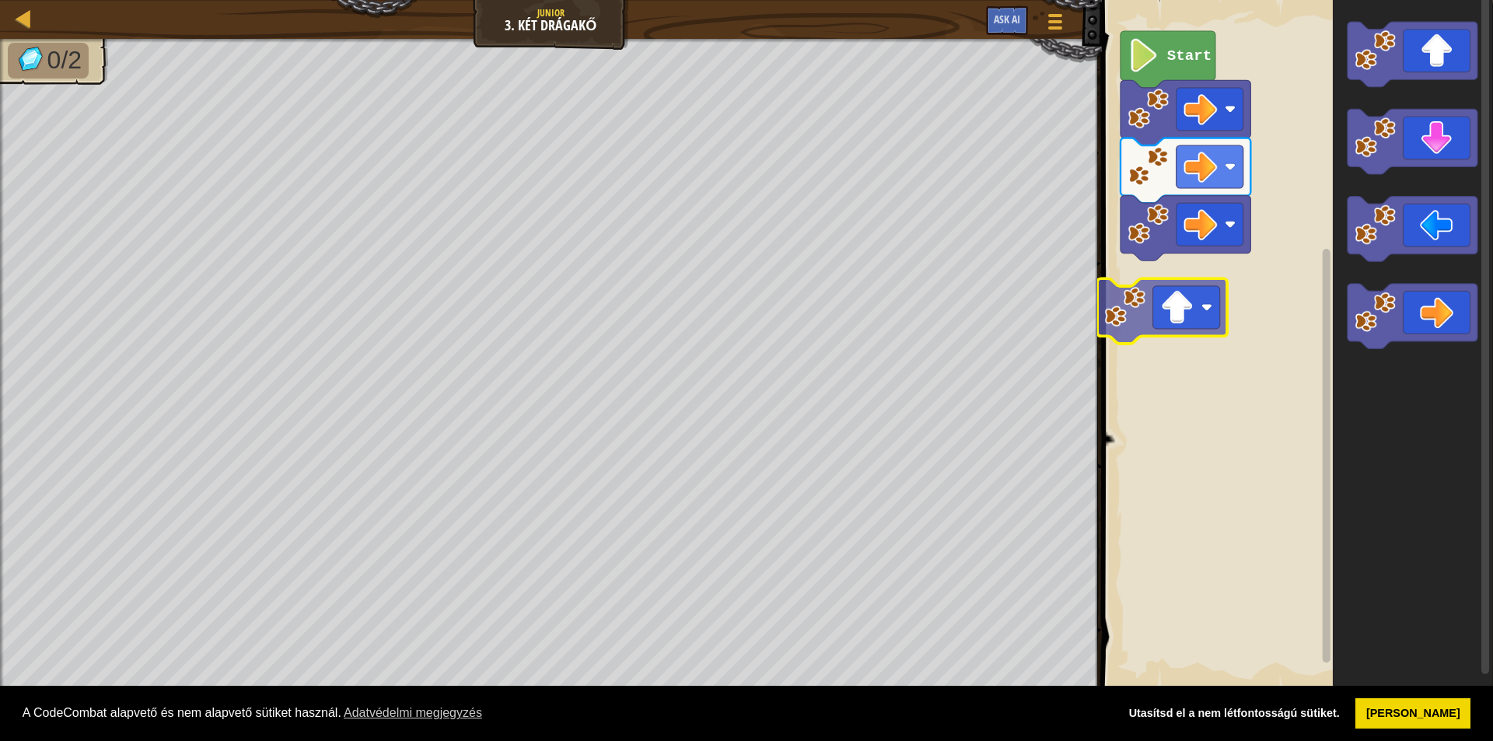
click at [1158, 313] on div "Start" at bounding box center [1295, 344] width 396 height 705
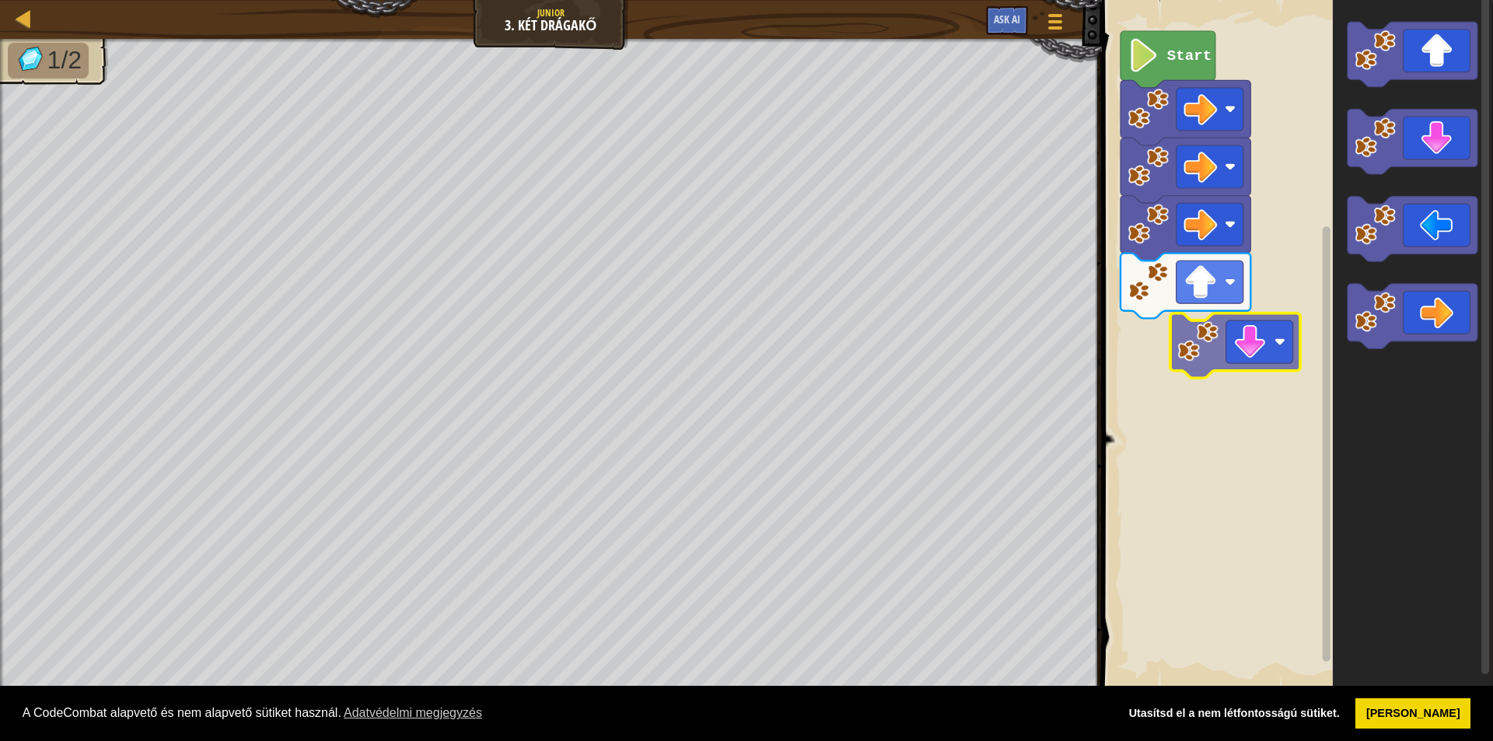
click at [1184, 367] on div "Start" at bounding box center [1295, 344] width 396 height 705
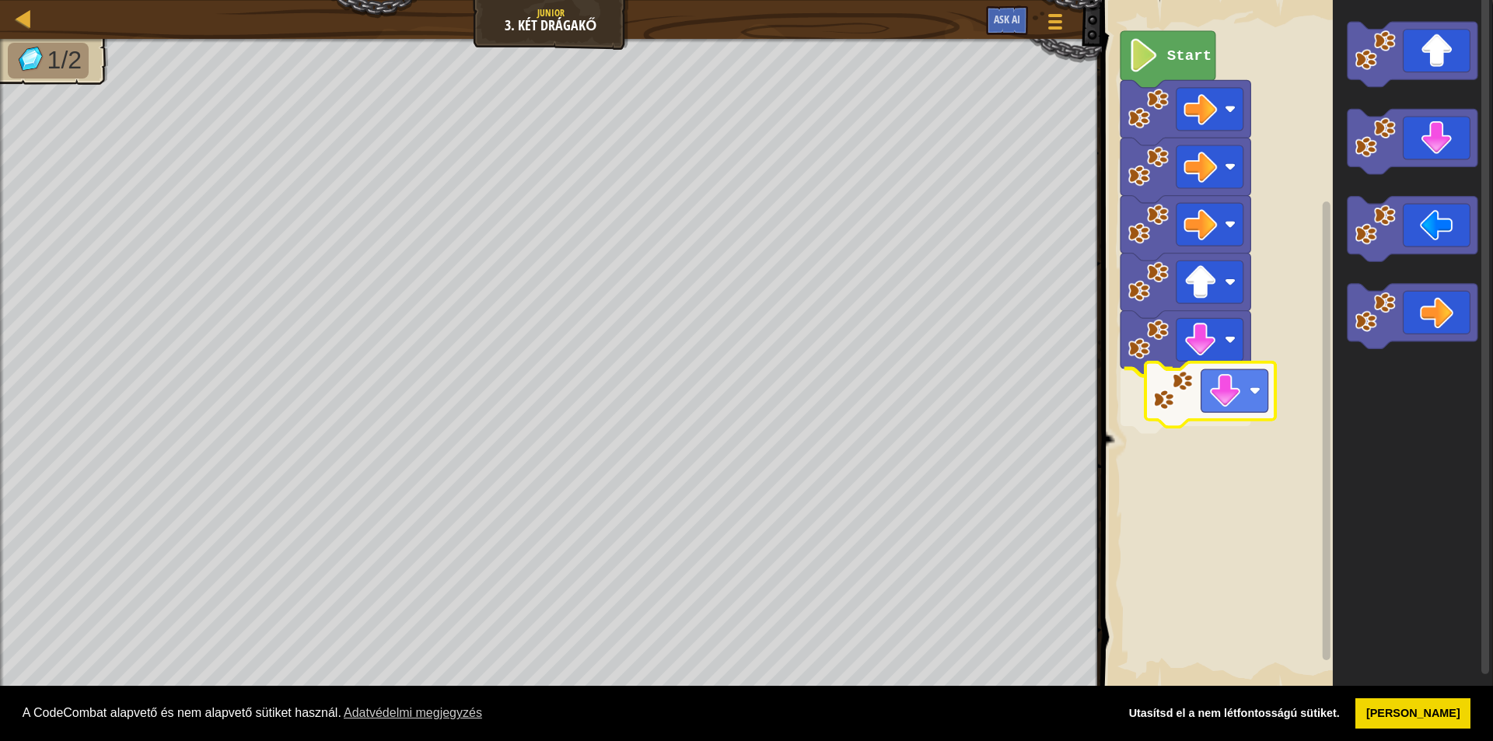
click at [1164, 420] on div "Start" at bounding box center [1295, 344] width 396 height 705
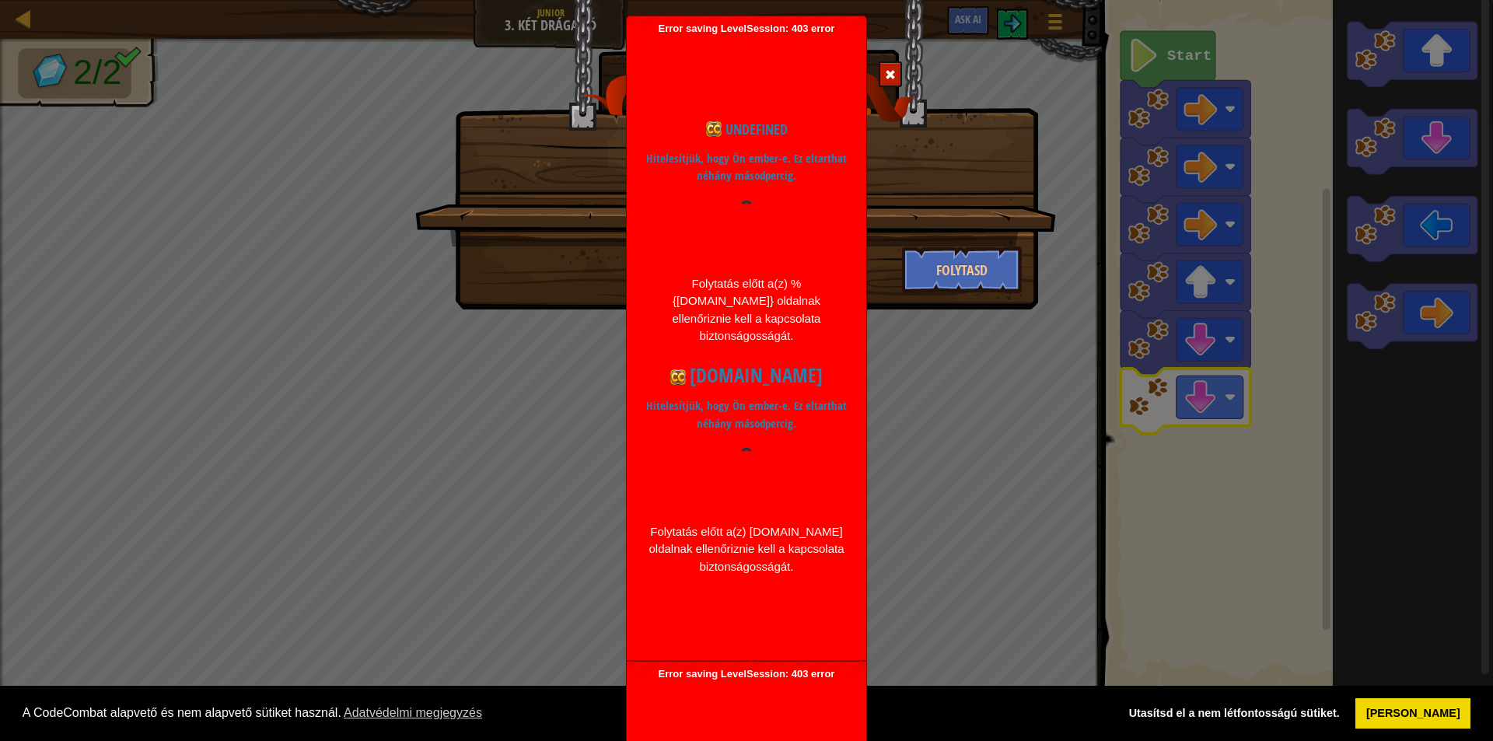
drag, startPoint x: 693, startPoint y: 160, endPoint x: 704, endPoint y: 169, distance: 13.8
click at [697, 162] on p "Hitelesítjük, hogy Ön ember-e. Ez eltarthat néhány másodpercig." at bounding box center [746, 167] width 201 height 35
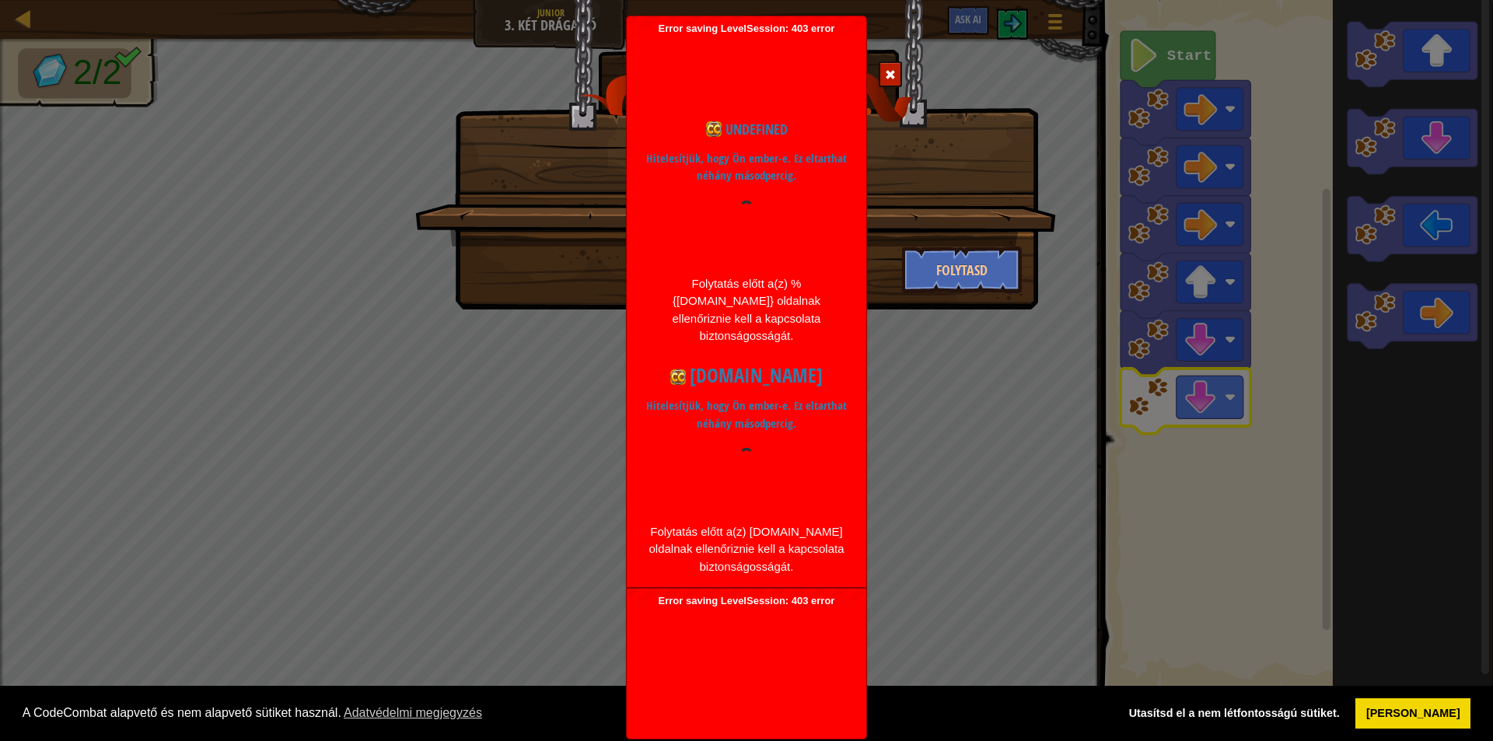
click at [704, 170] on p "Hitelesítjük, hogy Ön ember-e. Ez eltarthat néhány másodpercig." at bounding box center [746, 167] width 201 height 35
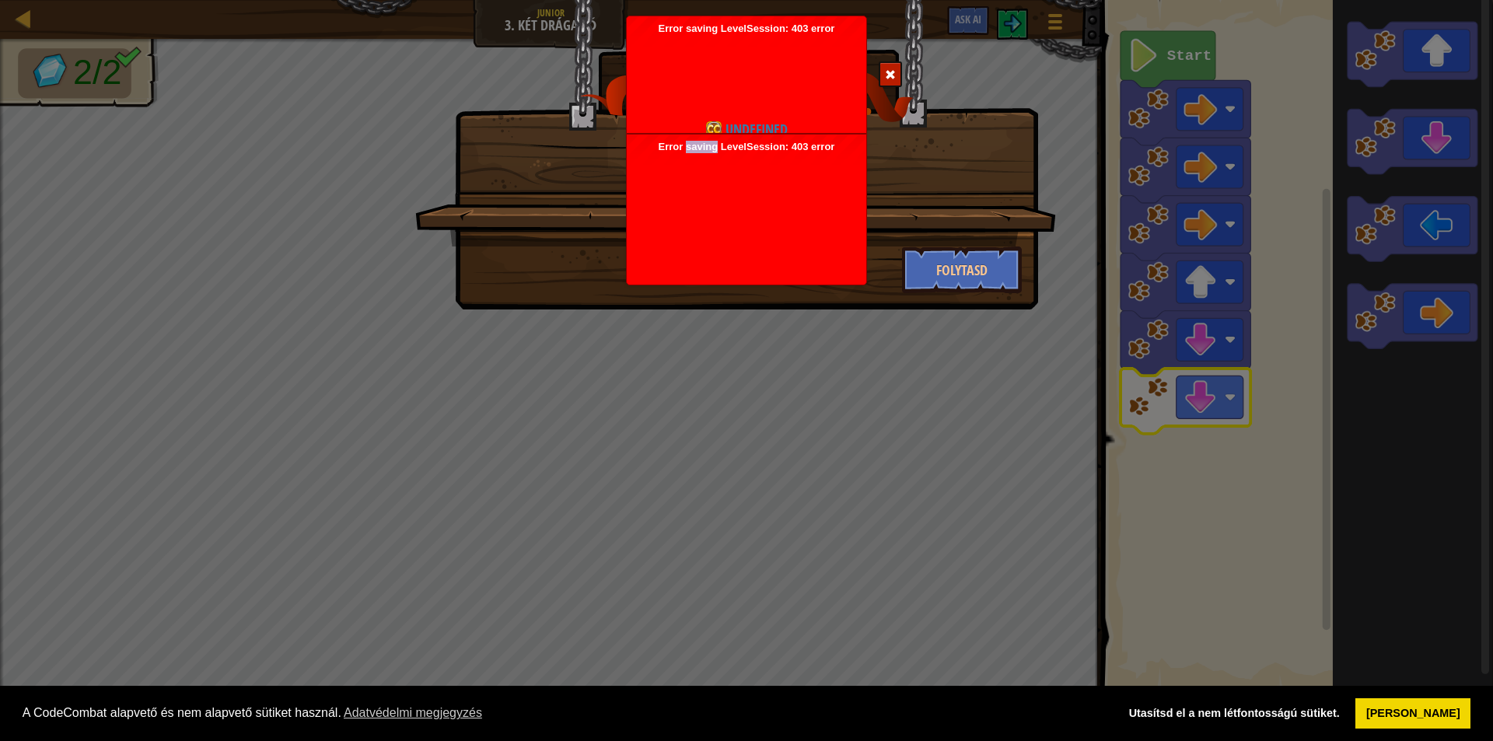
drag, startPoint x: 704, startPoint y: 170, endPoint x: 736, endPoint y: 211, distance: 52.6
click at [707, 172] on div "Error saving LevelSession: 403 error Just a moment..." at bounding box center [747, 210] width 240 height 150
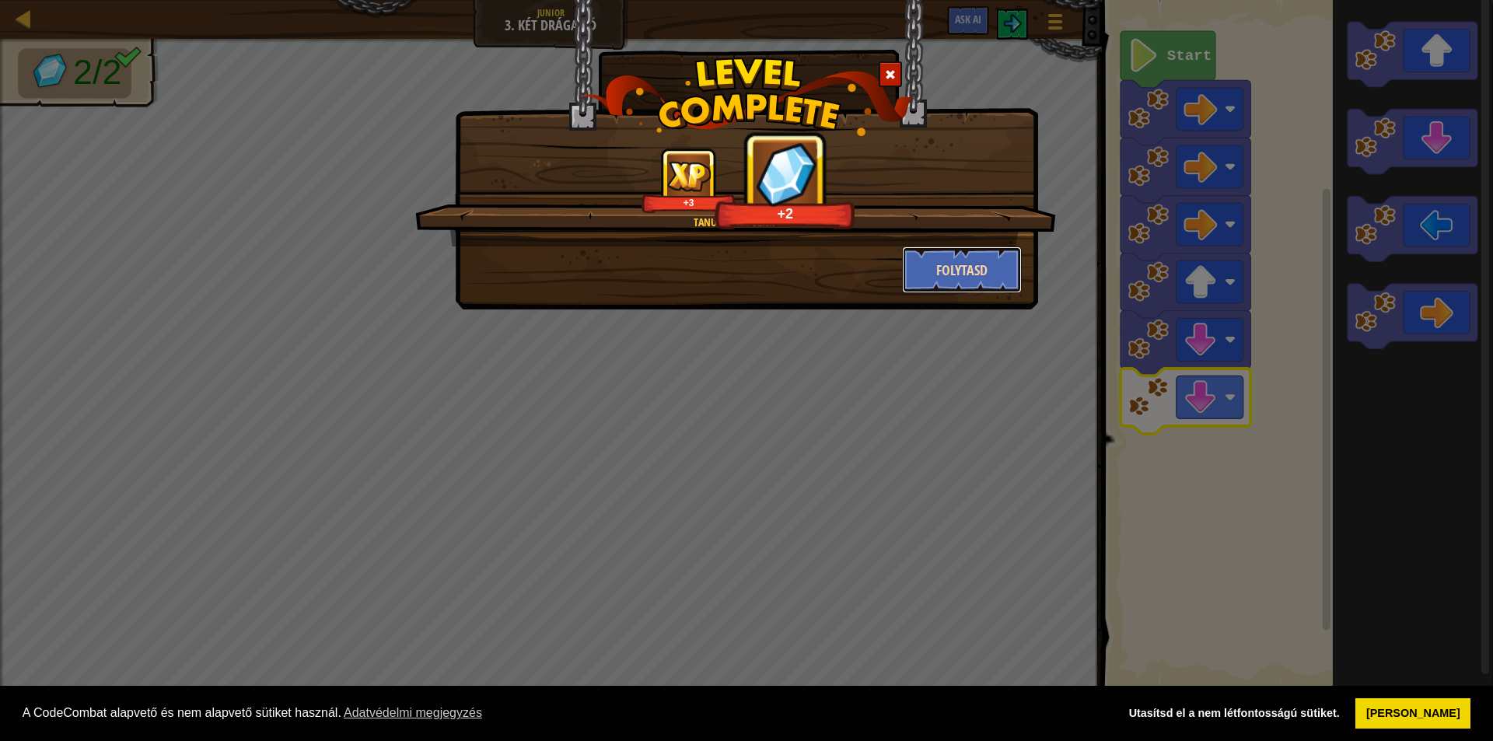
click at [974, 286] on button "Folytasd" at bounding box center [962, 270] width 121 height 47
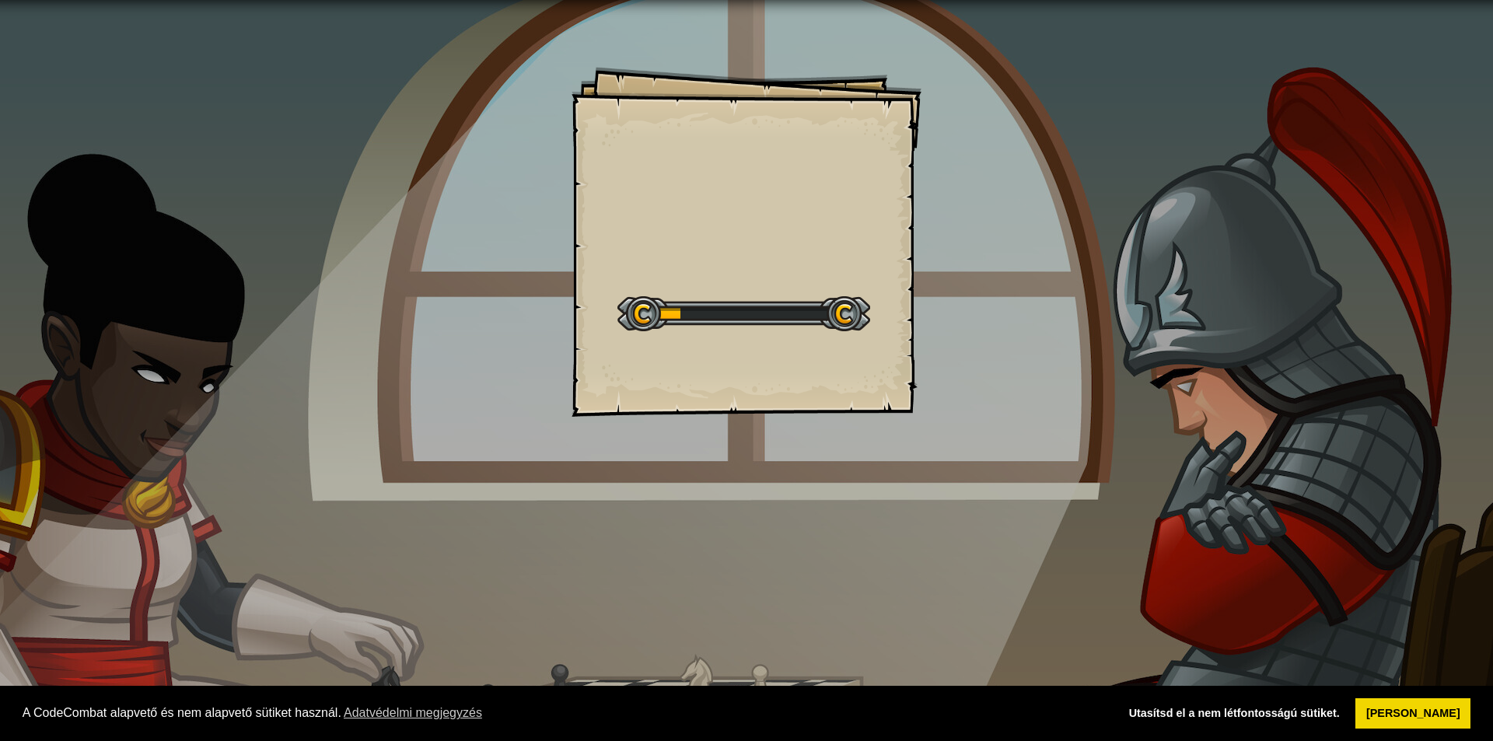
click at [684, 183] on div "Goals Start Level A betöltés a szerverről sikertelen Ehhez a szinthez elő kell …" at bounding box center [747, 242] width 350 height 350
click at [698, 200] on div "Goals Start Level A betöltés a szerverről sikertelen Ehhez a szinthez elő kell …" at bounding box center [747, 242] width 350 height 350
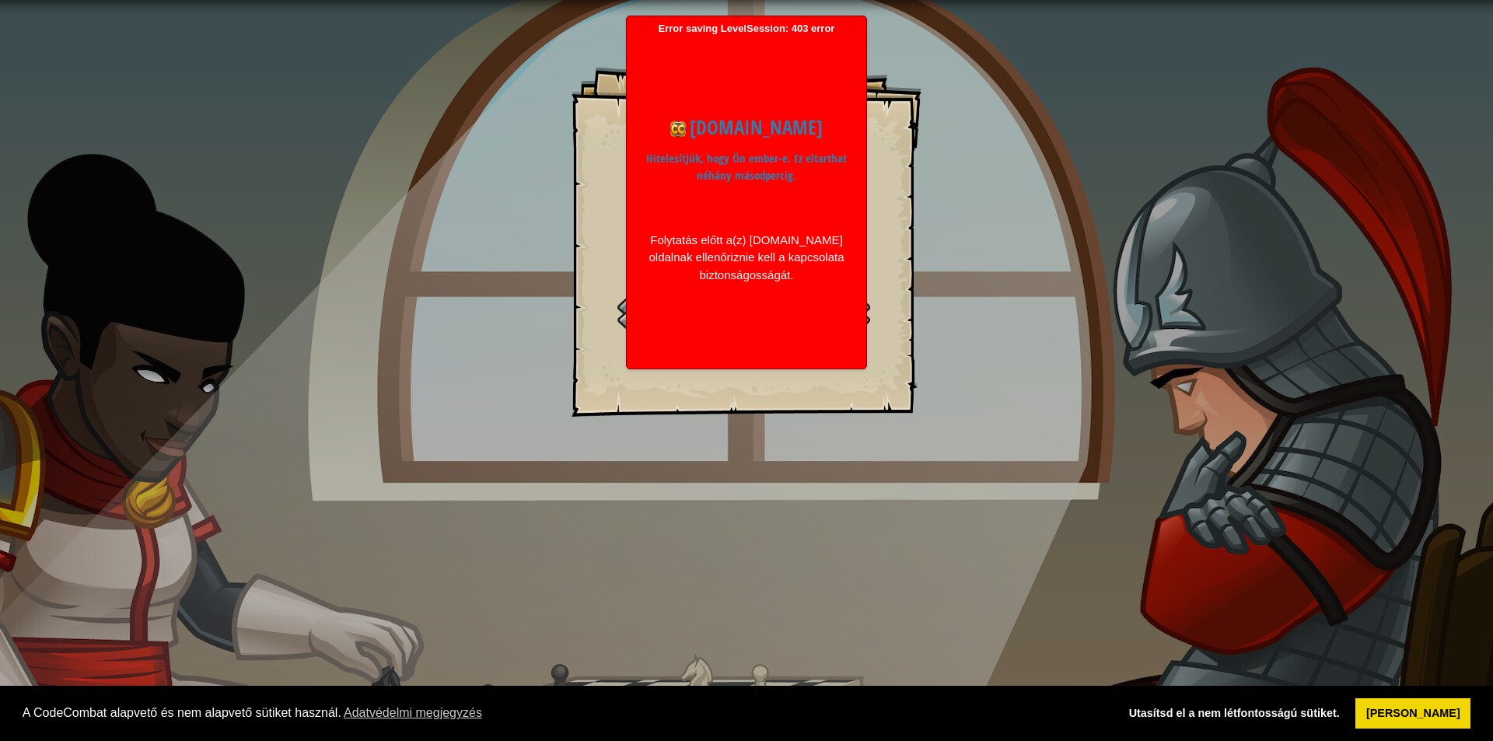
drag, startPoint x: 721, startPoint y: 172, endPoint x: 694, endPoint y: 201, distance: 40.2
click at [720, 173] on p "Hitelesítjük, hogy Ön ember-e. Ez eltarthat néhány másodpercig." at bounding box center [746, 167] width 201 height 35
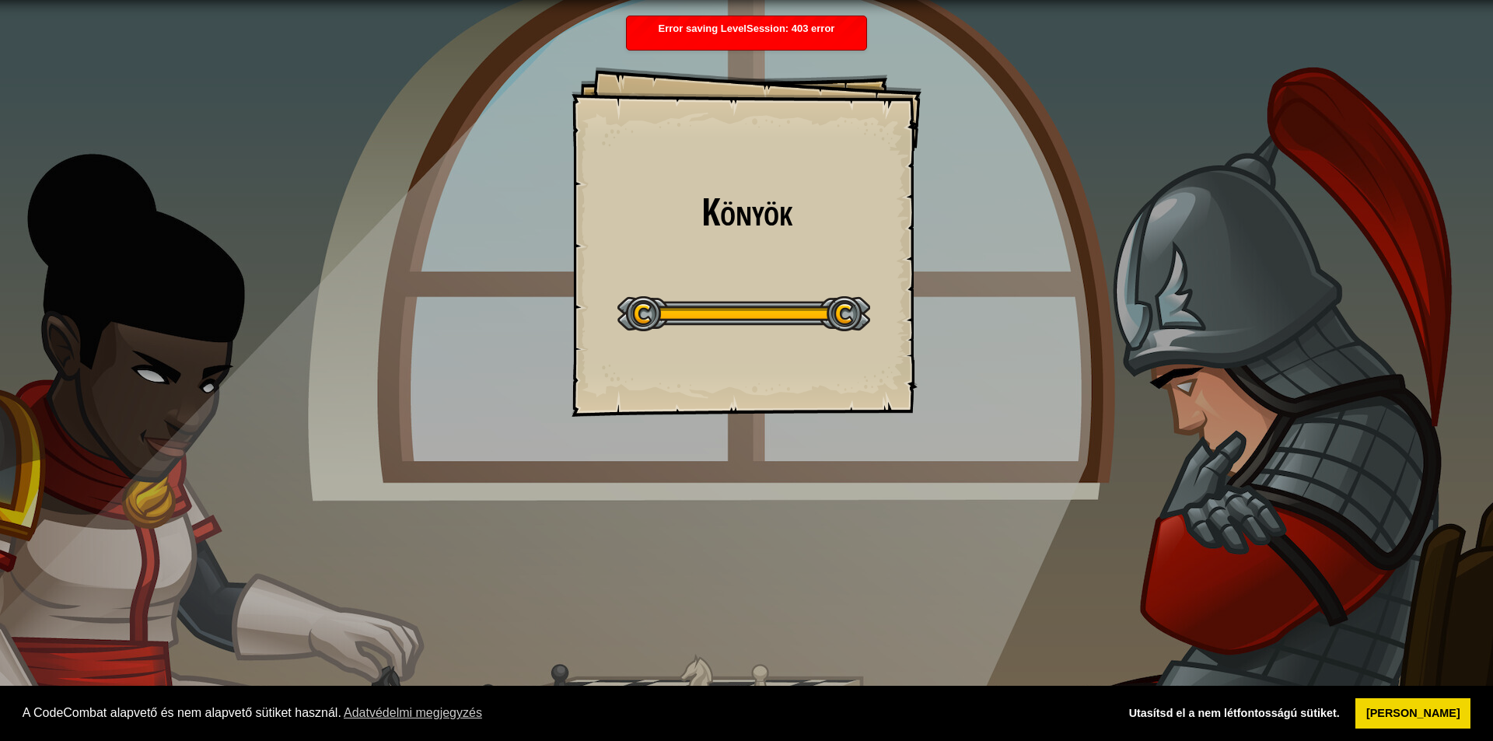
click at [694, 163] on div "Könyök Goals Start Level A betöltés a szerverről sikertelen Ehhez a szinthez el…" at bounding box center [747, 242] width 350 height 350
